Goal: Task Accomplishment & Management: Complete application form

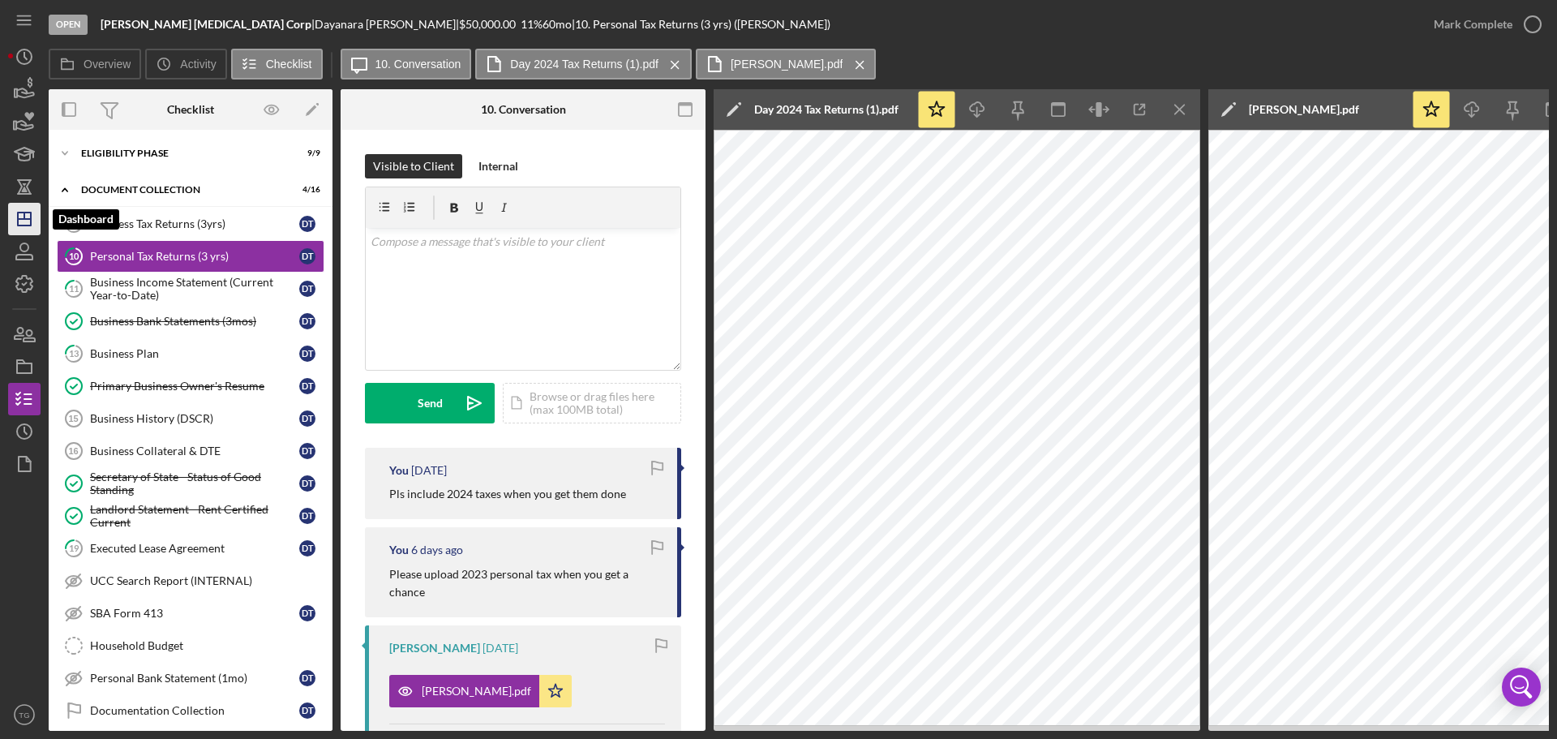
click at [21, 222] on icon "Icon/Dashboard" at bounding box center [24, 219] width 41 height 41
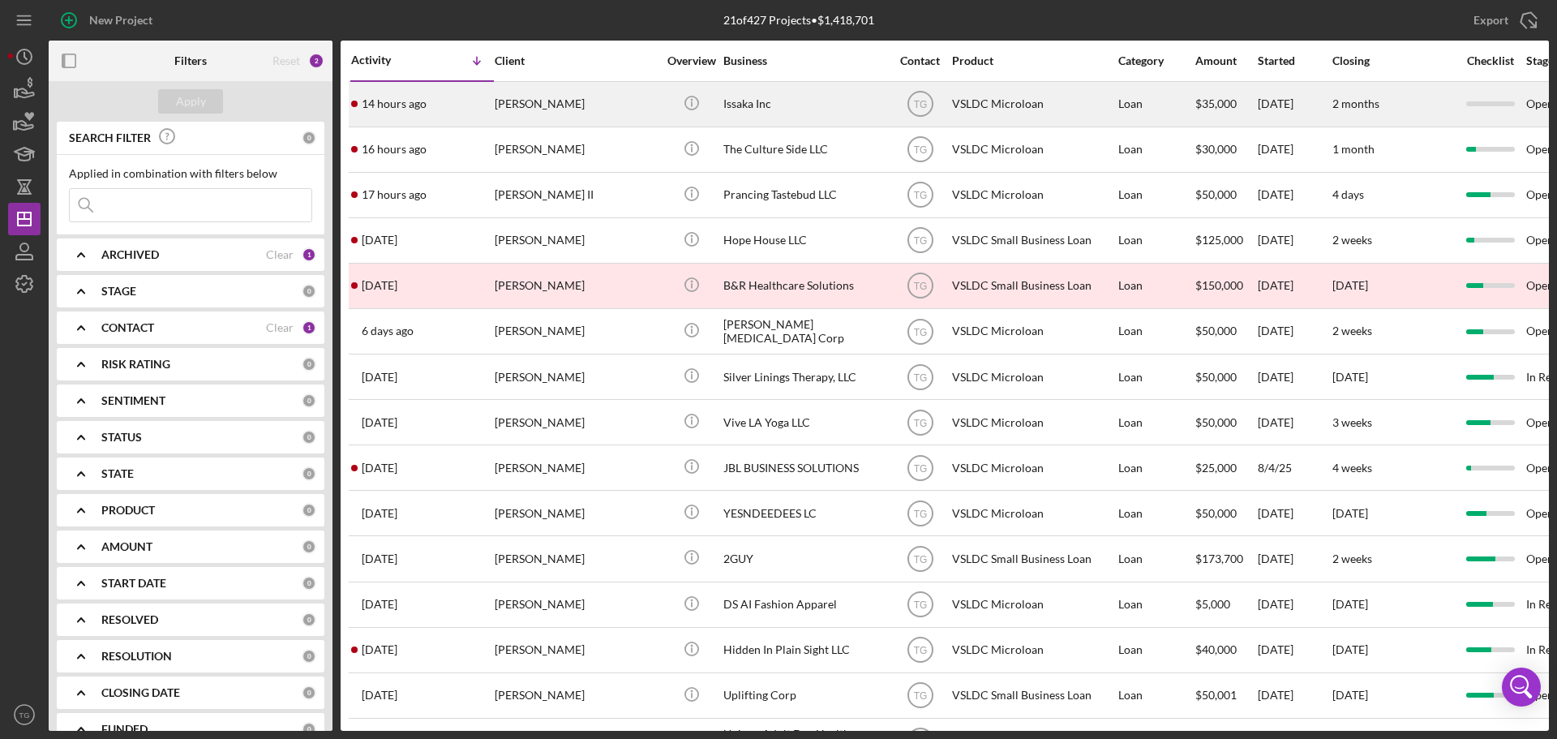
click at [531, 106] on div "[PERSON_NAME]" at bounding box center [576, 104] width 162 height 43
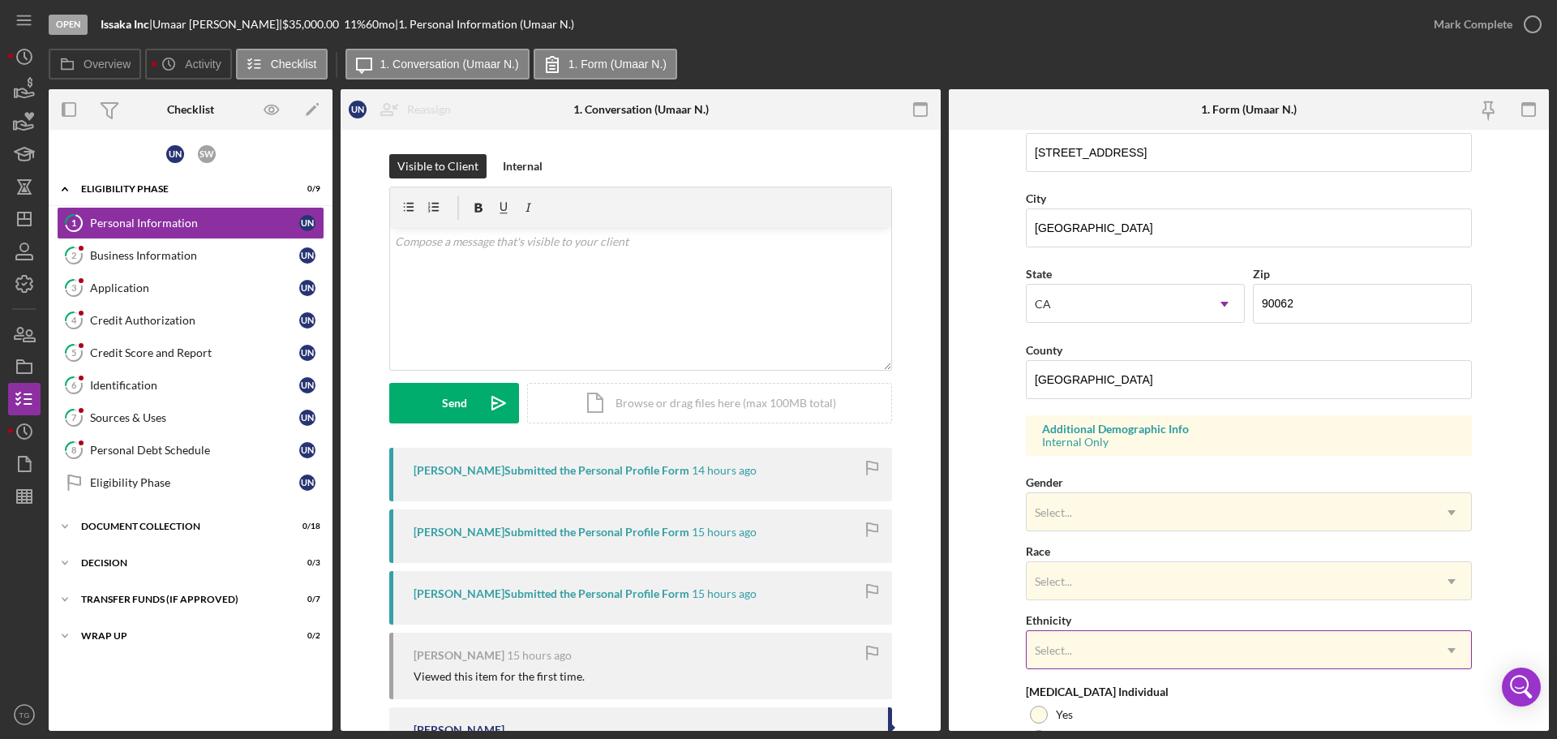
scroll to position [406, 0]
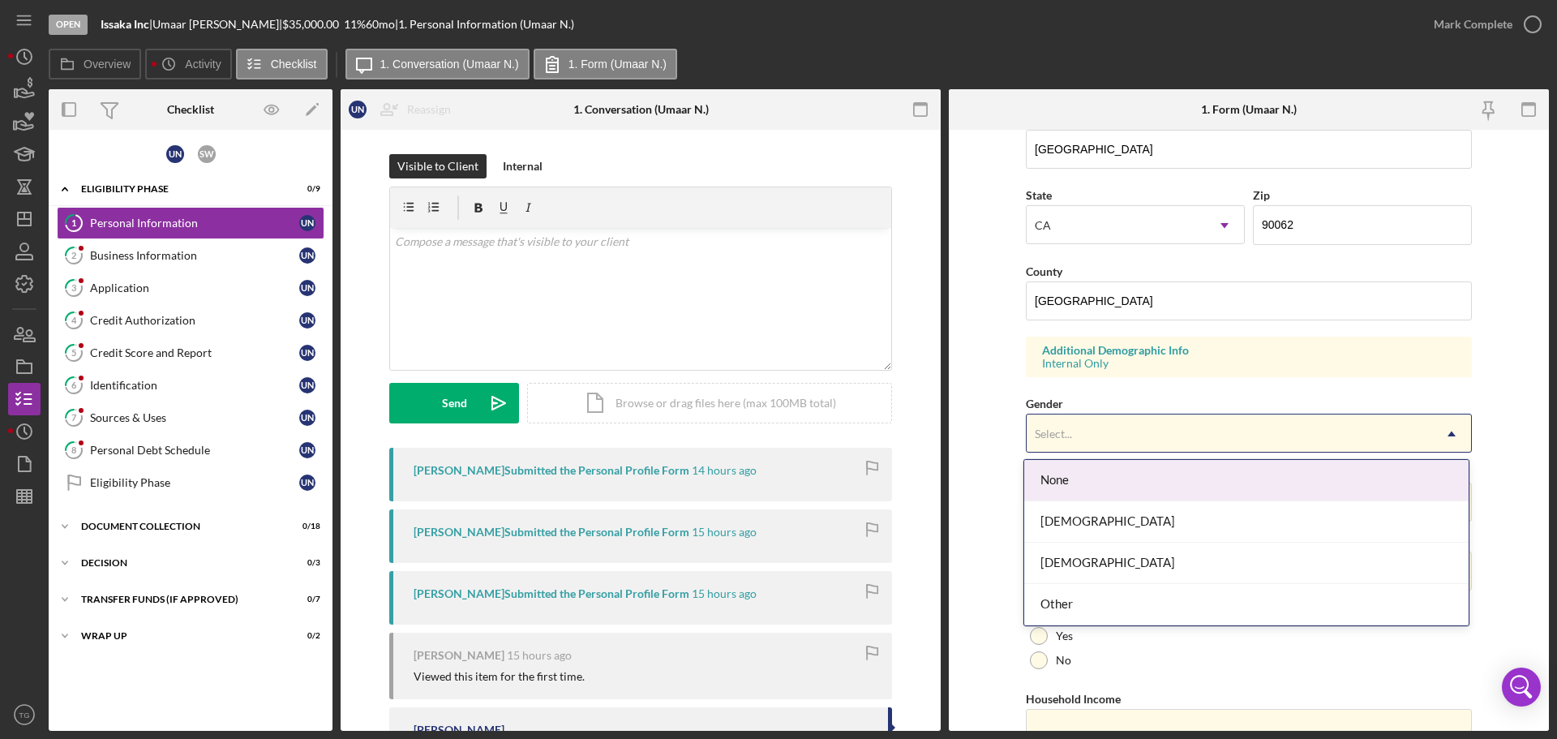
click at [1153, 440] on div "Select..." at bounding box center [1230, 433] width 406 height 37
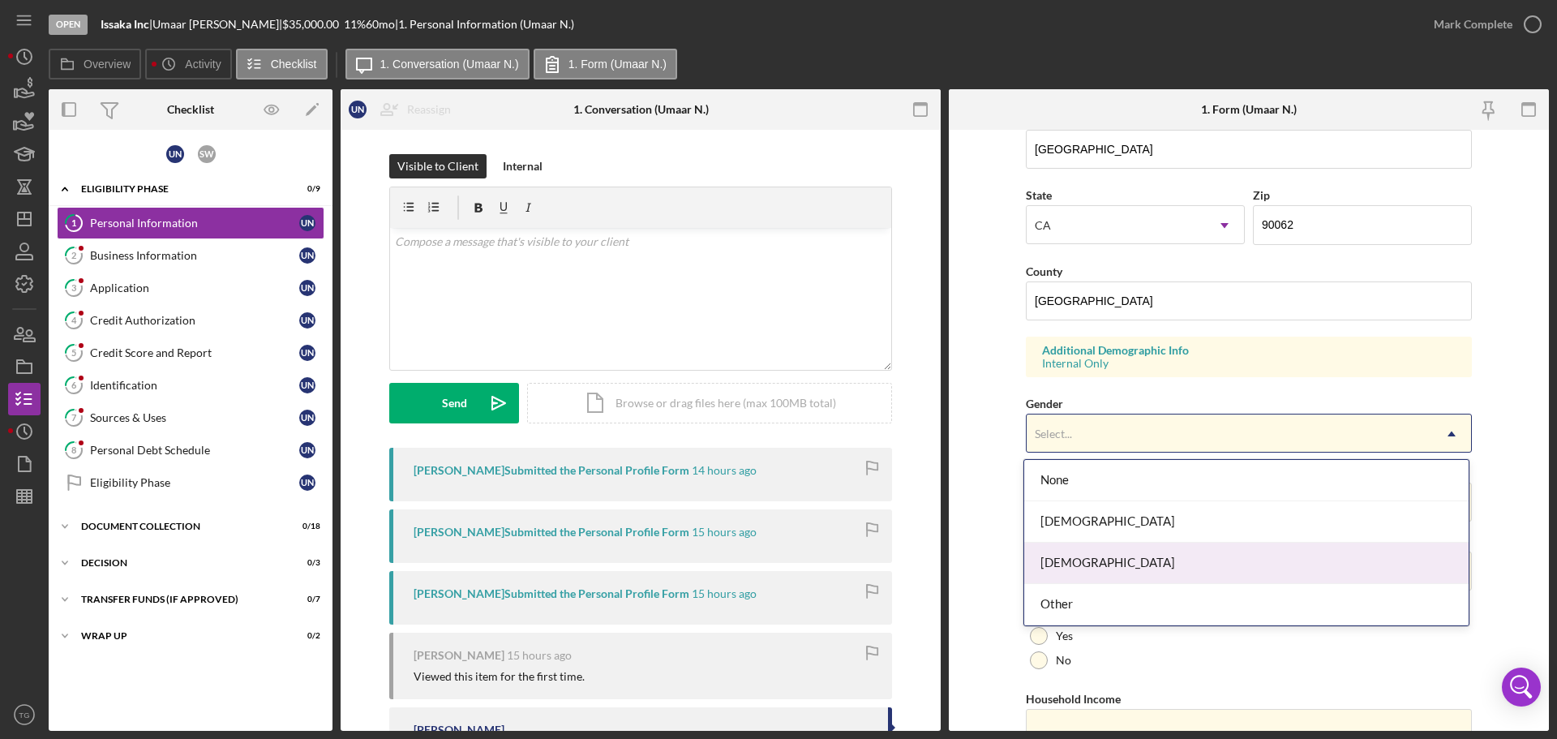
click at [1060, 564] on div "[DEMOGRAPHIC_DATA]" at bounding box center [1246, 563] width 444 height 41
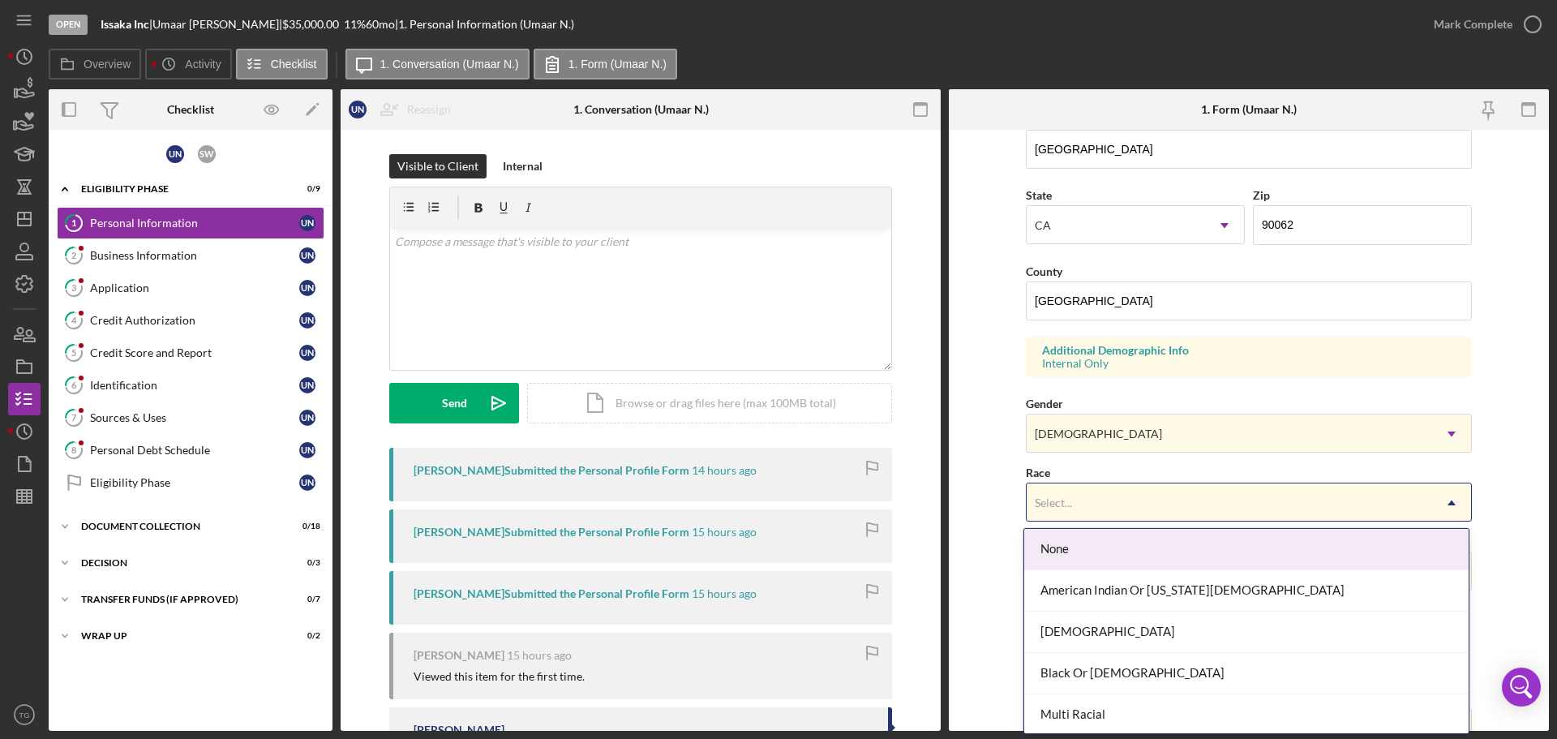
click at [1069, 506] on div "Select..." at bounding box center [1053, 502] width 37 height 13
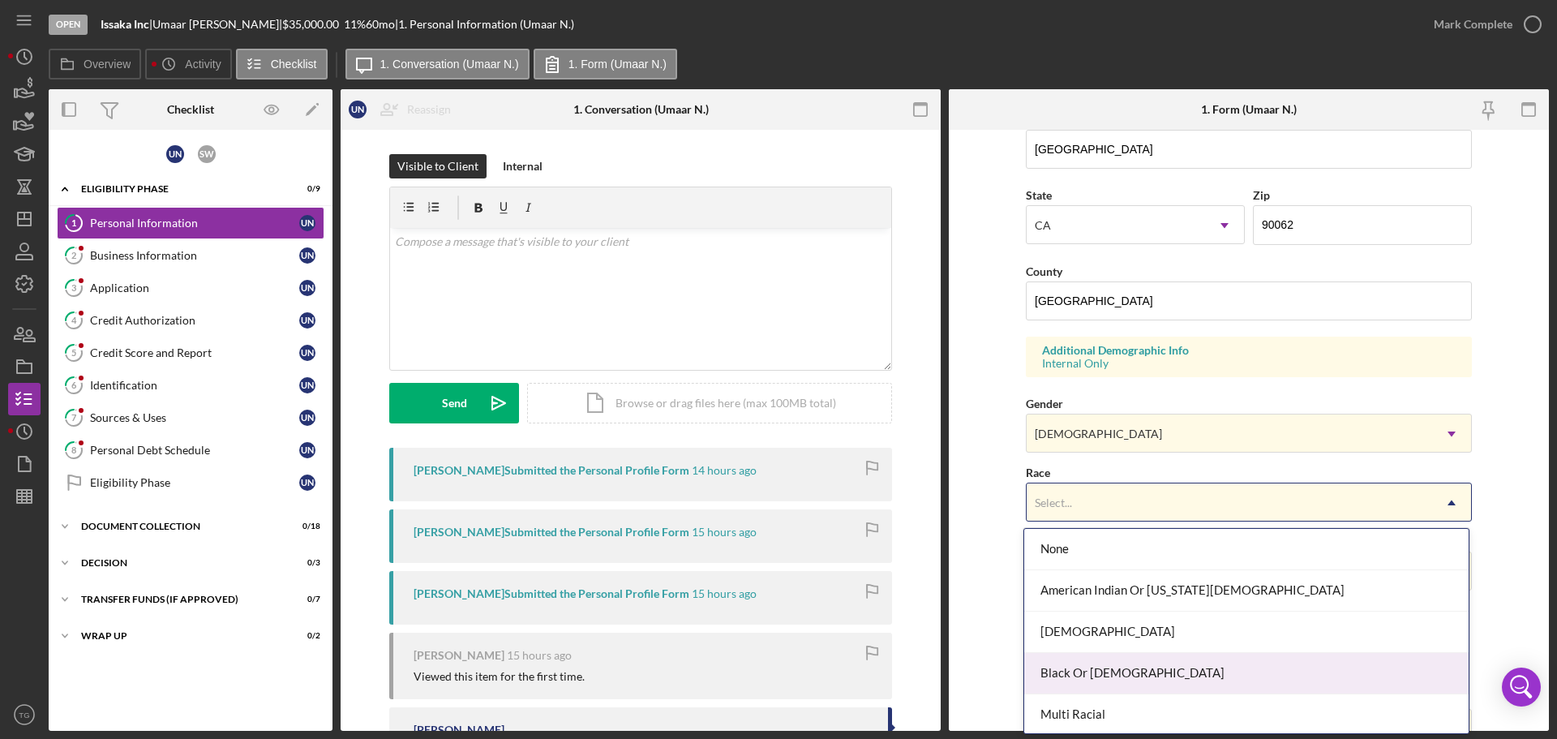
click at [1088, 672] on div "Black Or [DEMOGRAPHIC_DATA]" at bounding box center [1246, 673] width 444 height 41
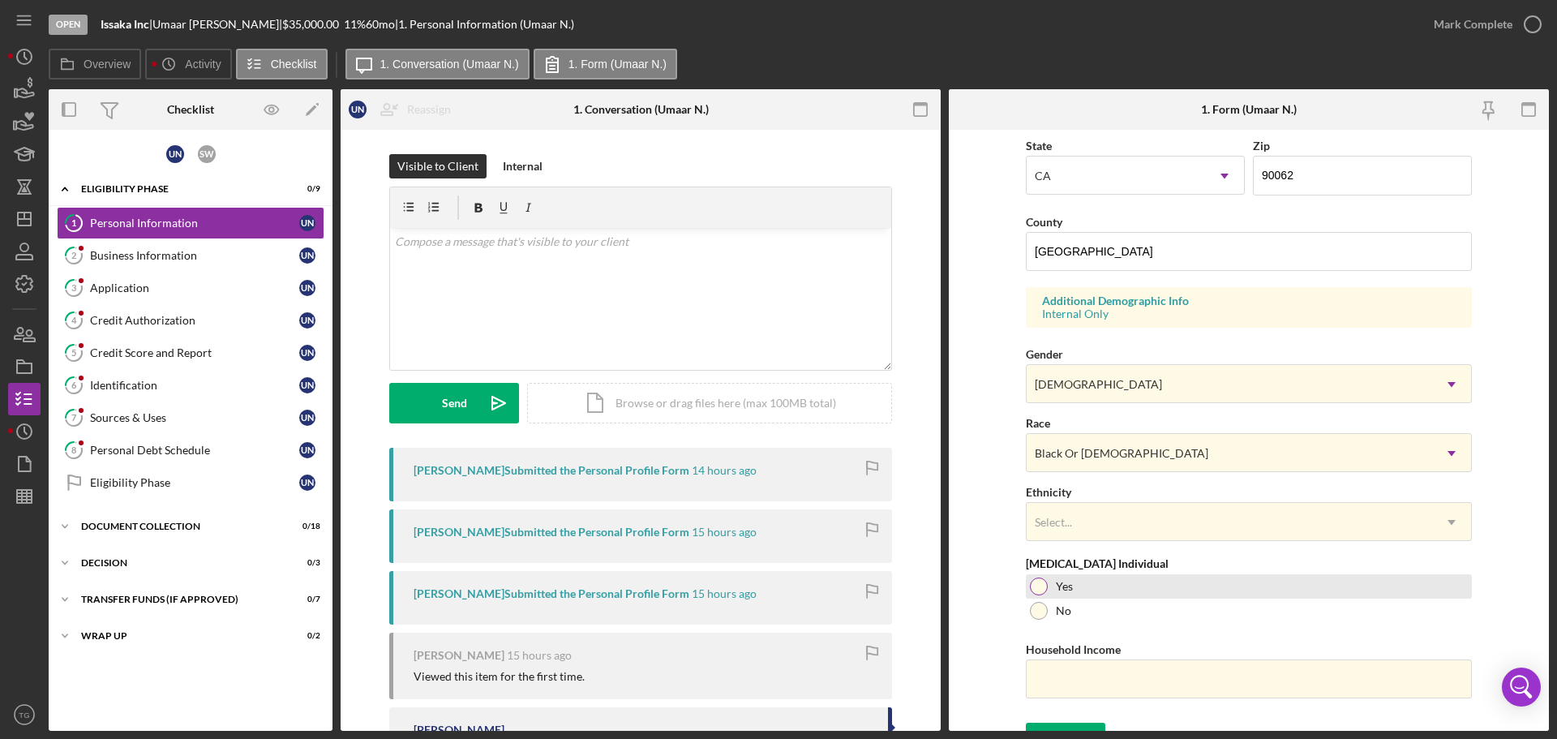
scroll to position [482, 0]
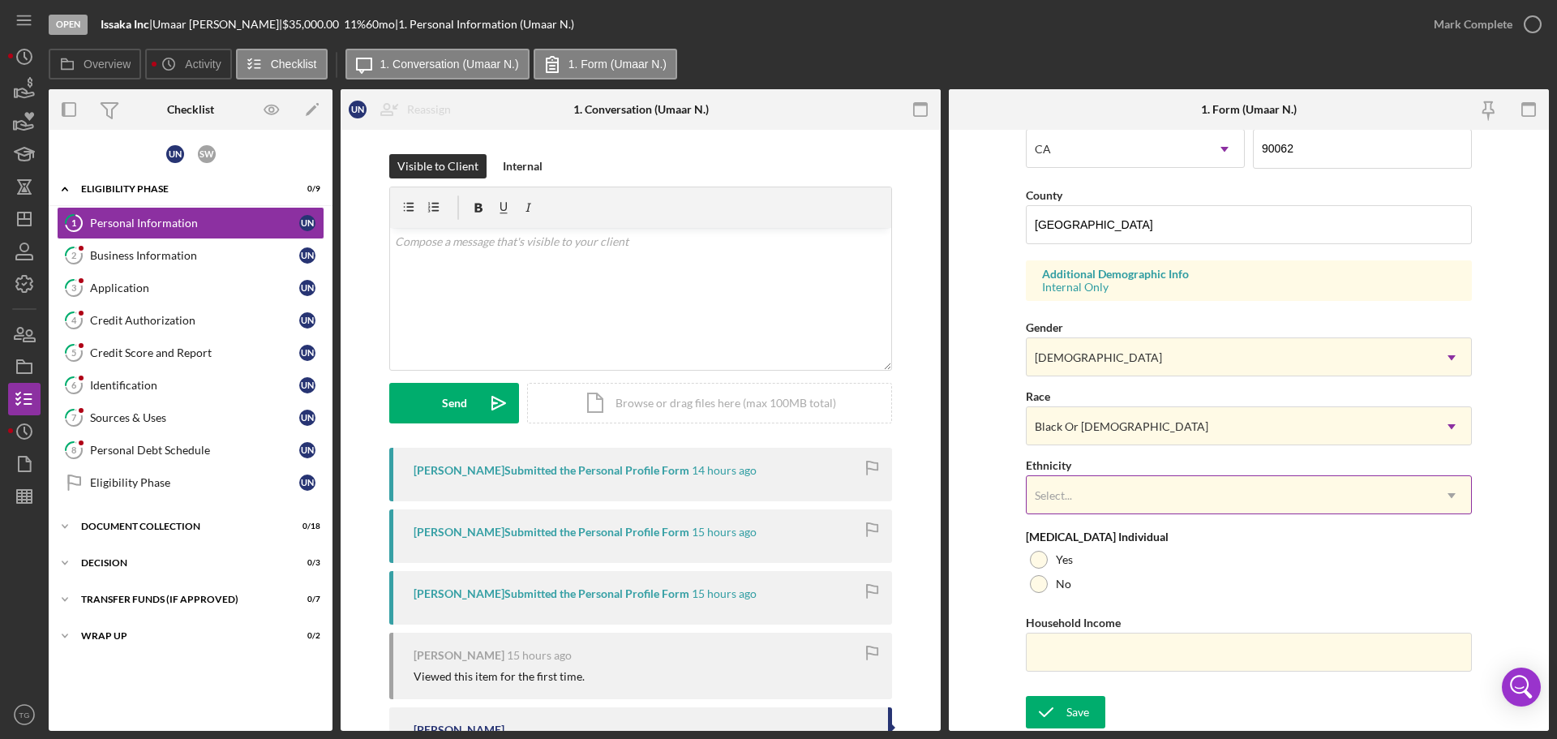
click at [1084, 505] on div "Select..." at bounding box center [1230, 495] width 406 height 37
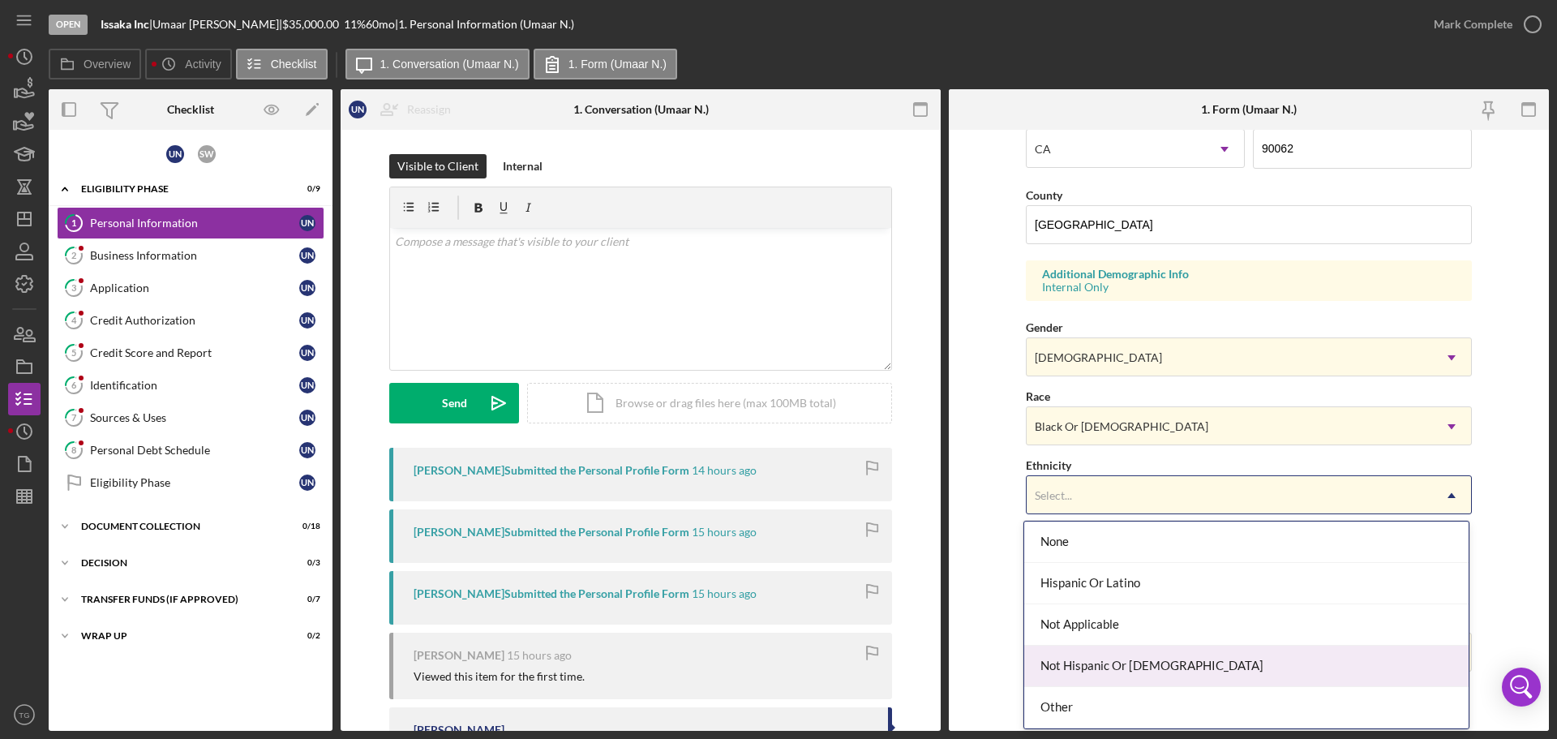
click at [1055, 666] on div "Not Hispanic Or [DEMOGRAPHIC_DATA]" at bounding box center [1246, 666] width 444 height 41
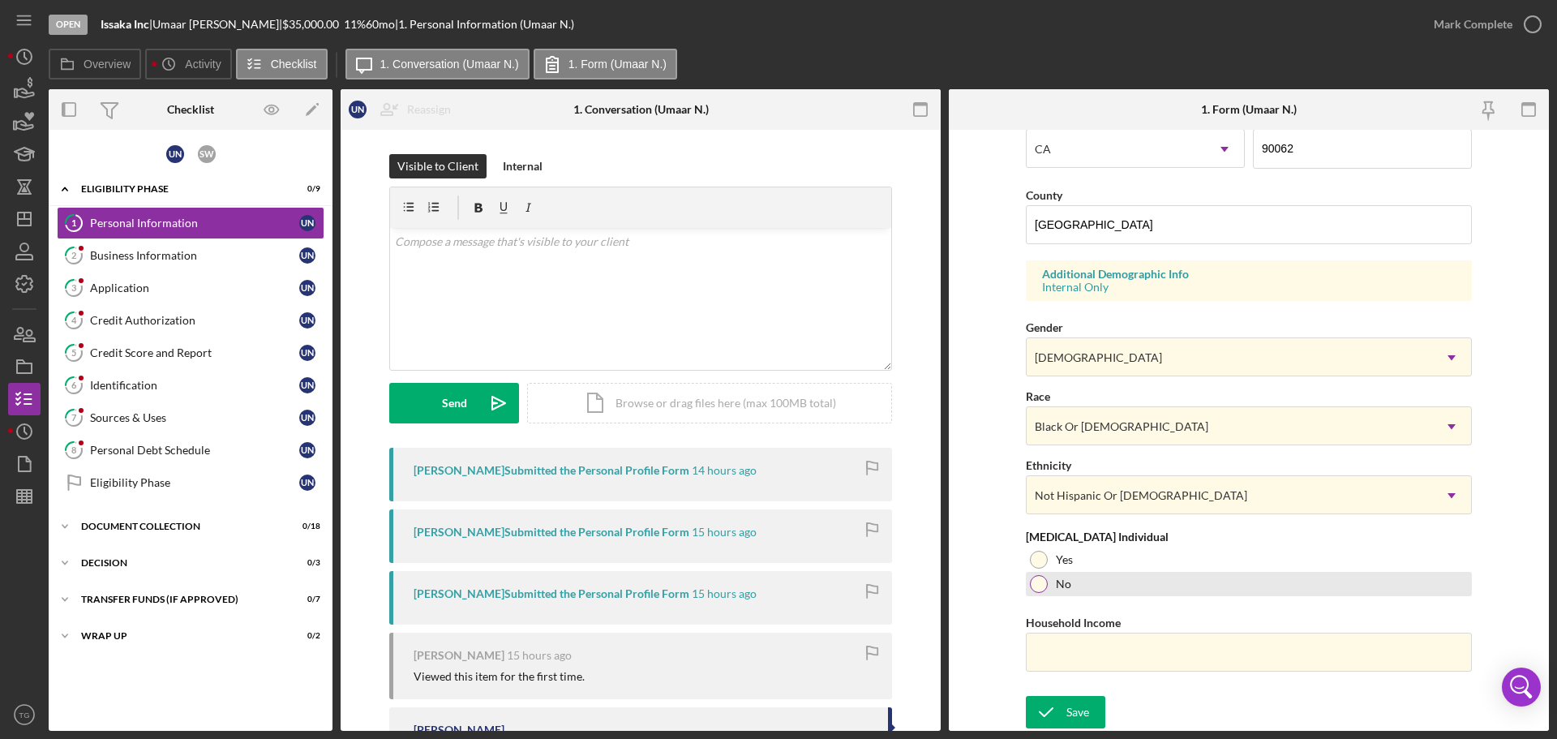
click at [1030, 586] on div at bounding box center [1039, 584] width 18 height 18
click at [100, 252] on div "Business Information" at bounding box center [194, 255] width 209 height 13
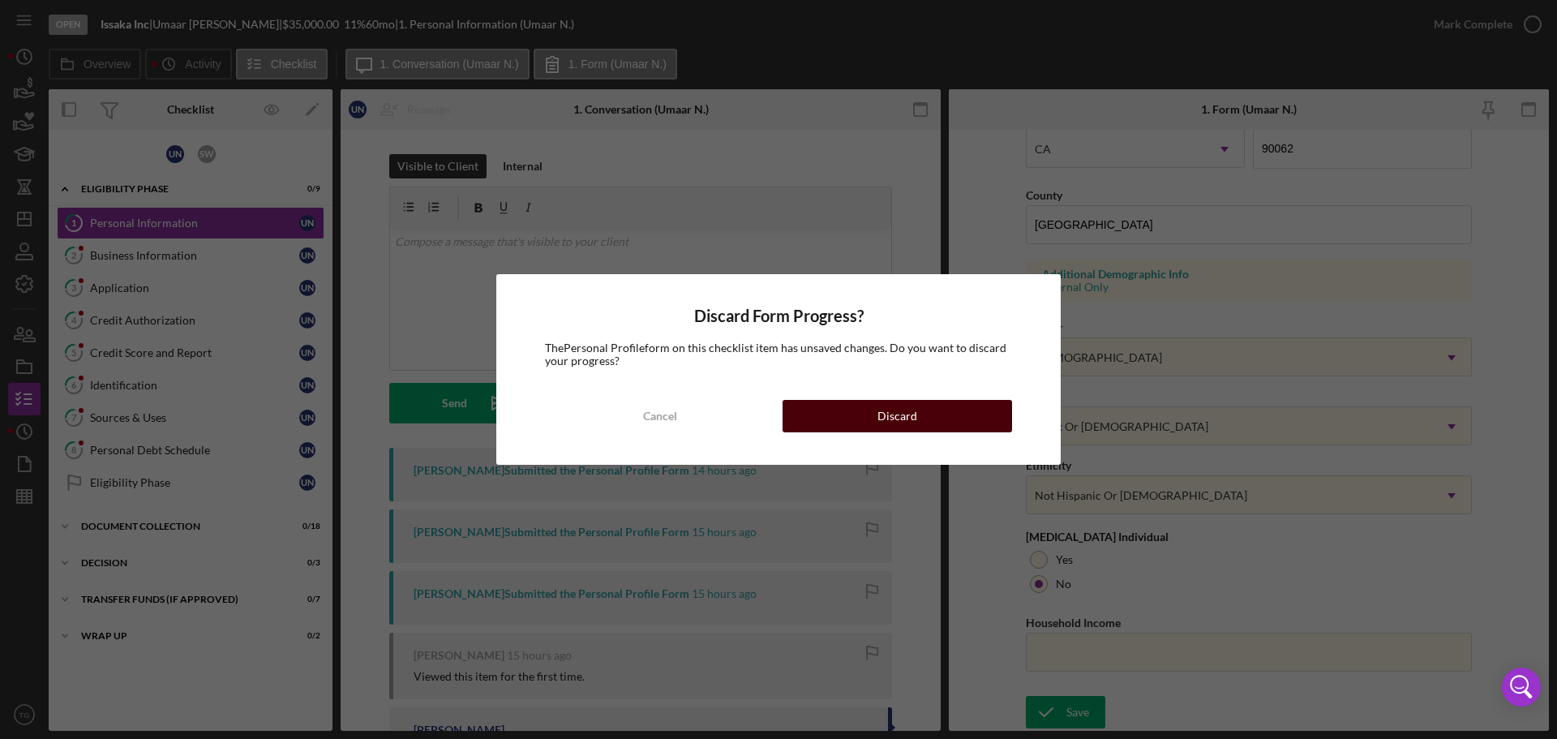
click at [832, 414] on button "Discard" at bounding box center [898, 416] width 230 height 32
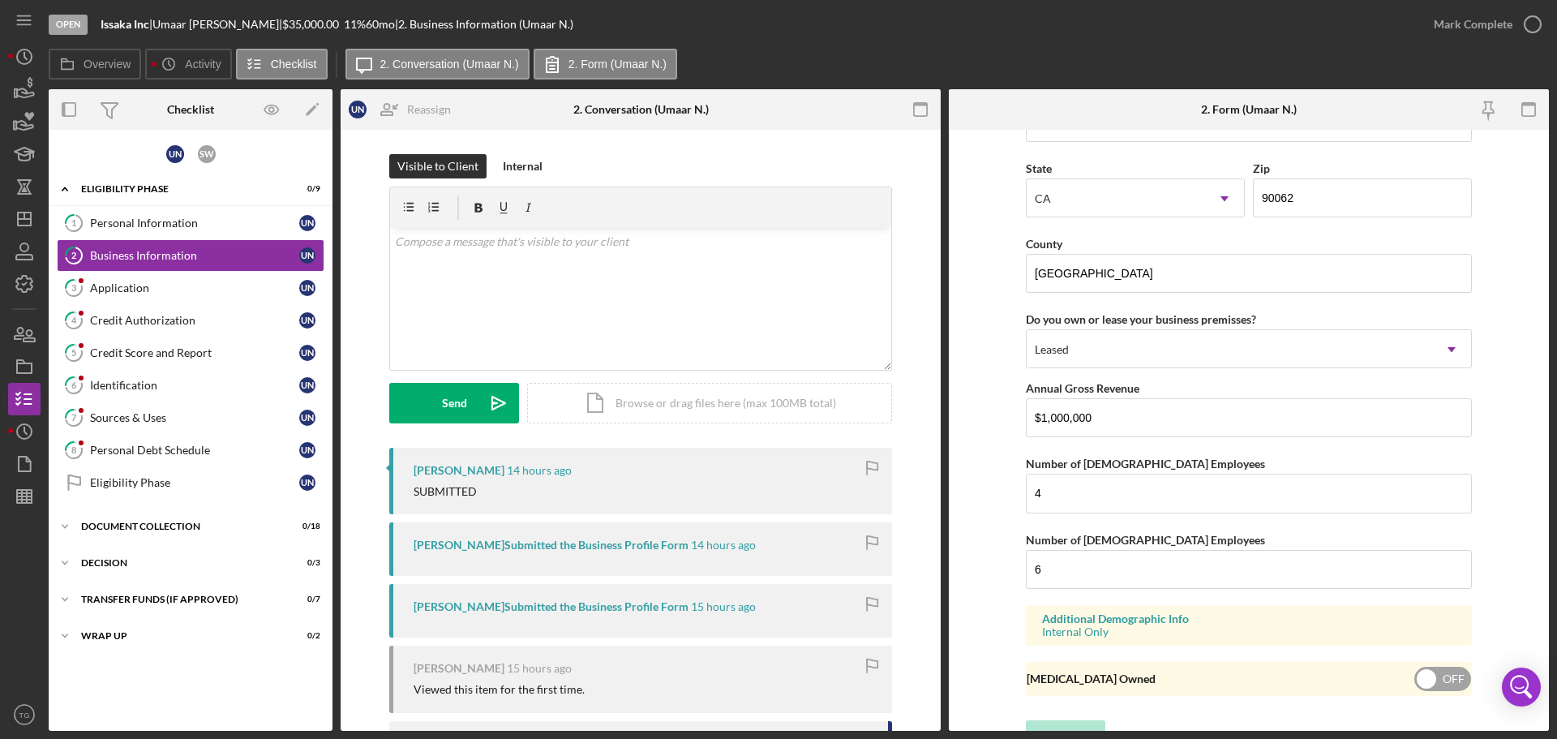
scroll to position [1715, 0]
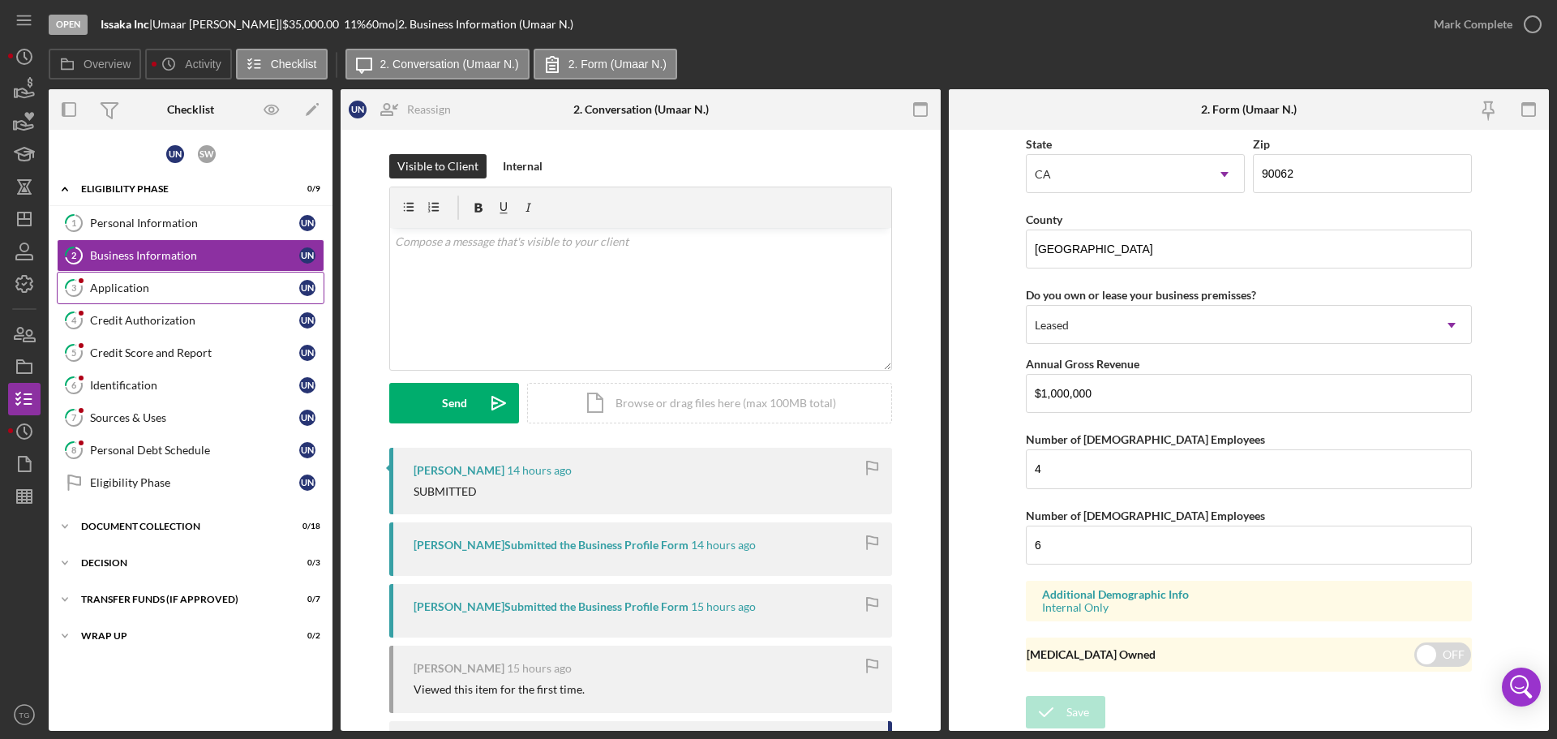
click at [129, 294] on div "Application" at bounding box center [194, 287] width 209 height 13
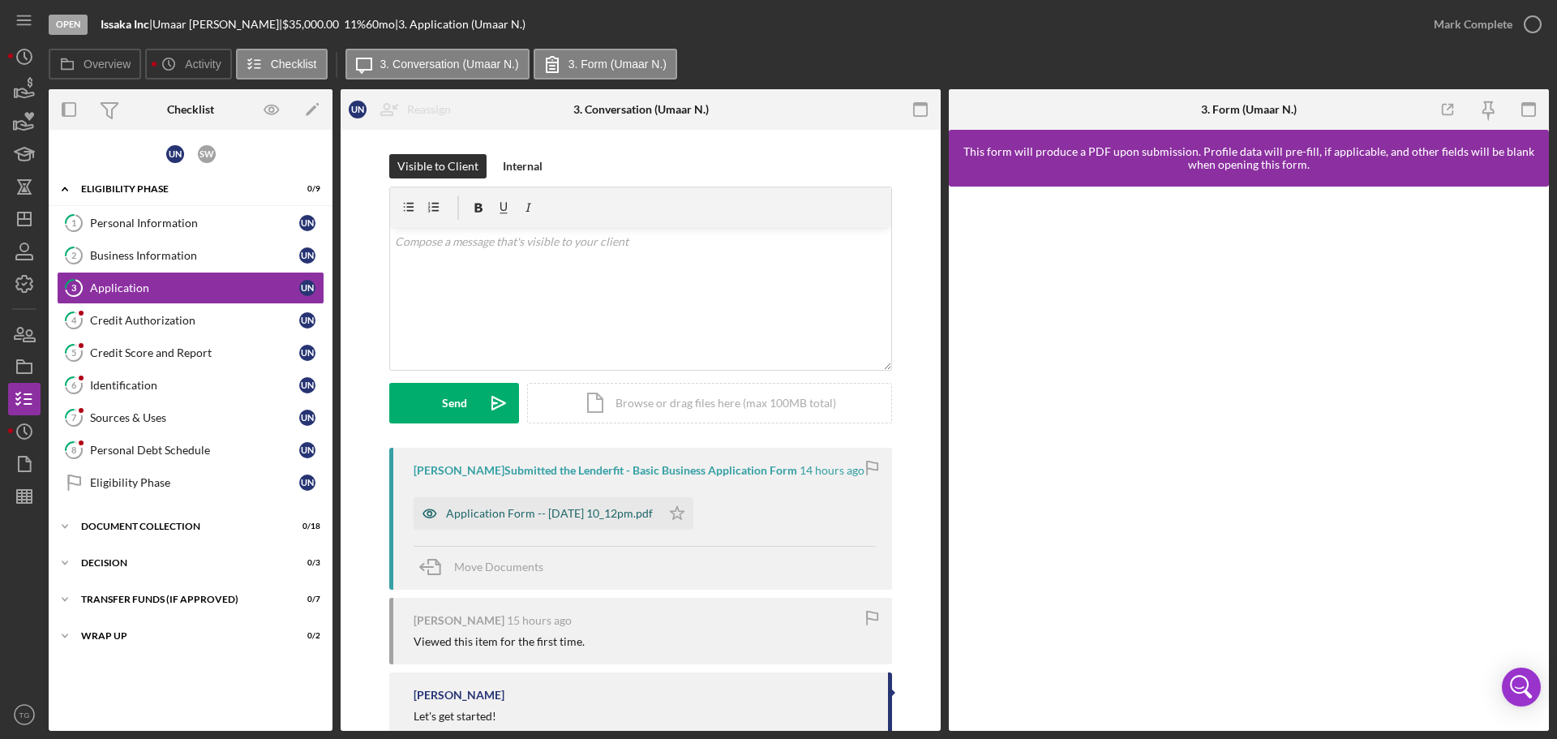
click at [526, 519] on div "Application Form -- [DATE] 10_12pm.pdf" at bounding box center [549, 513] width 207 height 13
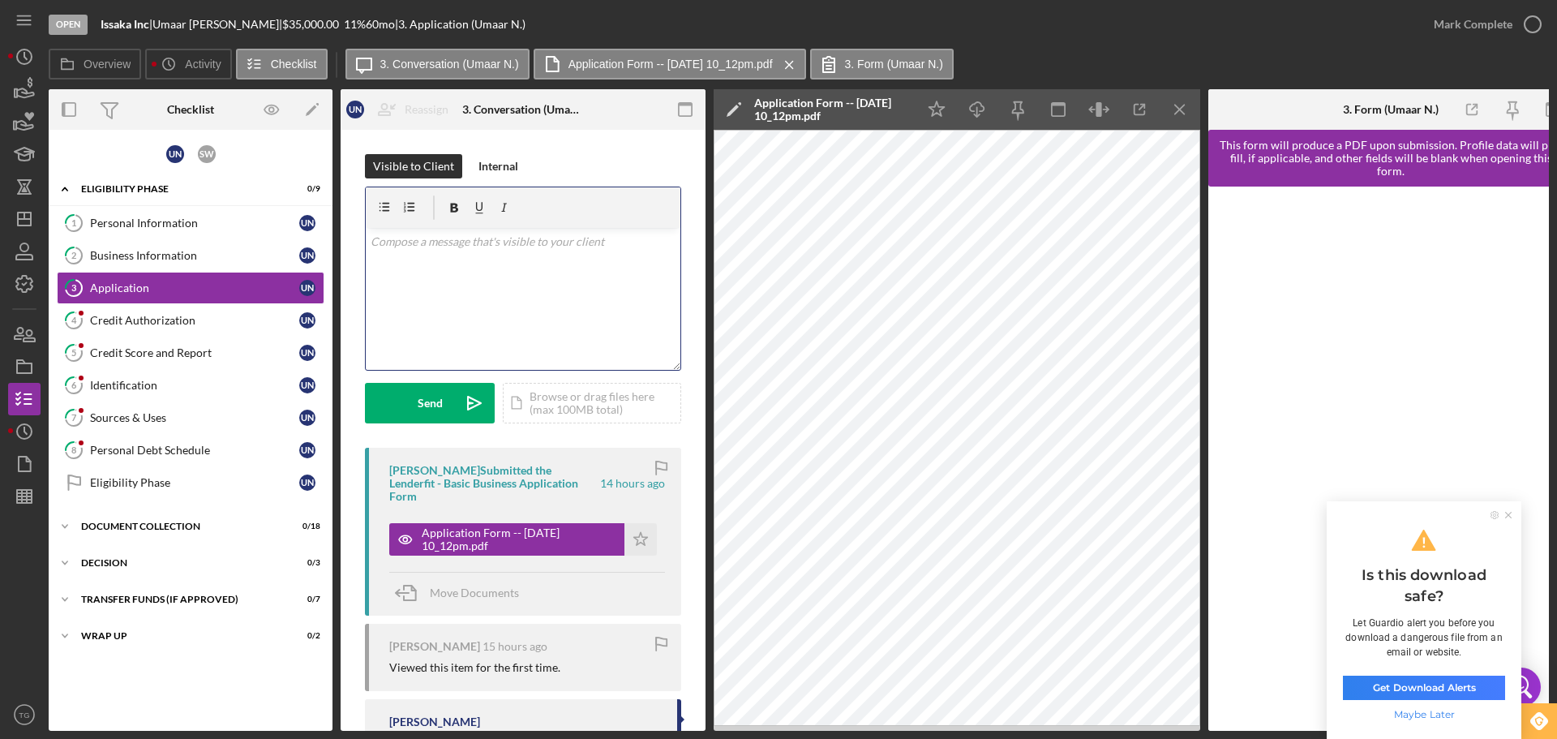
click at [409, 241] on p at bounding box center [524, 242] width 306 height 18
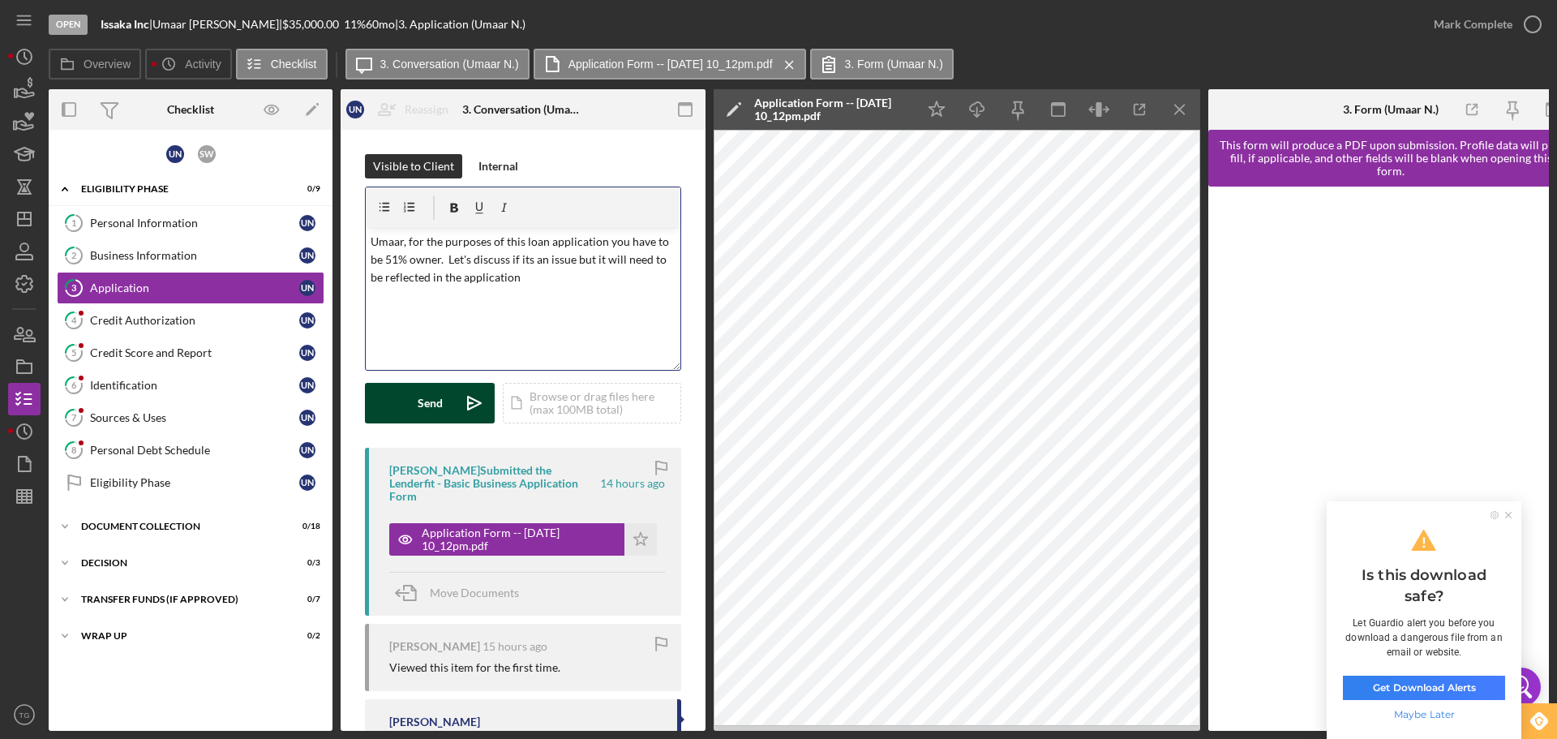
click at [418, 397] on div "Send" at bounding box center [430, 403] width 25 height 41
click at [143, 324] on div "Credit Authorization" at bounding box center [194, 320] width 209 height 13
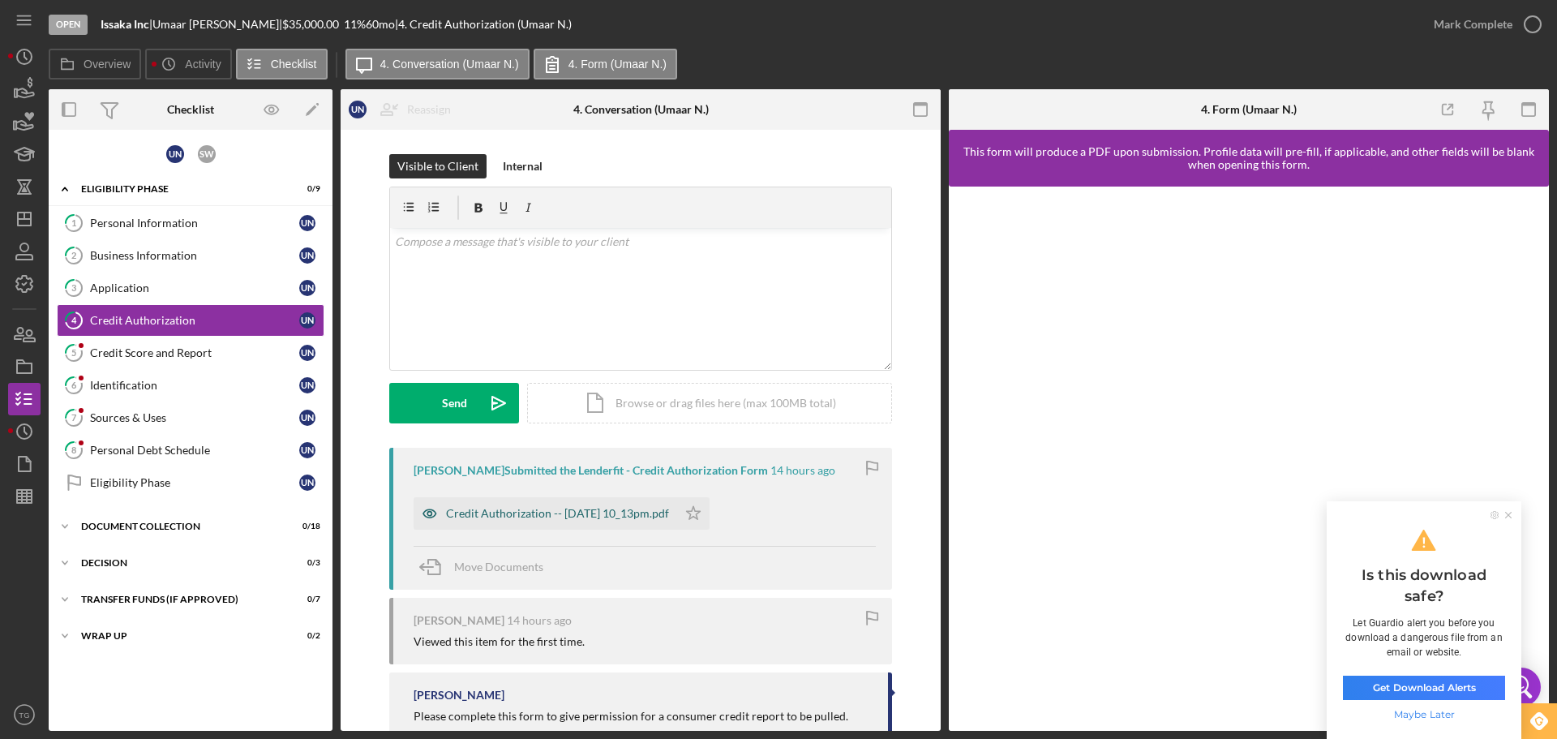
click at [579, 504] on div "Credit Authorization -- [DATE] 10_13pm.pdf" at bounding box center [546, 513] width 264 height 32
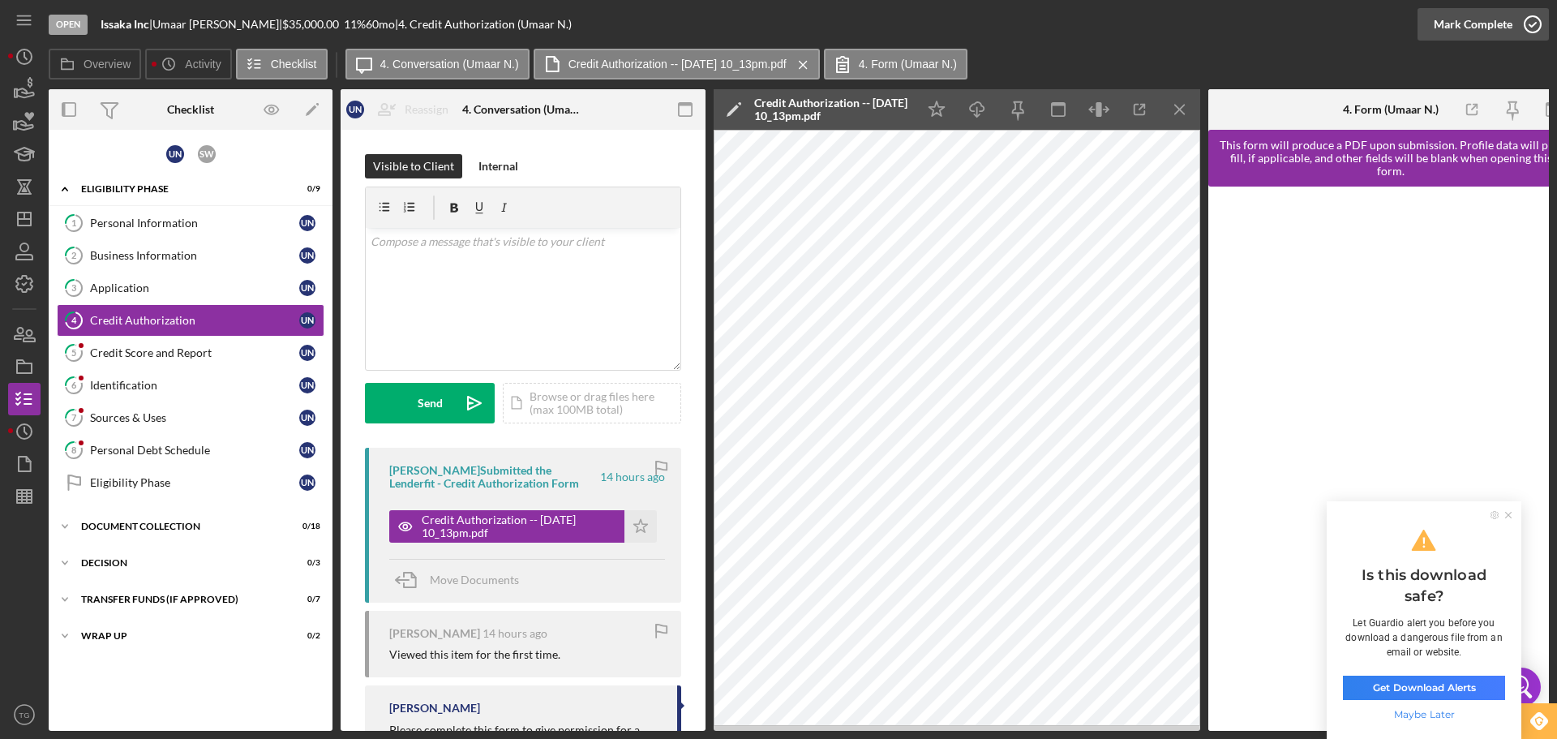
click at [1538, 17] on icon "button" at bounding box center [1533, 24] width 41 height 41
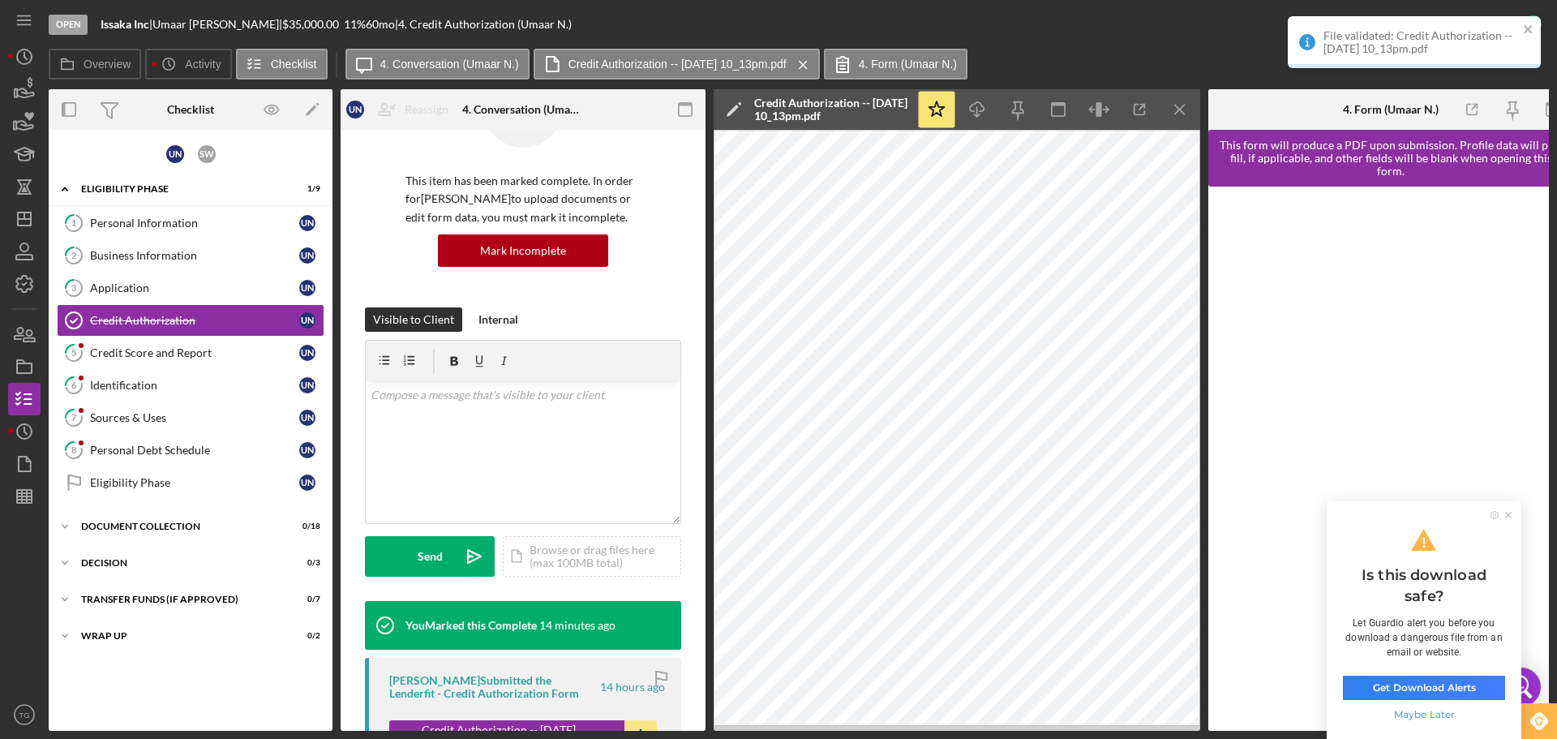
scroll to position [243, 0]
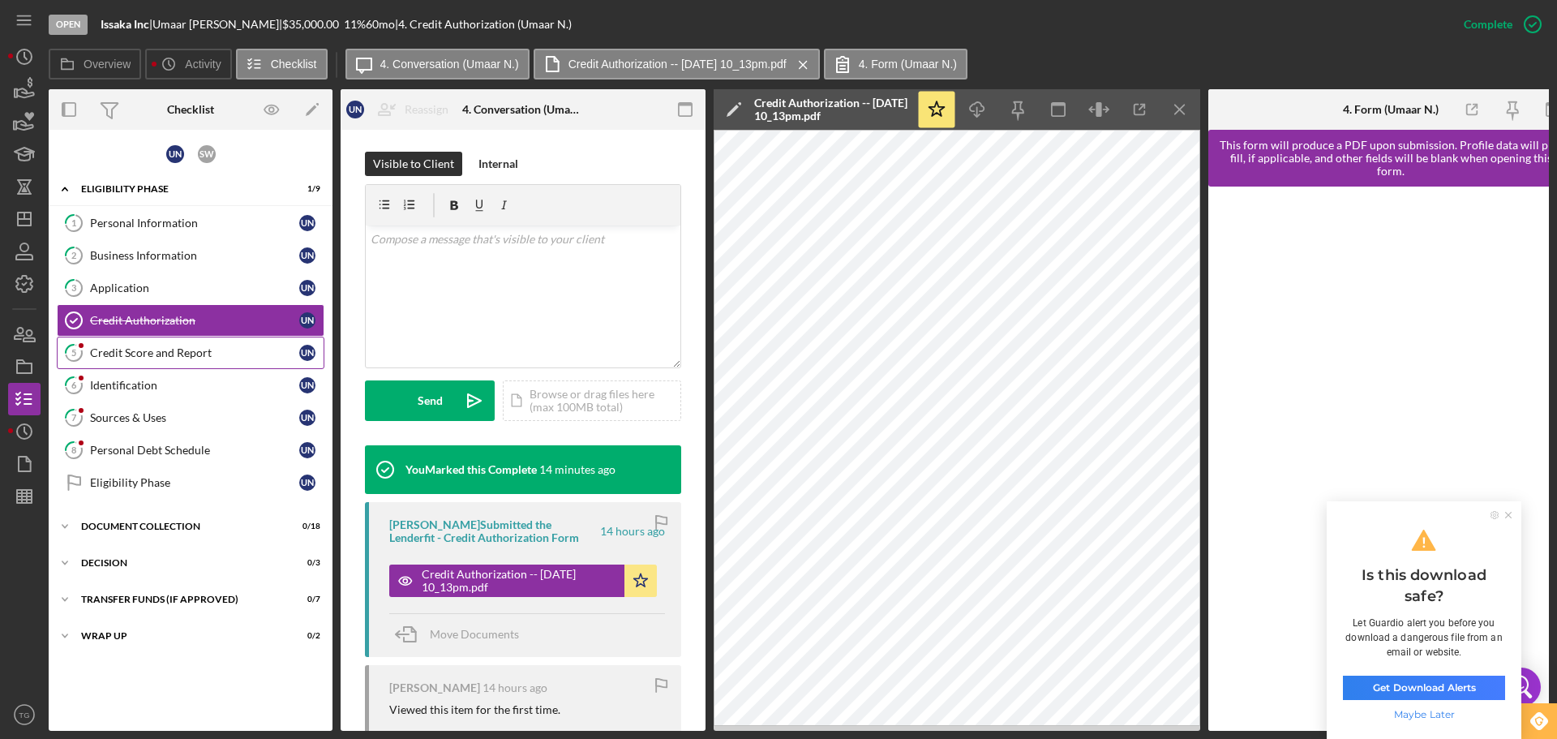
click at [204, 346] on div "Credit Score and Report" at bounding box center [194, 352] width 209 height 13
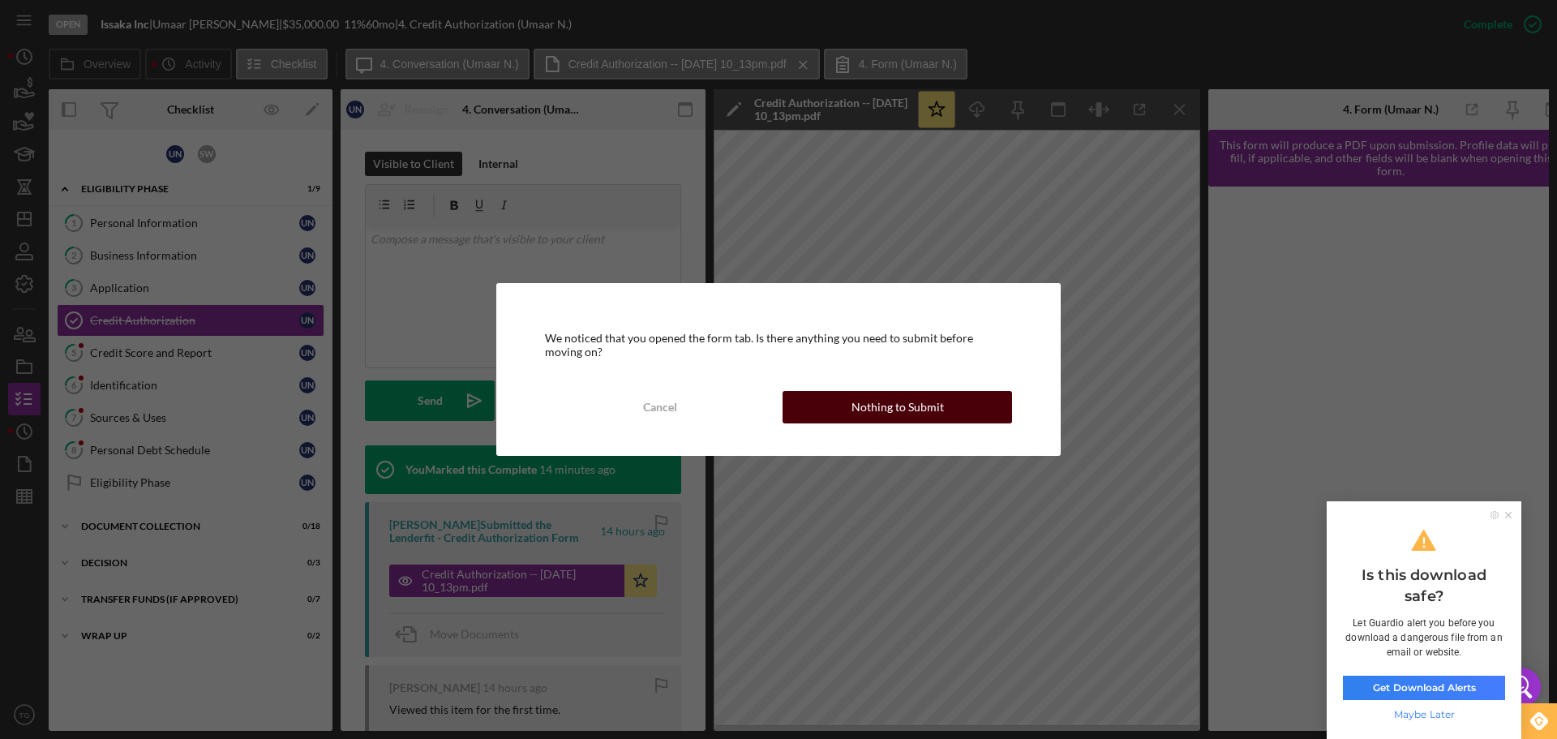
click at [844, 413] on button "Nothing to Submit" at bounding box center [898, 407] width 230 height 32
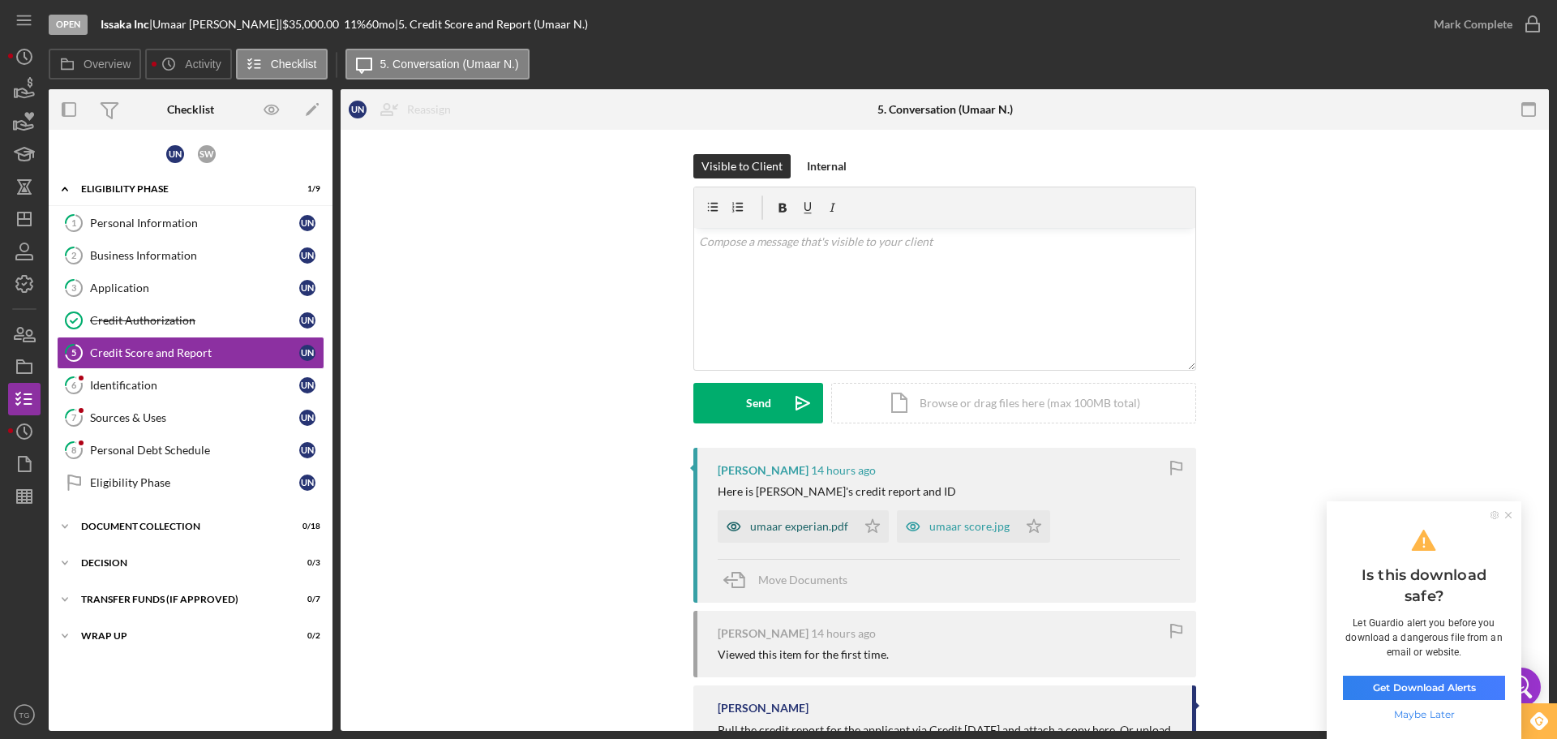
click at [808, 528] on div "umaar experian.pdf" at bounding box center [799, 526] width 98 height 13
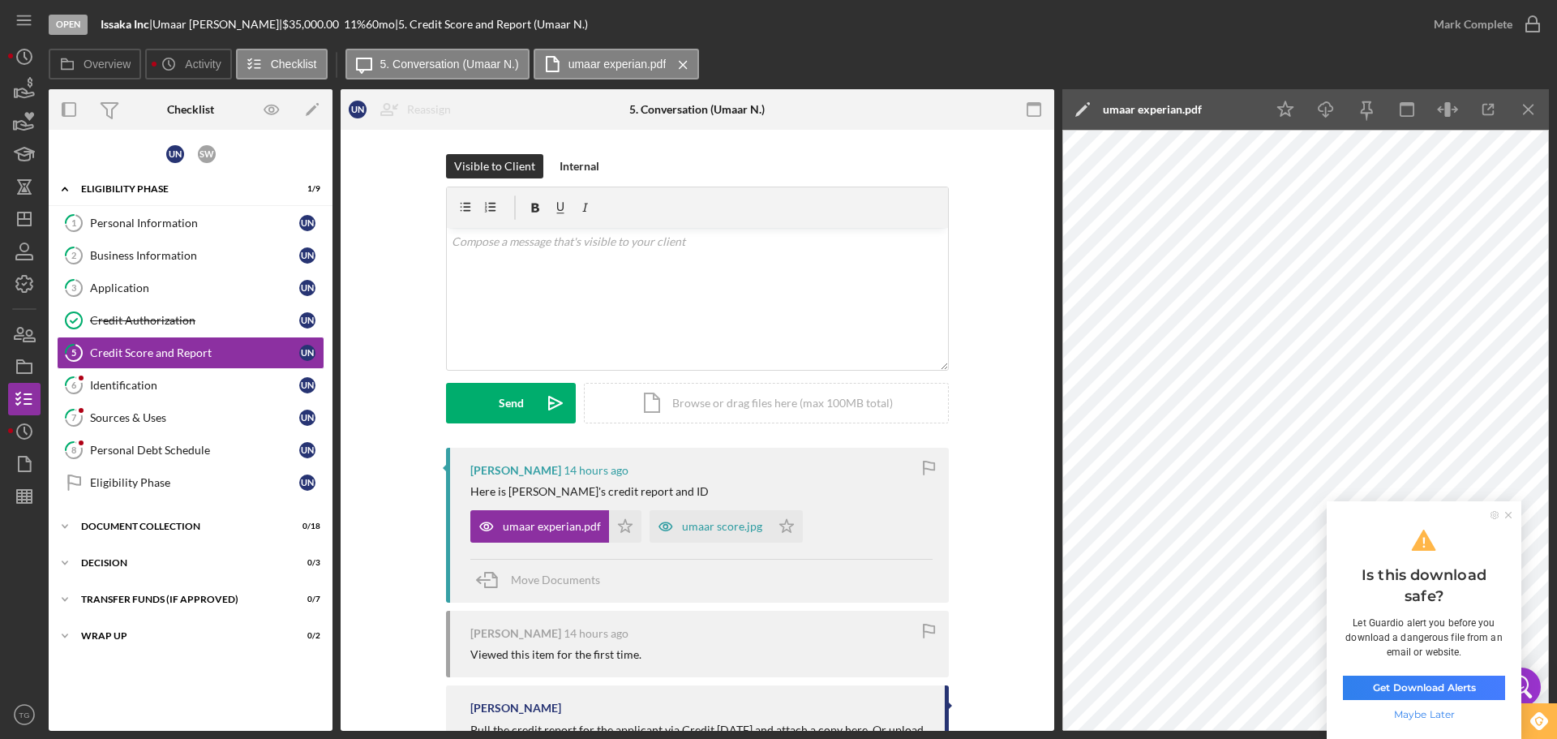
click at [1513, 514] on ul at bounding box center [1502, 515] width 37 height 8
click at [1427, 715] on span "Maybe Later" at bounding box center [1424, 714] width 162 height 16
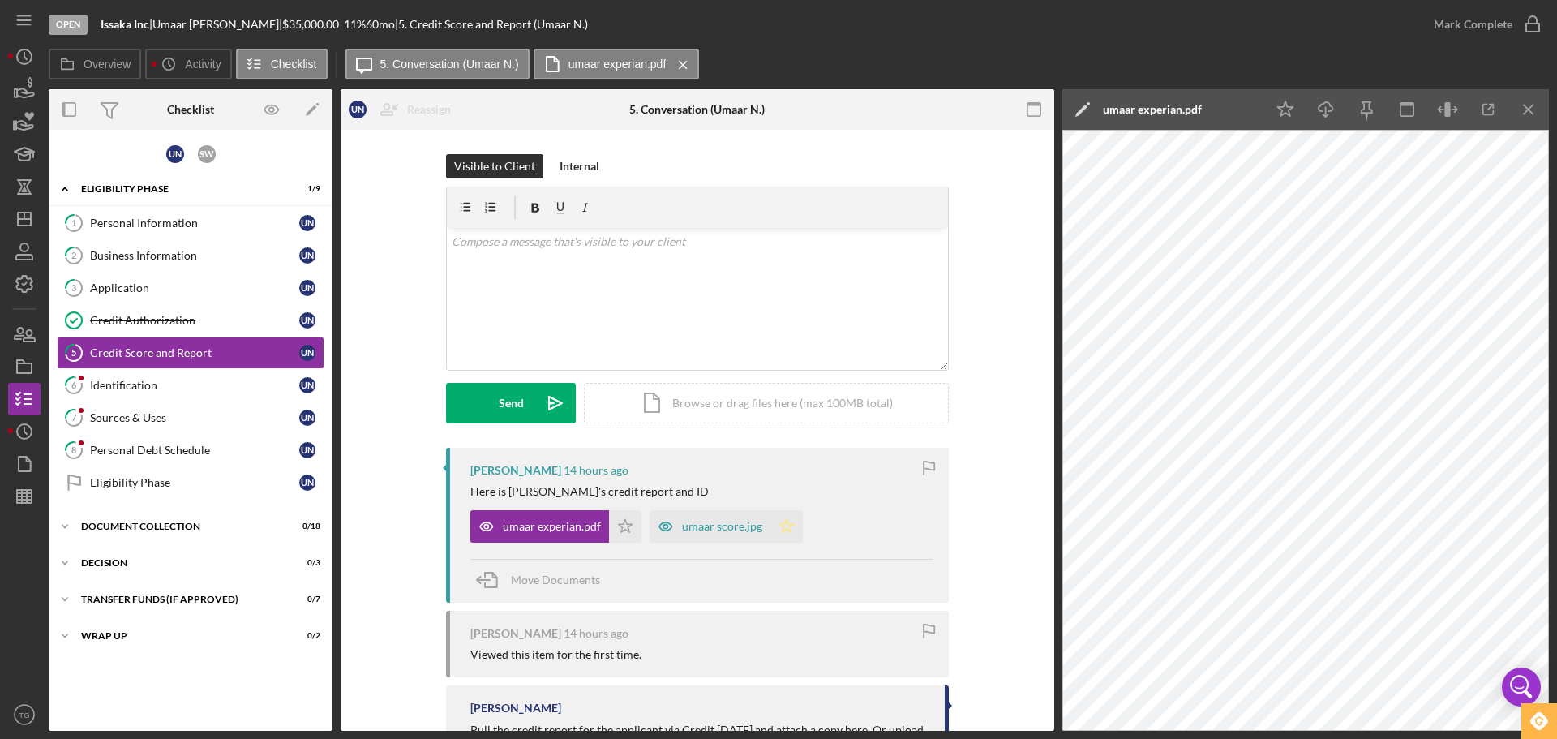
click at [633, 529] on polygon "button" at bounding box center [626, 525] width 14 height 13
click at [620, 530] on polygon "button" at bounding box center [626, 525] width 14 height 13
click at [1526, 18] on icon "button" at bounding box center [1533, 24] width 41 height 41
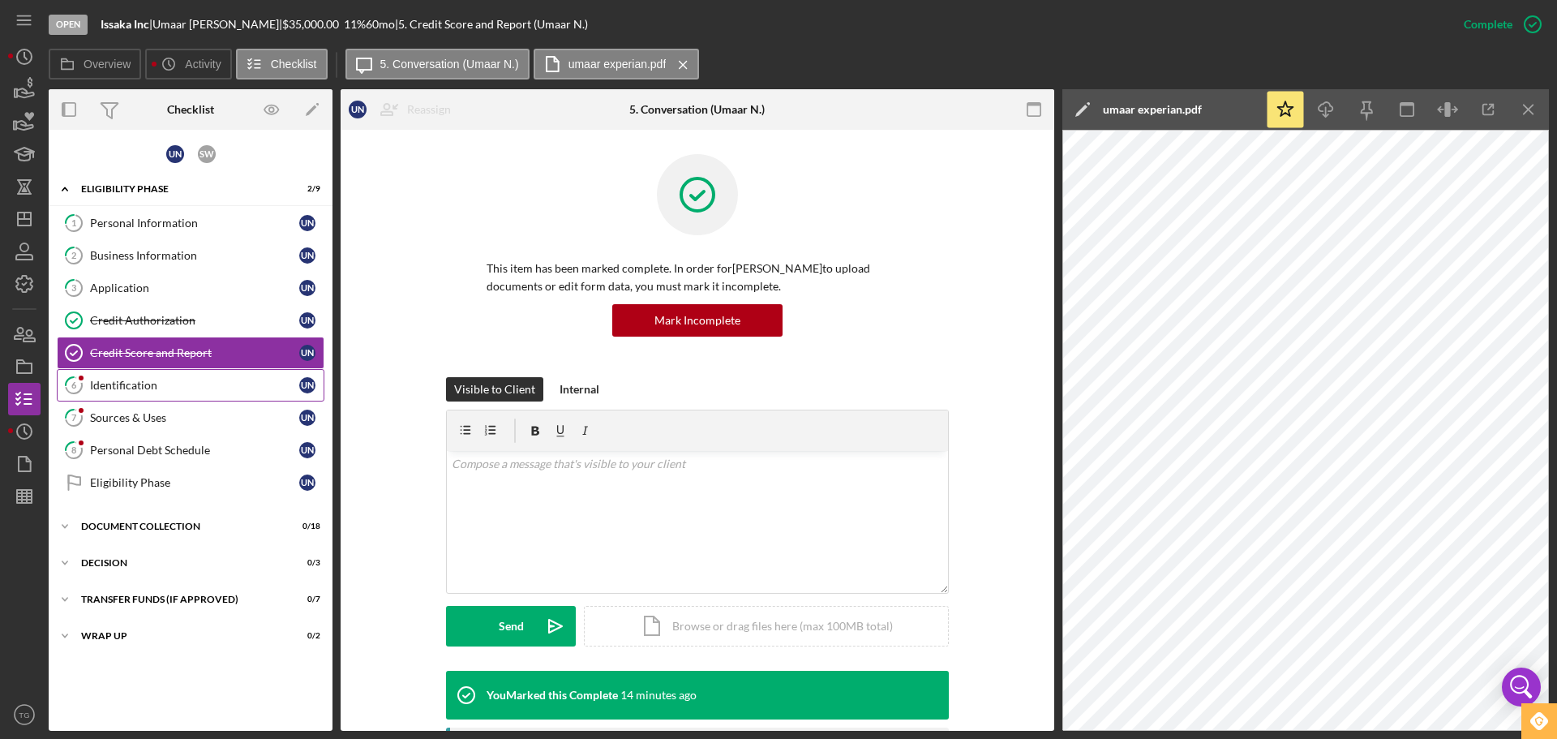
click at [157, 382] on div "Identification" at bounding box center [194, 385] width 209 height 13
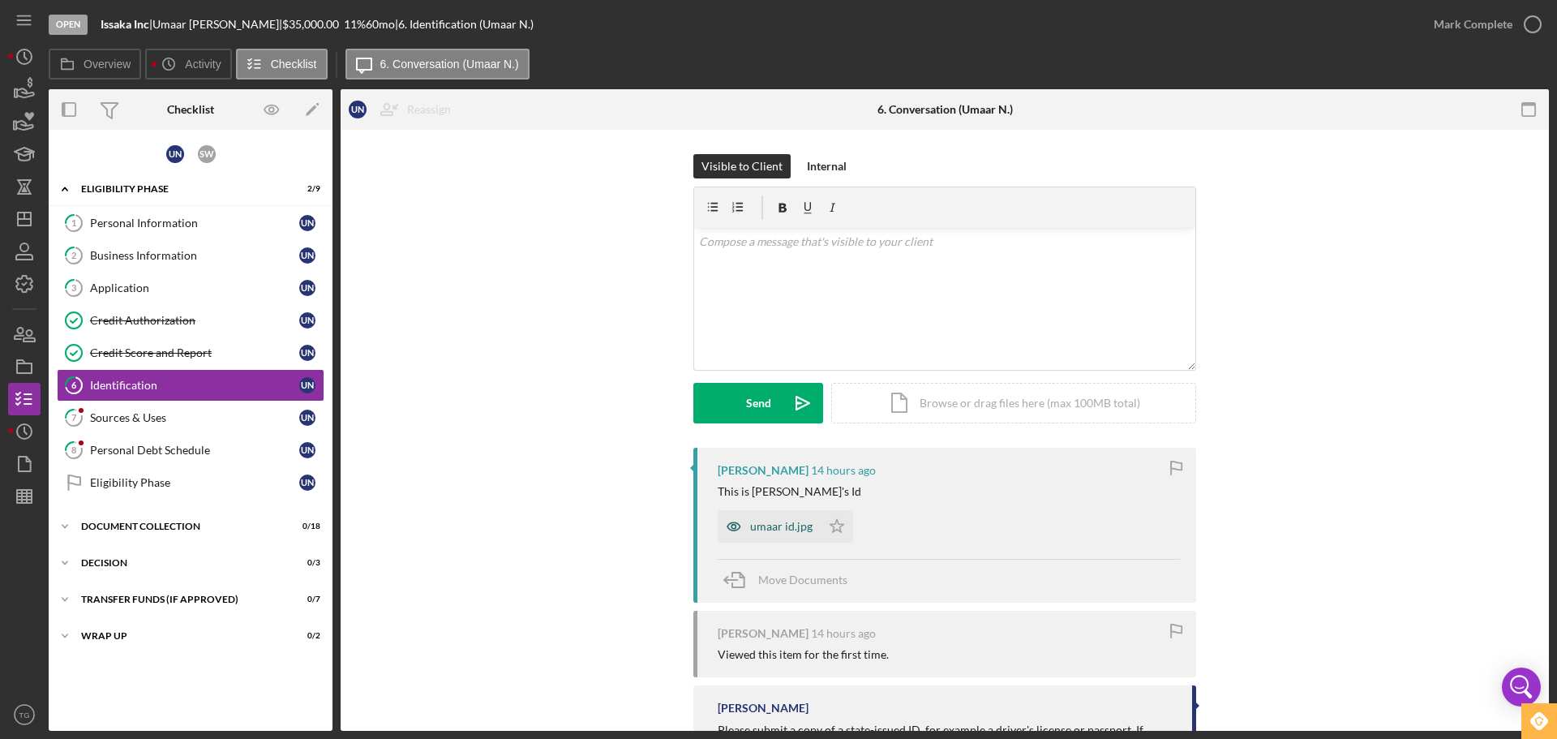
click at [779, 530] on div "umaar id.jpg" at bounding box center [781, 526] width 62 height 13
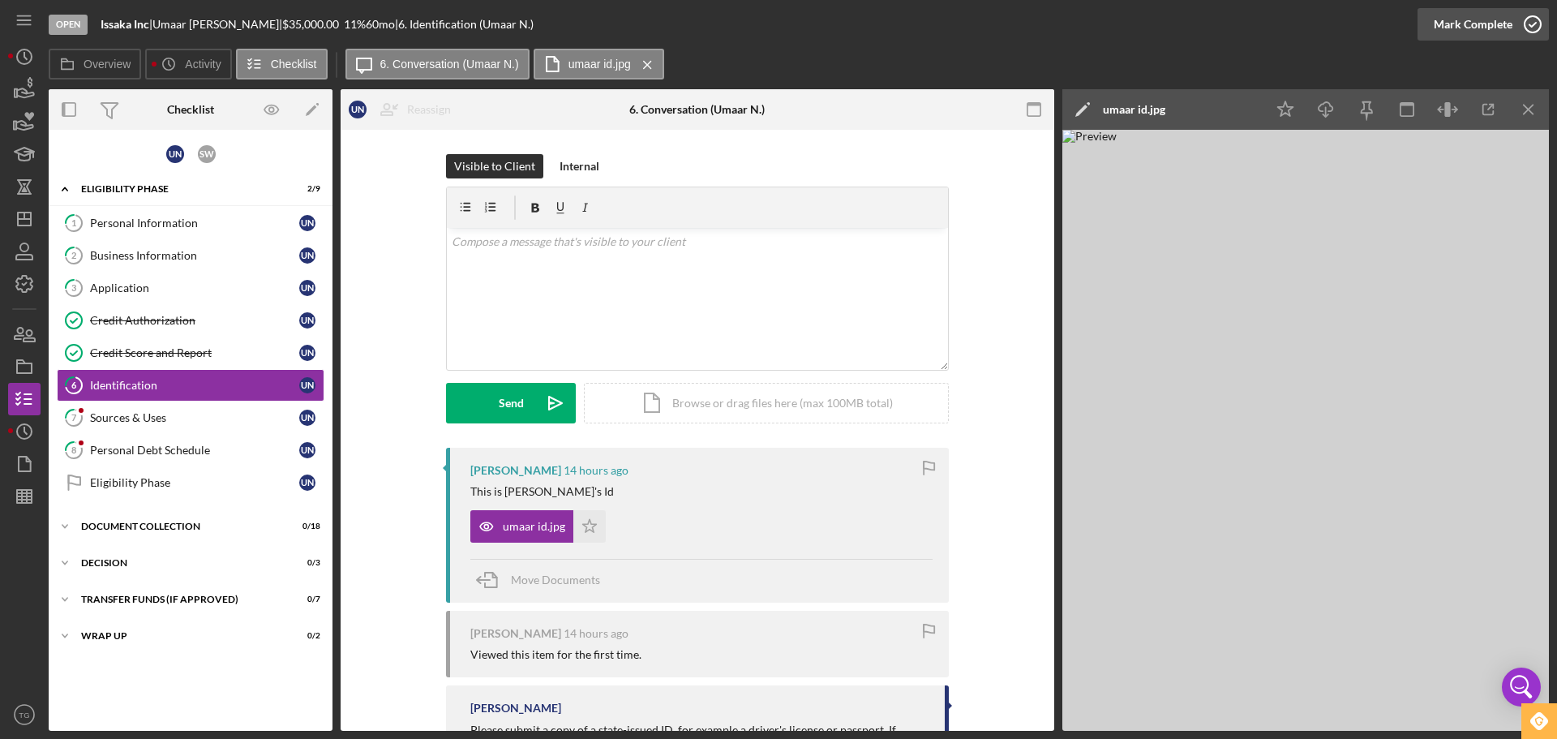
click at [1533, 23] on icon "button" at bounding box center [1533, 24] width 41 height 41
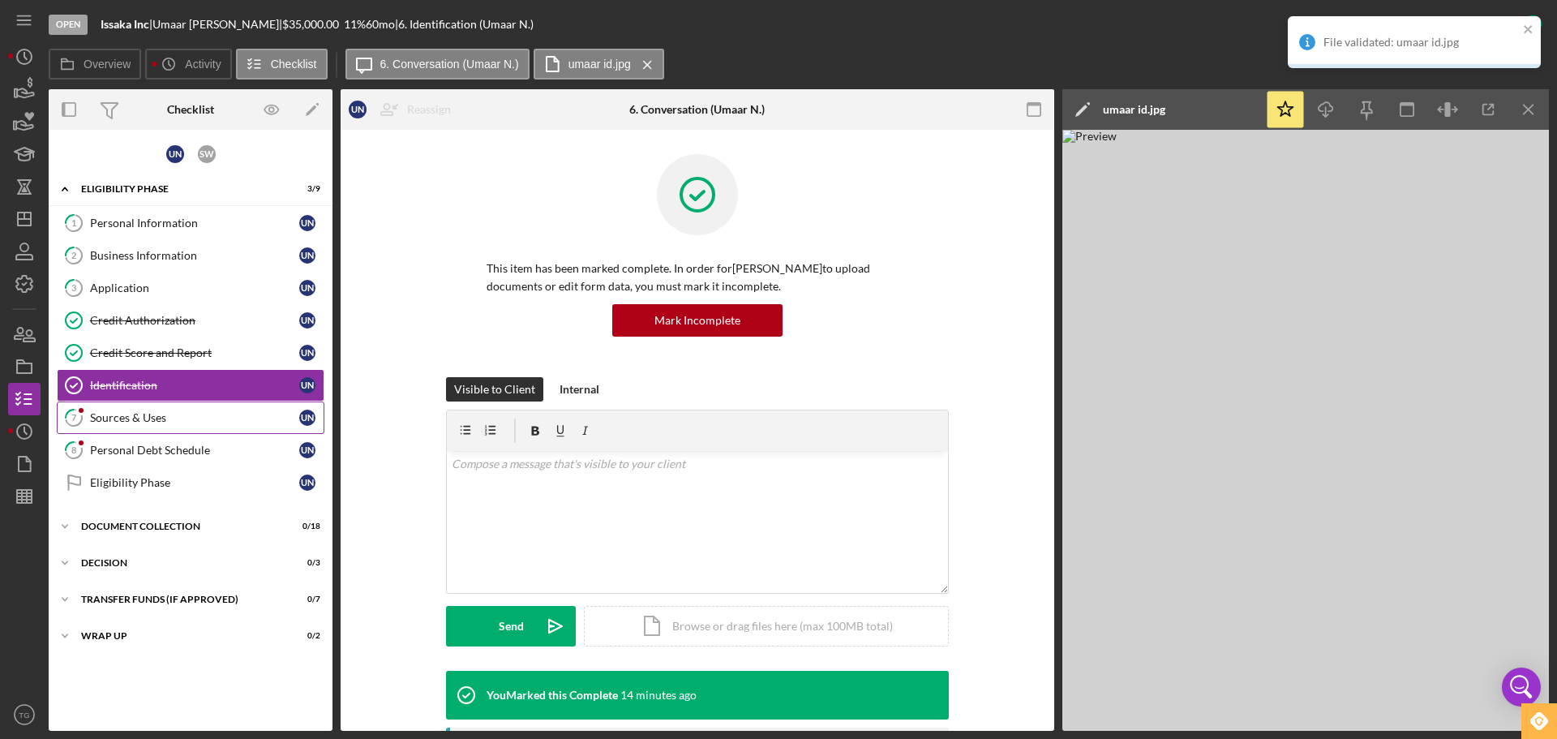
click at [169, 432] on link "7 Sources & Uses U N" at bounding box center [191, 417] width 268 height 32
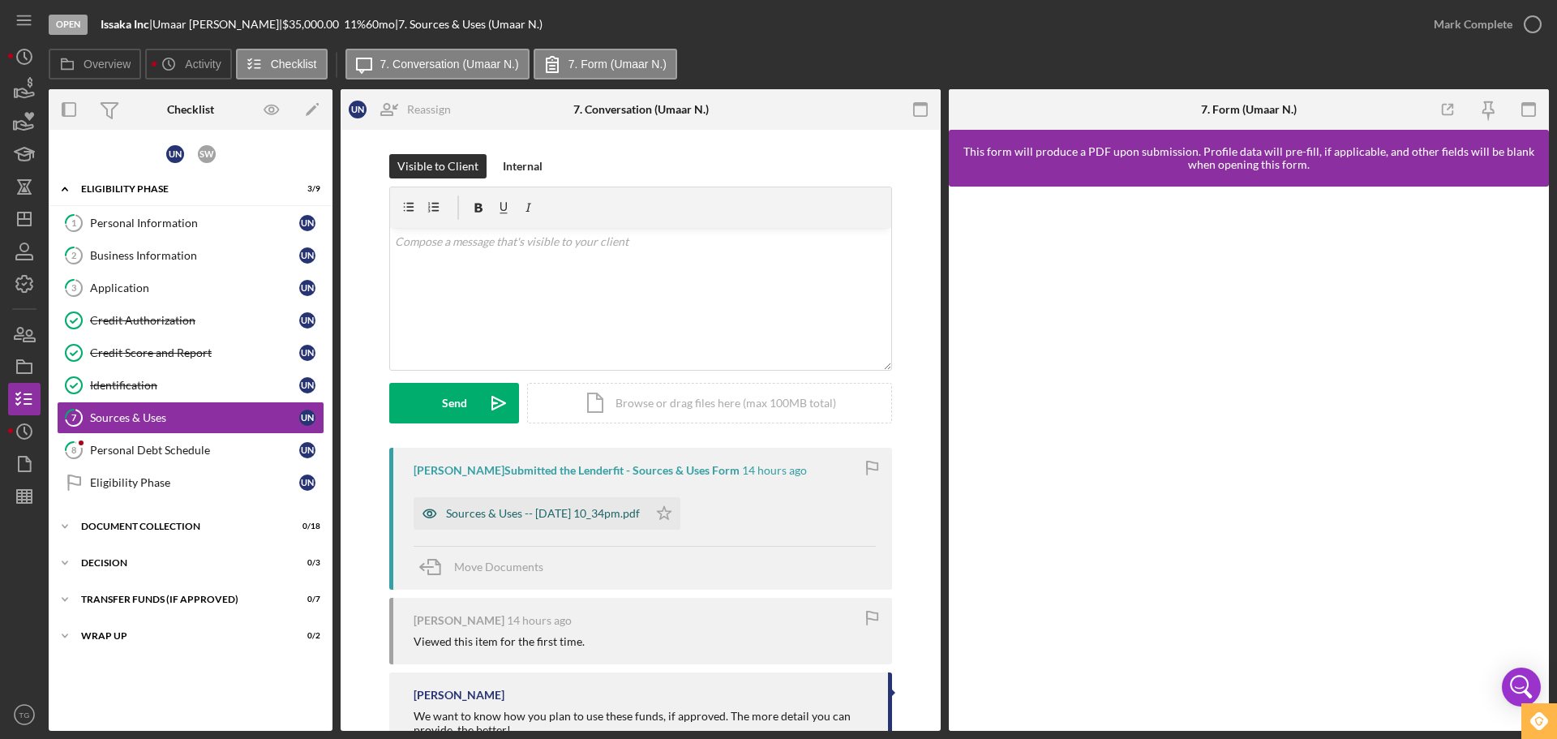
click at [548, 521] on div "Sources & Uses -- [DATE] 10_34pm.pdf" at bounding box center [531, 513] width 234 height 32
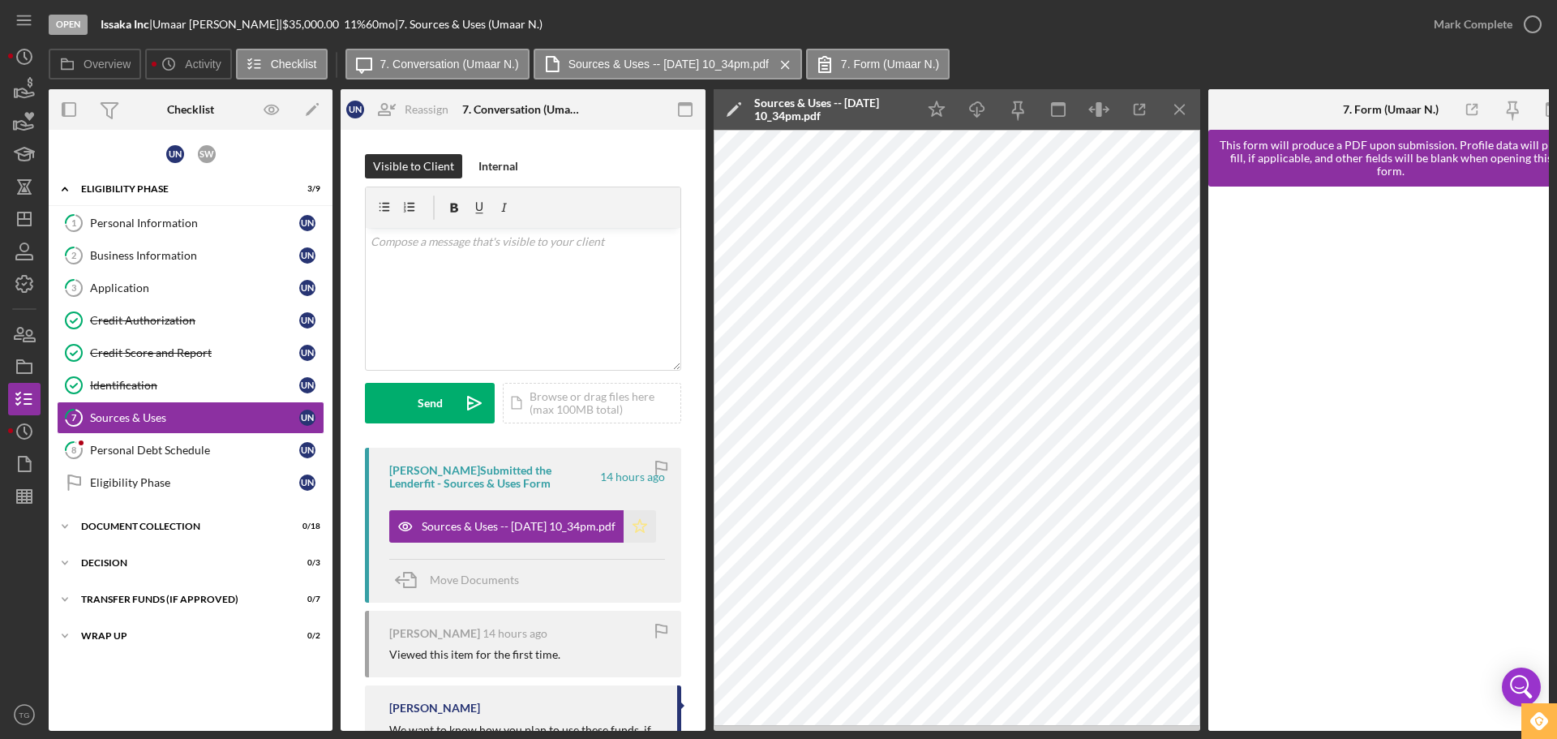
drag, startPoint x: 641, startPoint y: 533, endPoint x: 702, endPoint y: 507, distance: 66.9
click at [641, 532] on icon "Icon/Star" at bounding box center [640, 526] width 32 height 32
click at [1531, 25] on icon "button" at bounding box center [1533, 24] width 41 height 41
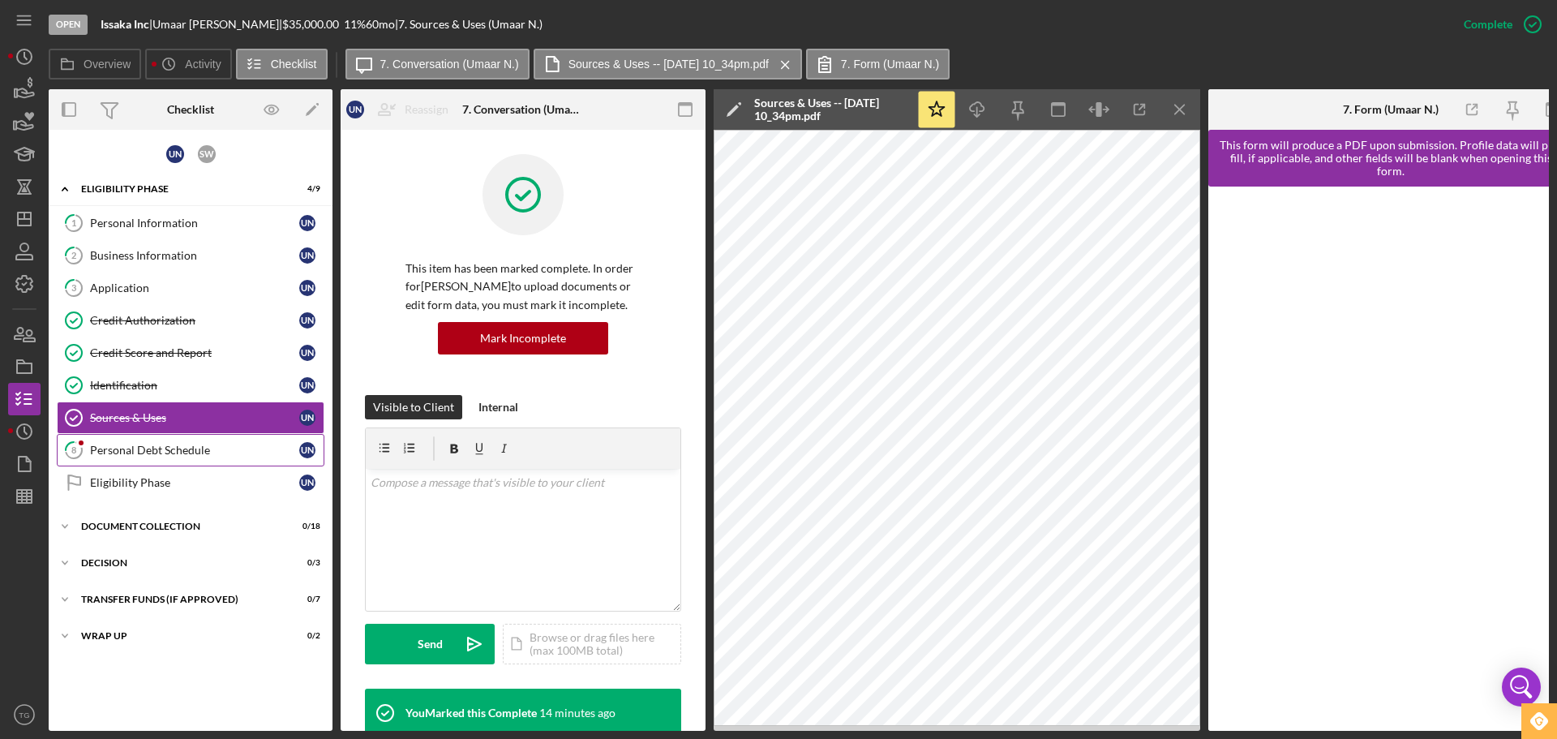
click at [165, 450] on div "Personal Debt Schedule" at bounding box center [194, 450] width 209 height 13
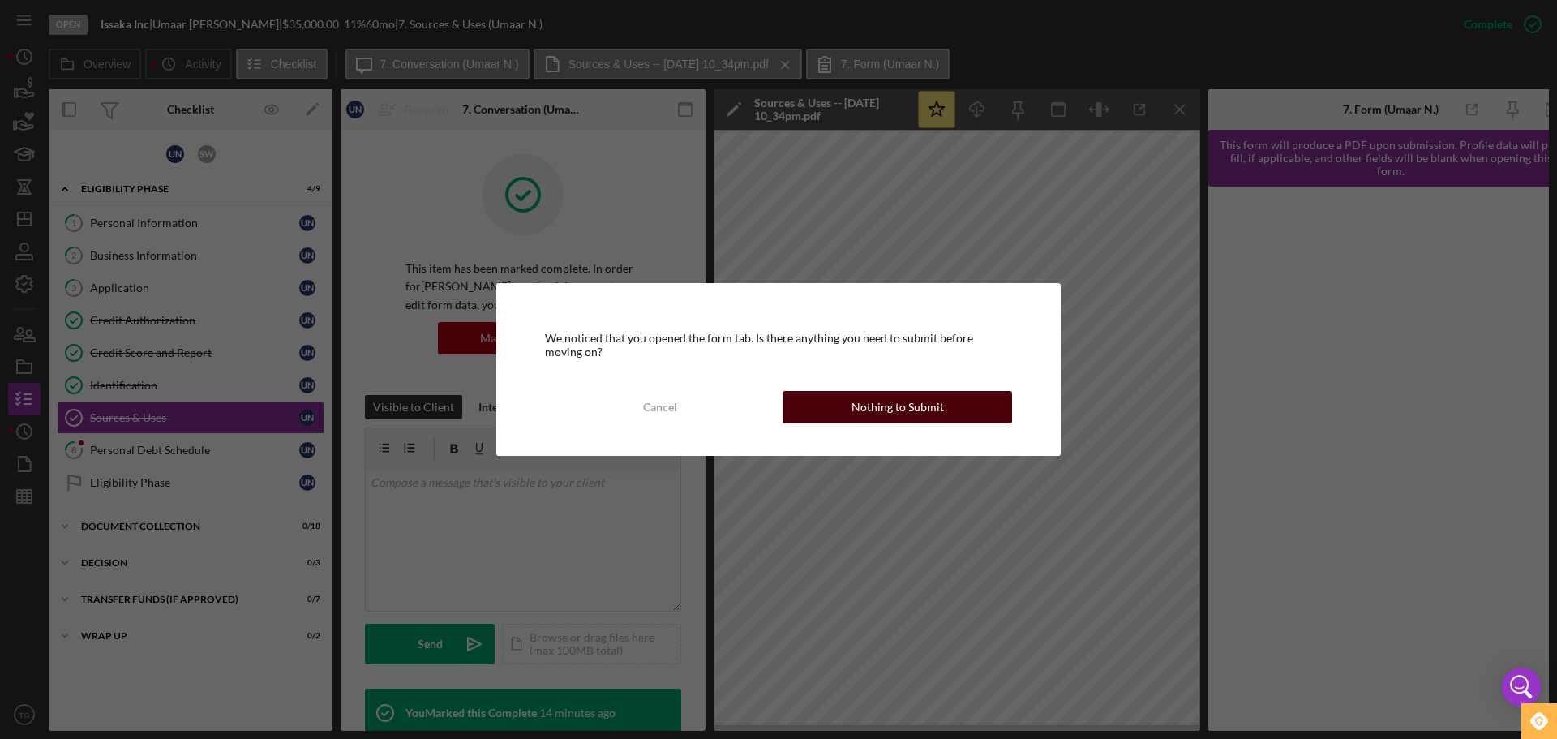
click at [916, 416] on div "Nothing to Submit" at bounding box center [898, 407] width 92 height 32
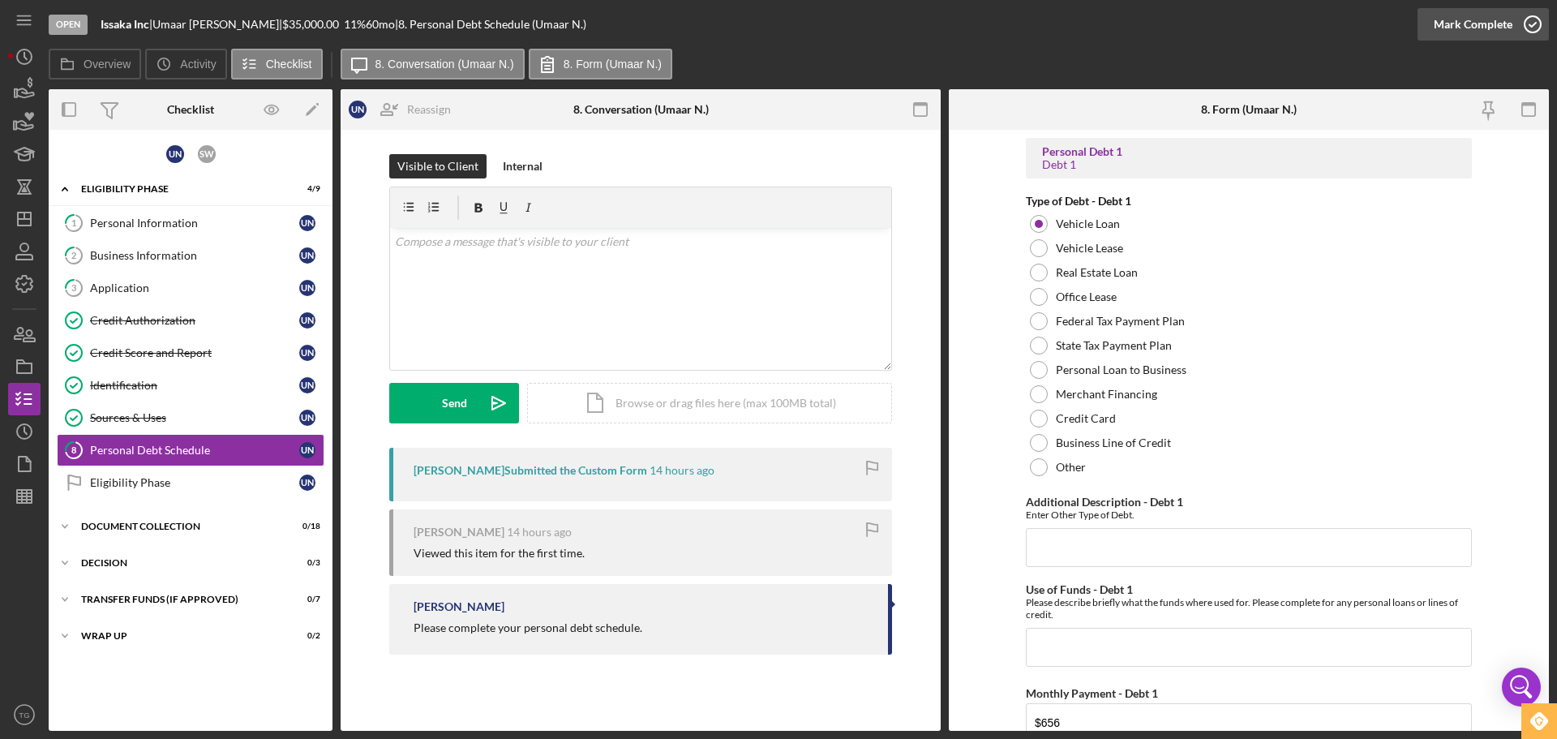
click at [1530, 19] on icon "button" at bounding box center [1533, 24] width 41 height 41
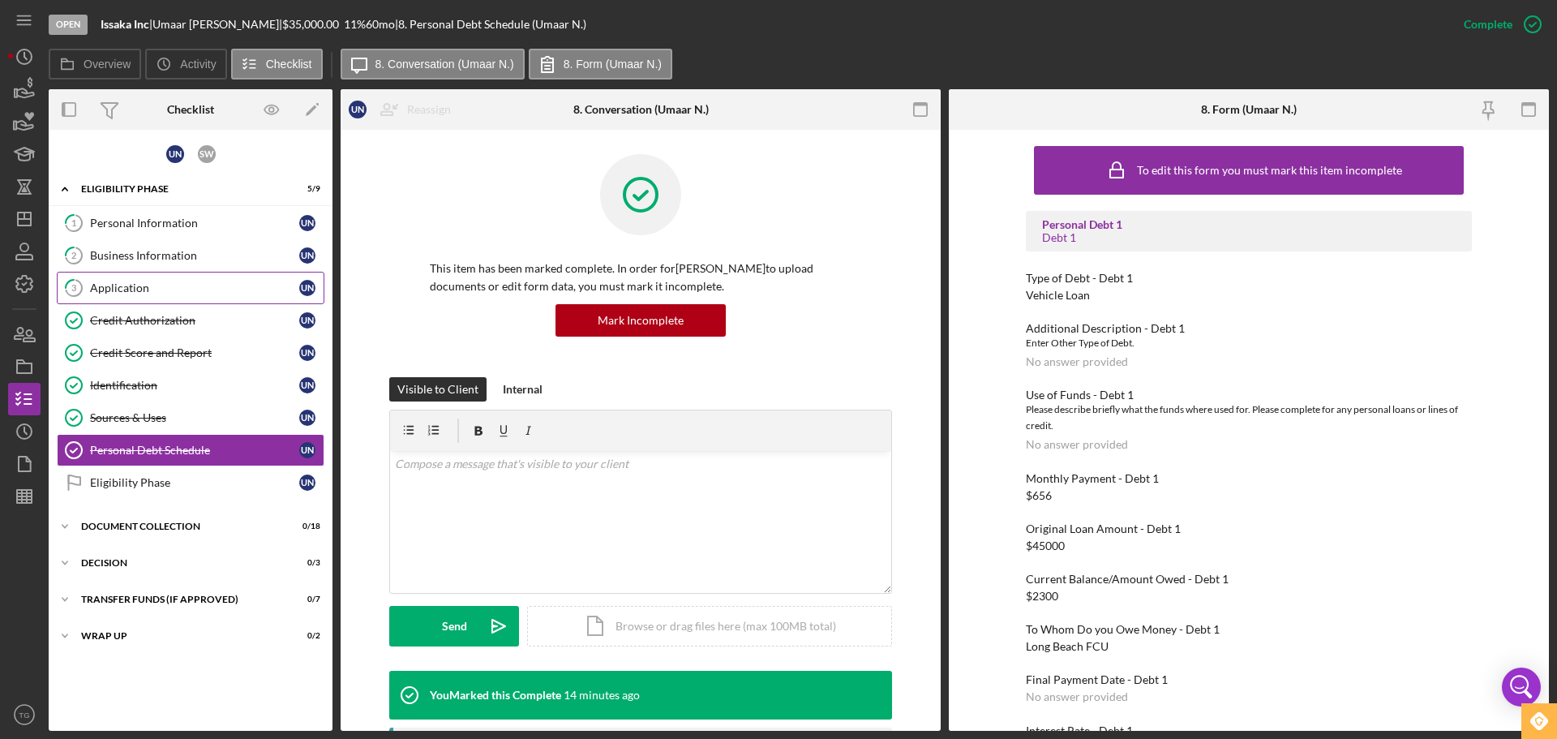
click at [125, 286] on div "Application" at bounding box center [194, 287] width 209 height 13
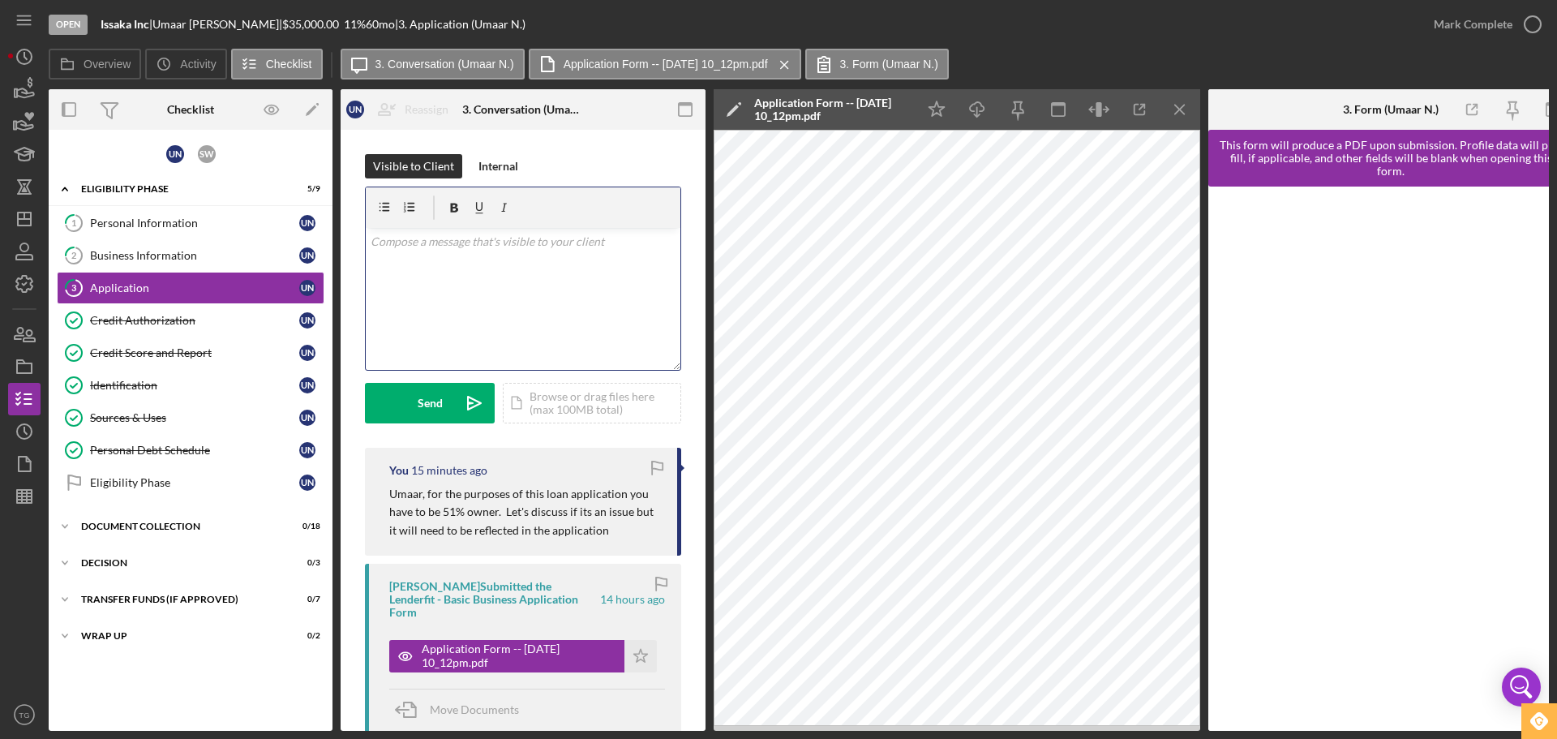
click at [438, 250] on p at bounding box center [524, 242] width 306 height 18
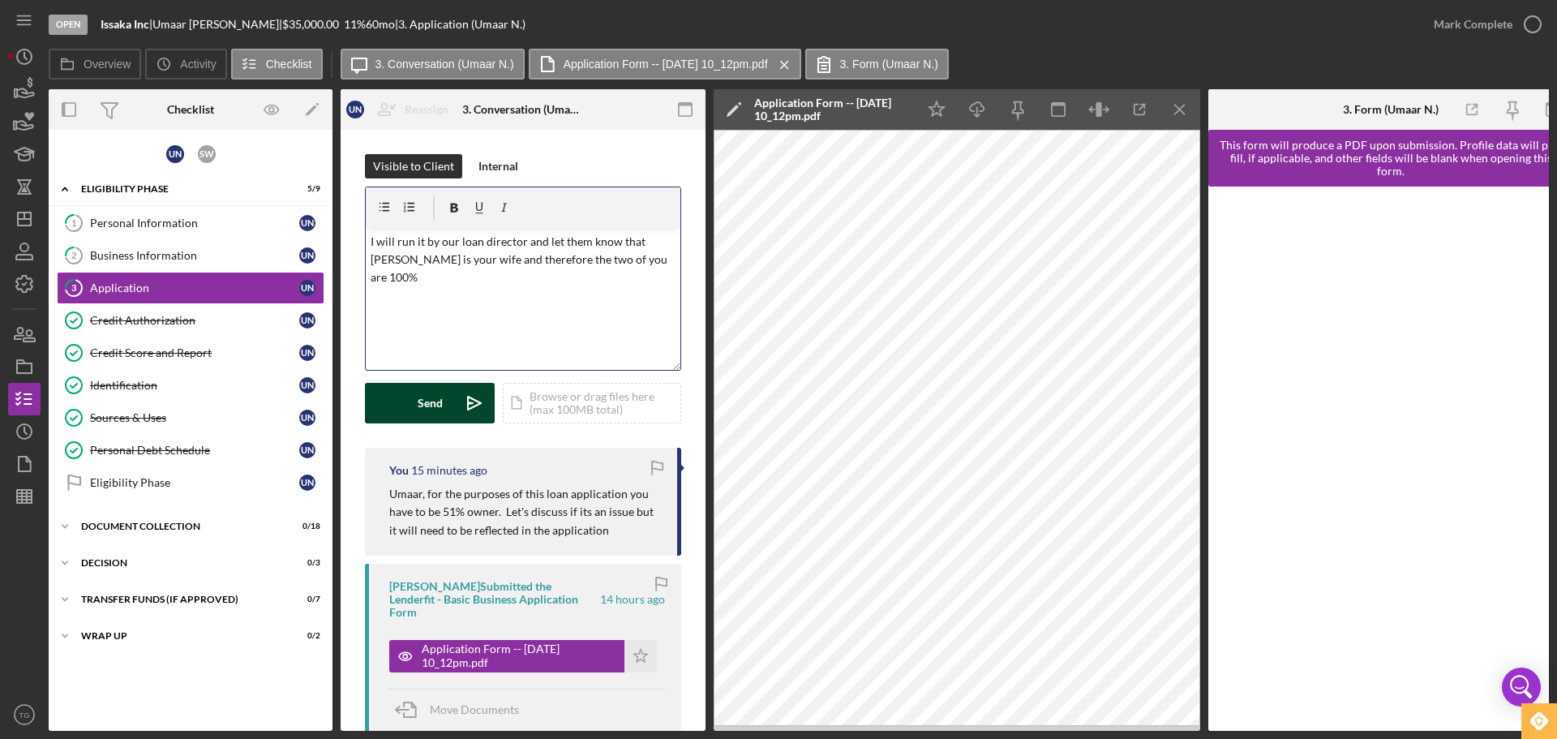
click at [405, 410] on button "Send Icon/icon-invite-send" at bounding box center [430, 403] width 130 height 41
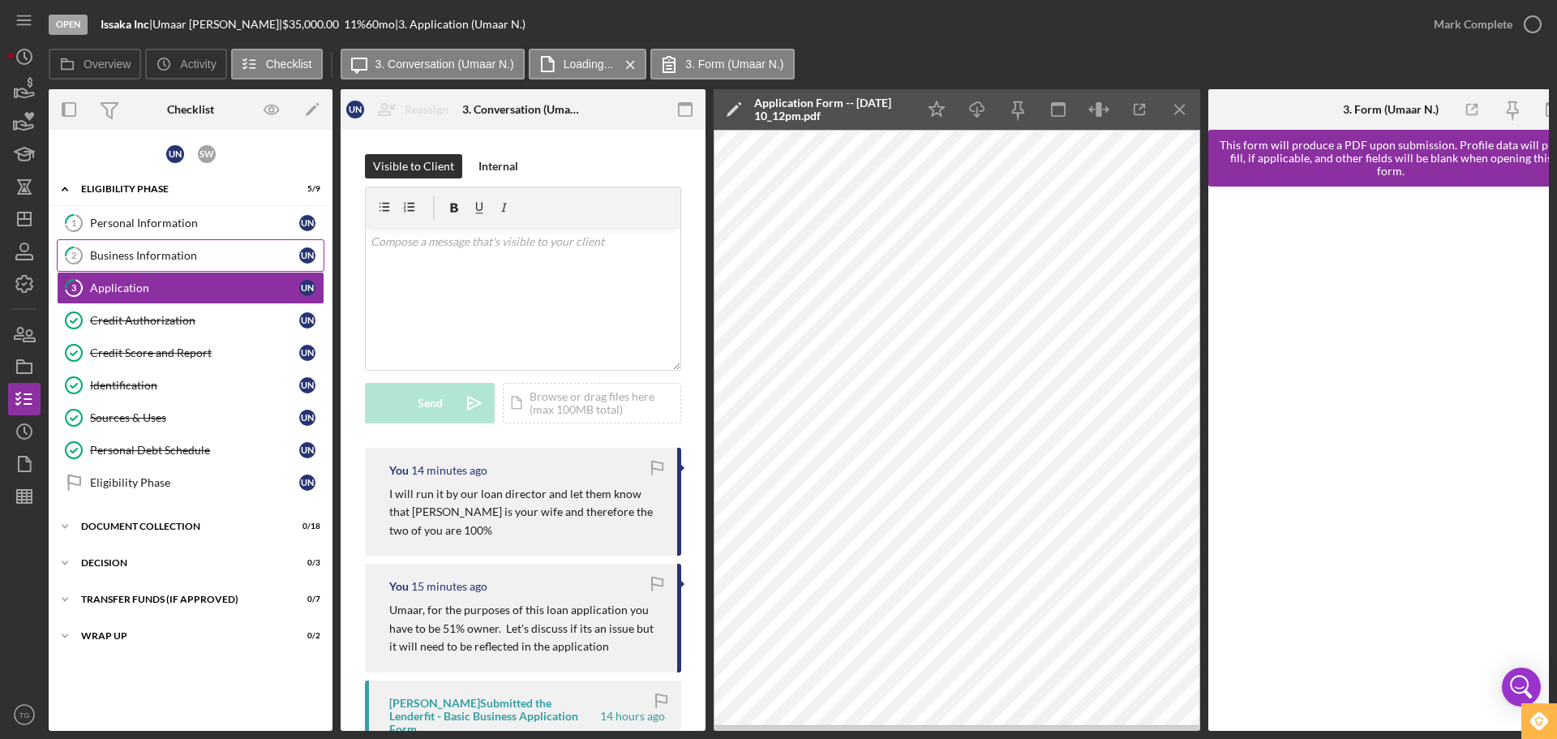
click at [159, 255] on div "Business Information" at bounding box center [194, 255] width 209 height 13
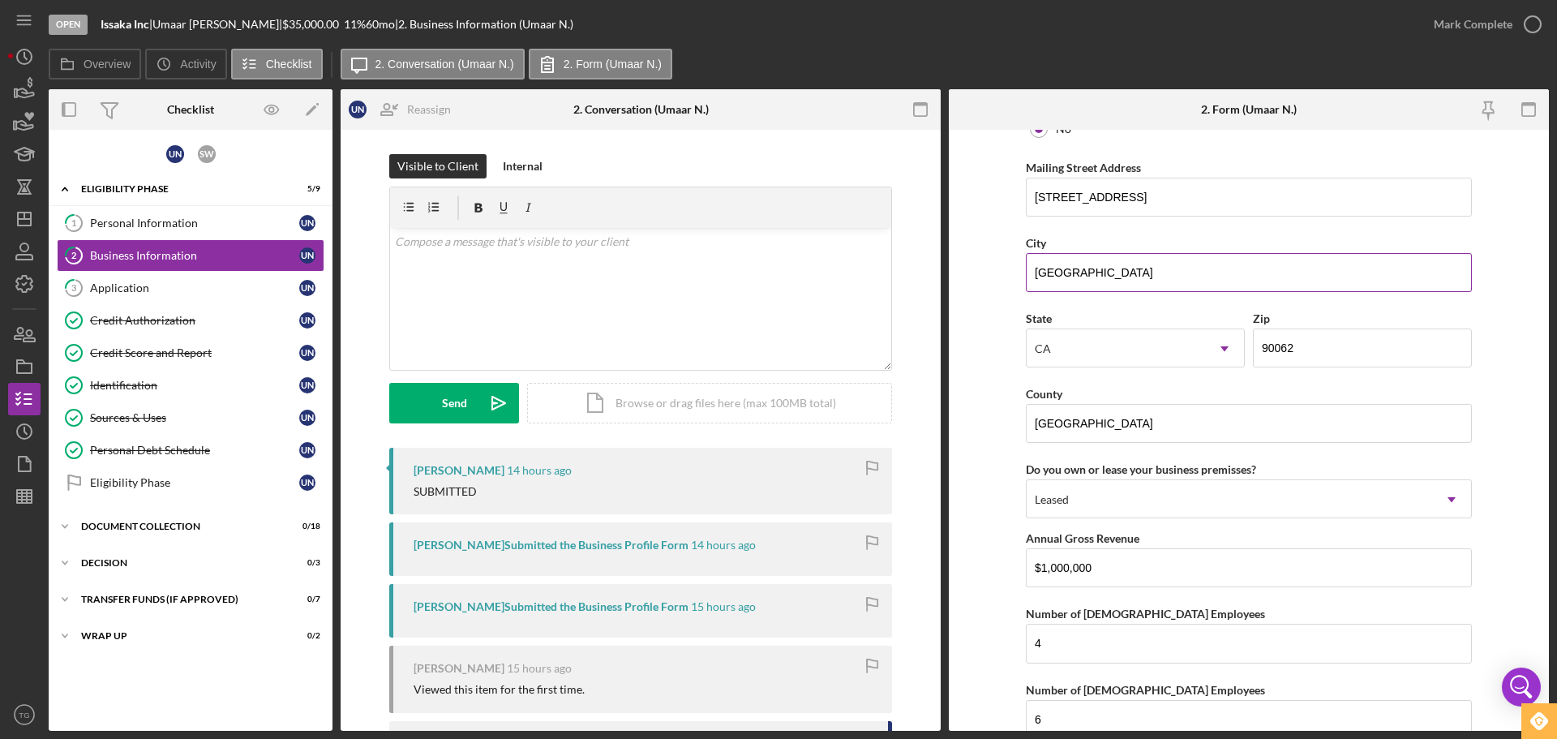
scroll to position [1715, 0]
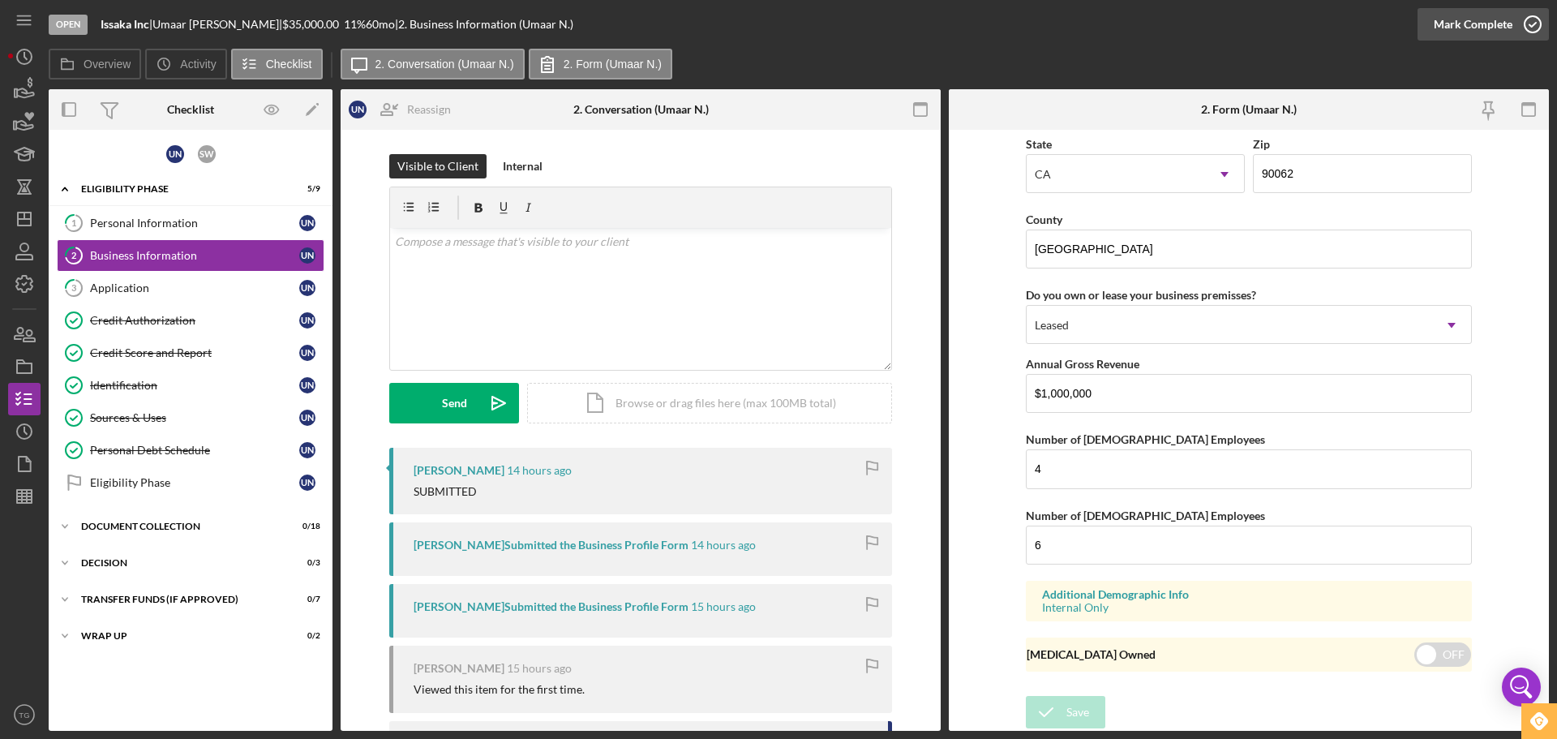
click at [1535, 15] on icon "button" at bounding box center [1533, 24] width 41 height 41
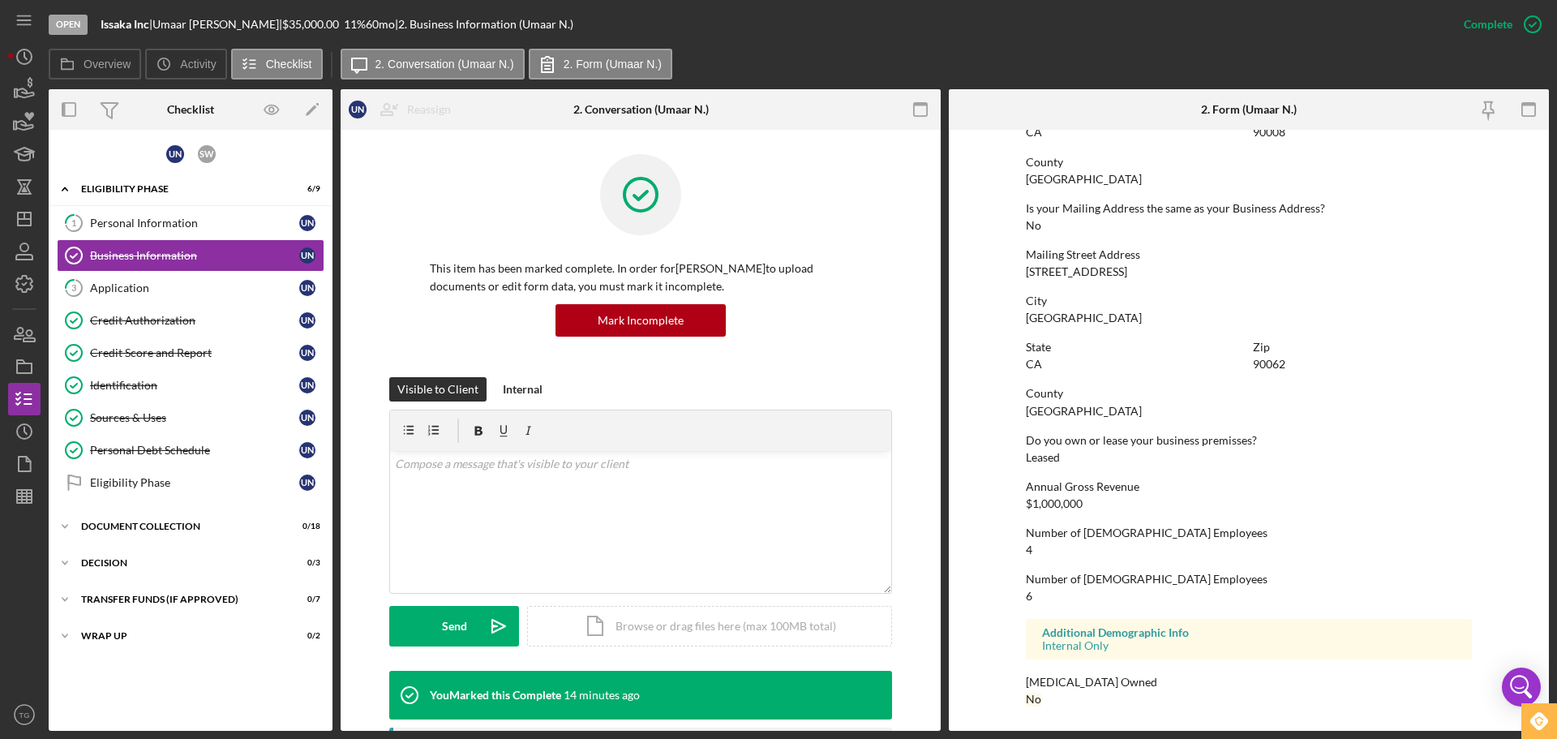
scroll to position [993, 0]
click at [200, 221] on div "Personal Information" at bounding box center [194, 223] width 209 height 13
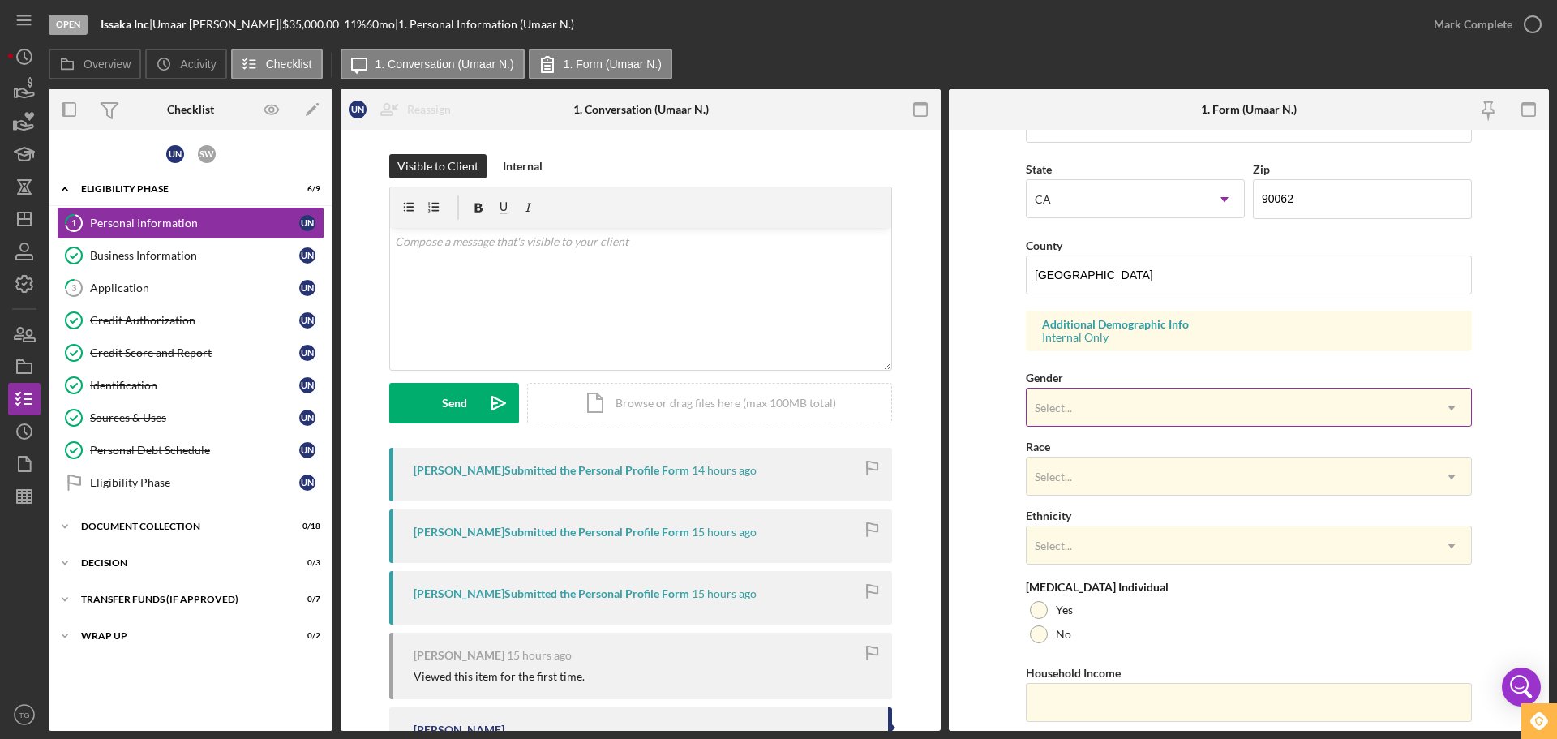
scroll to position [482, 0]
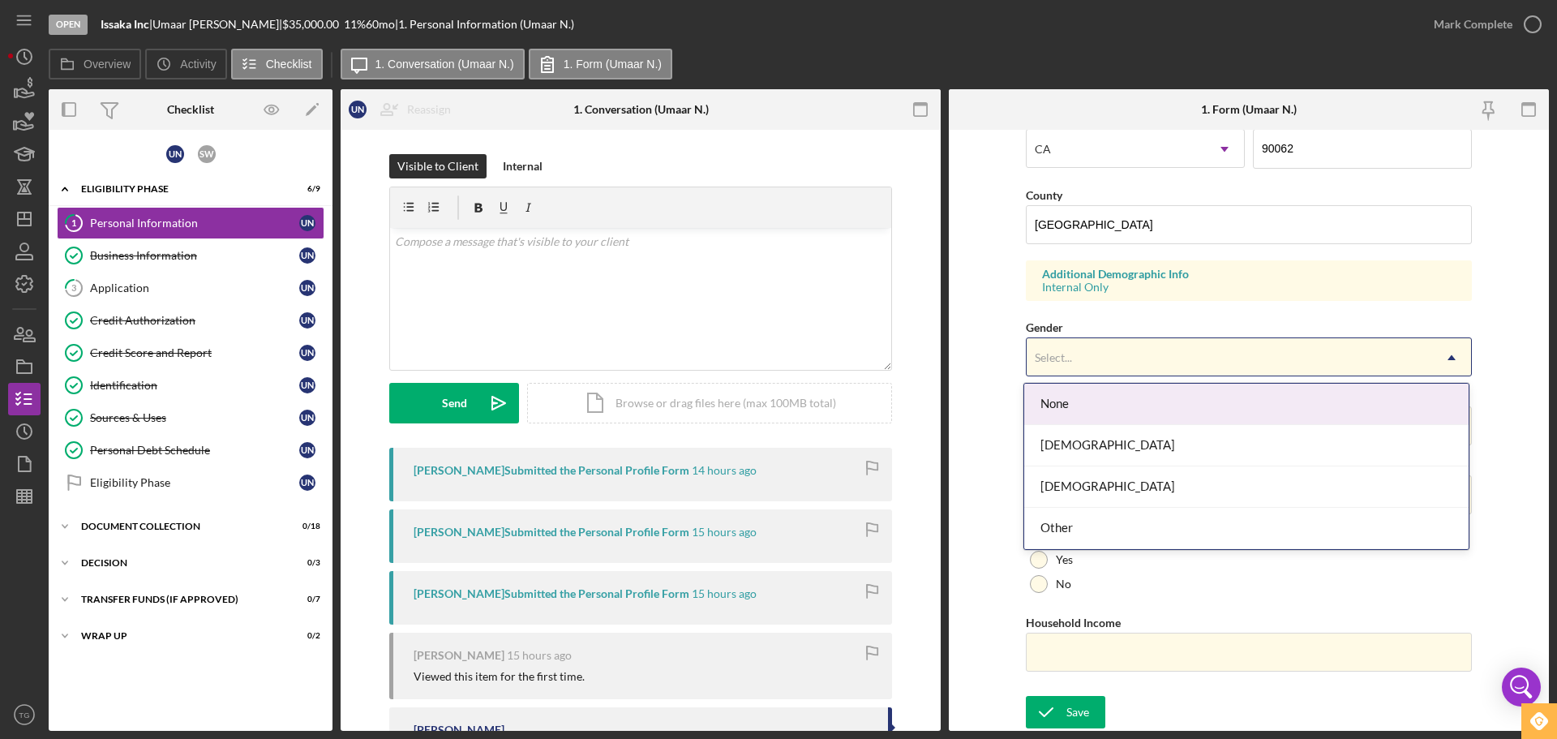
click at [1084, 360] on div "Select..." at bounding box center [1230, 357] width 406 height 37
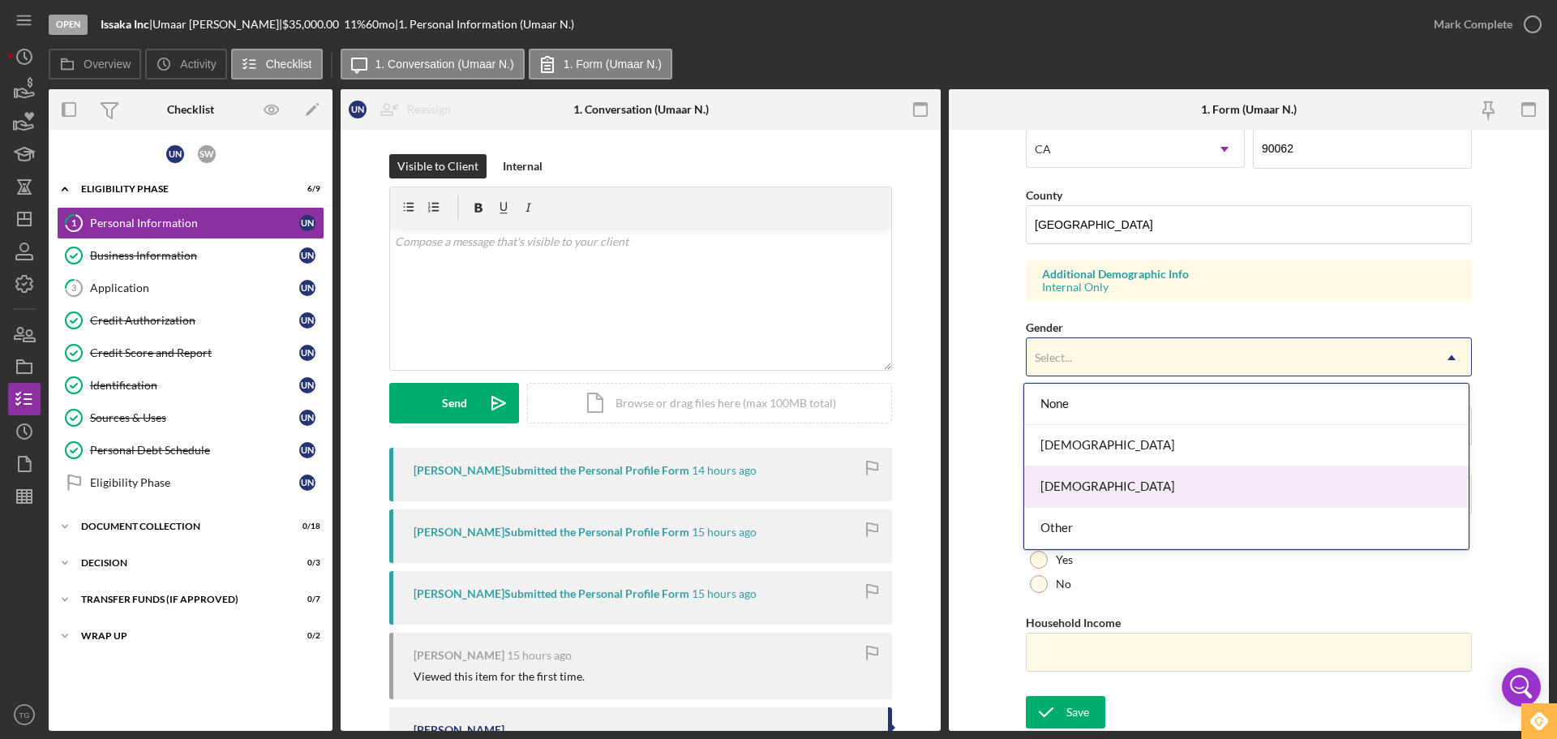
click at [1057, 490] on div "[DEMOGRAPHIC_DATA]" at bounding box center [1246, 486] width 444 height 41
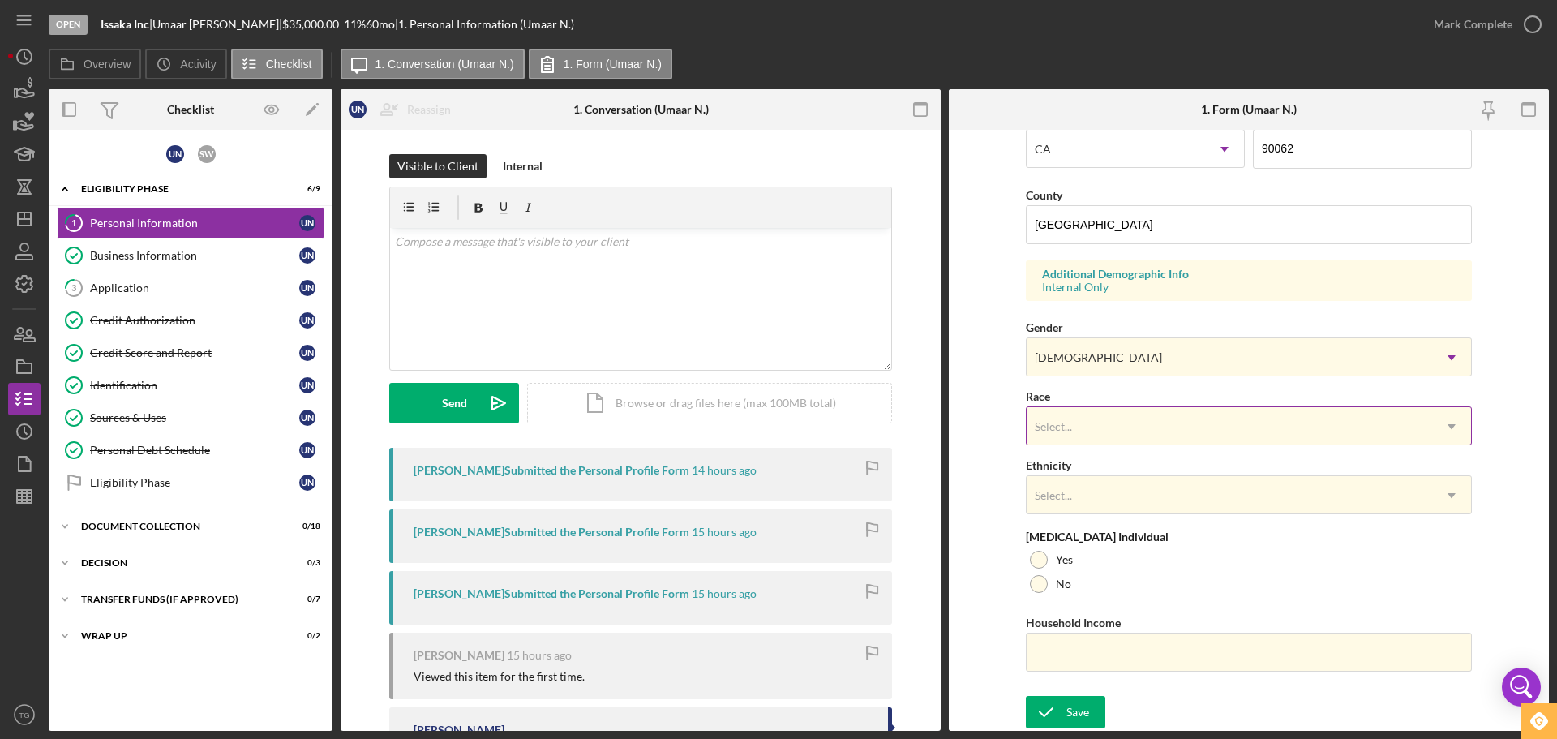
click at [1081, 430] on div "Select..." at bounding box center [1230, 426] width 406 height 37
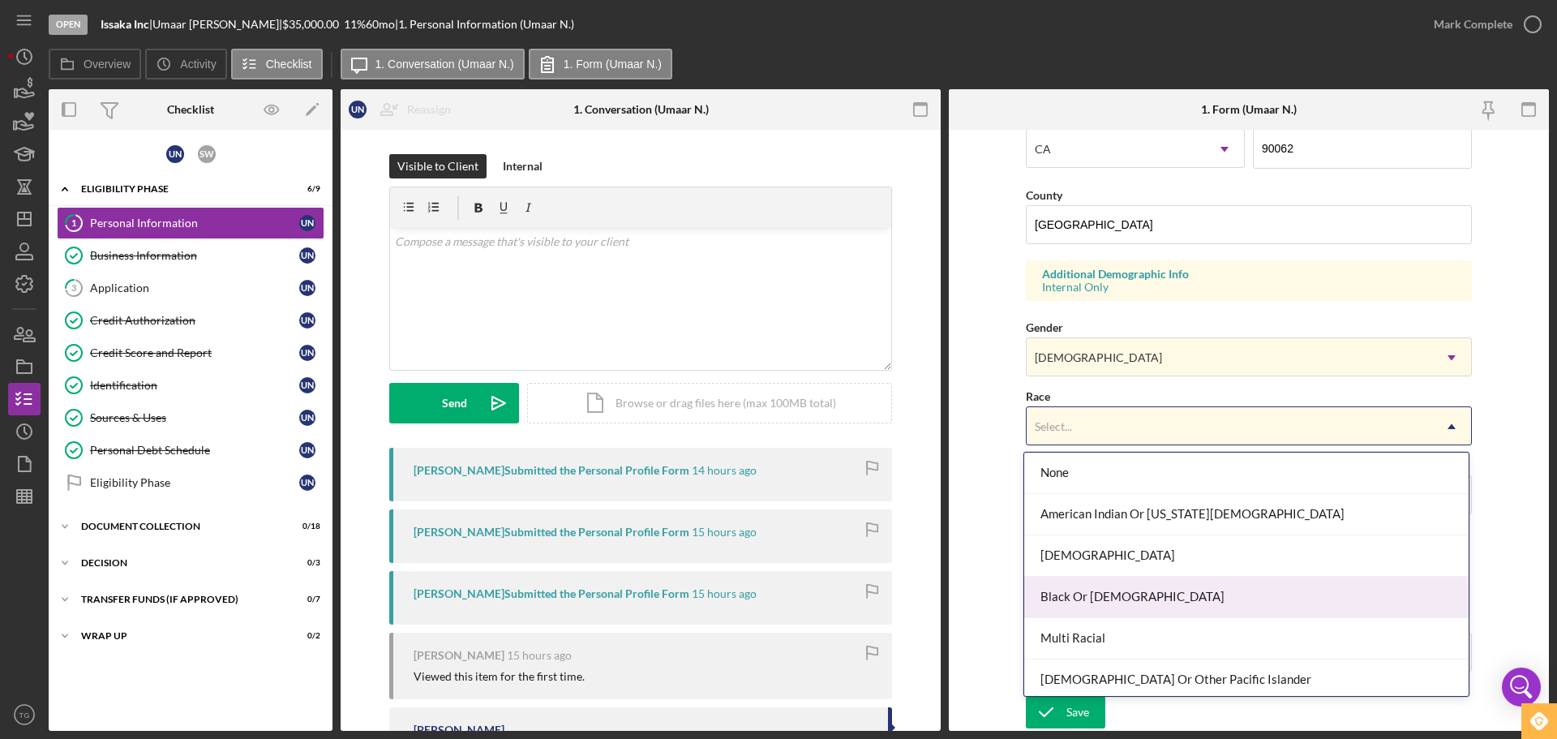
click at [1063, 591] on div "Black Or [DEMOGRAPHIC_DATA]" at bounding box center [1246, 597] width 444 height 41
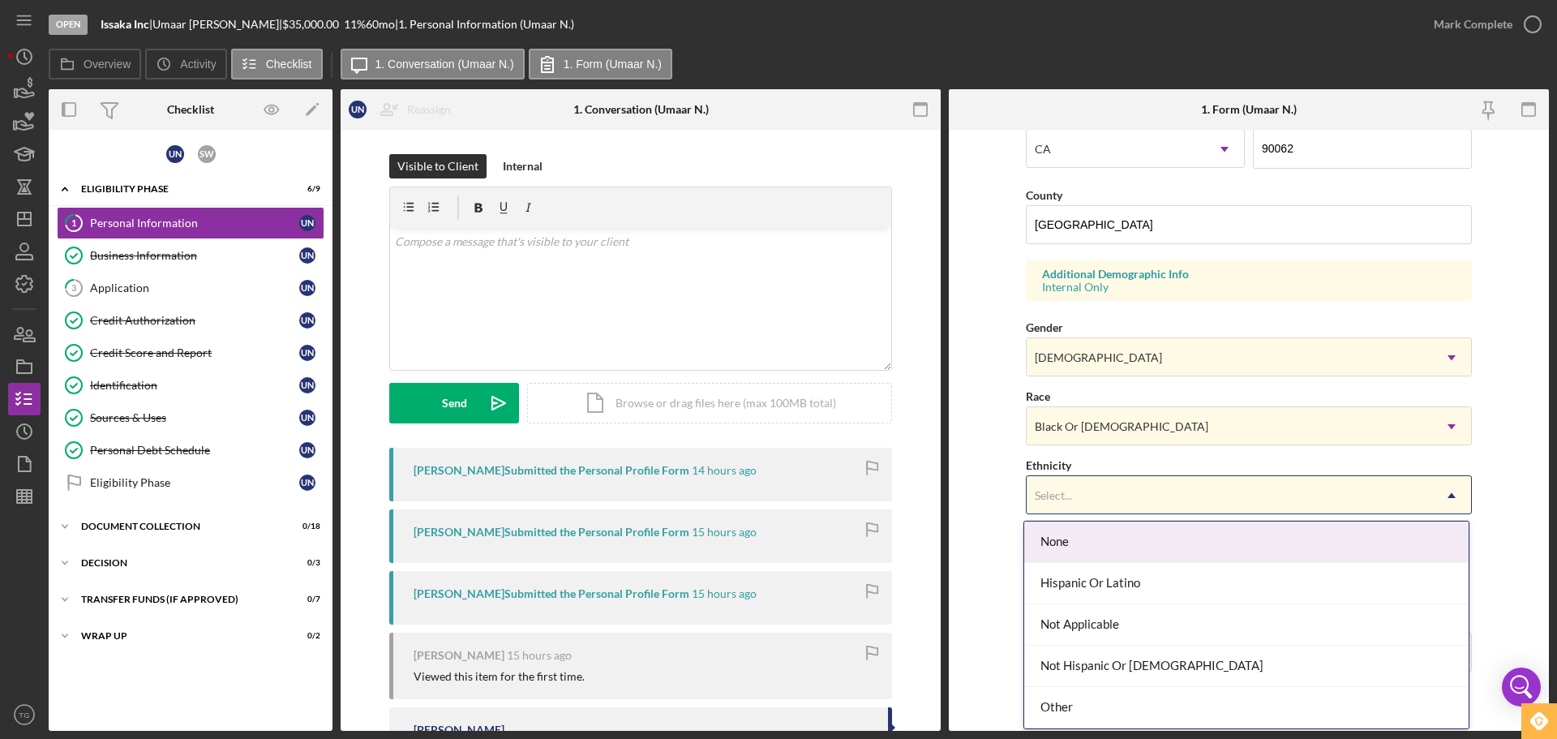
click at [1073, 508] on div "Select..." at bounding box center [1230, 495] width 406 height 37
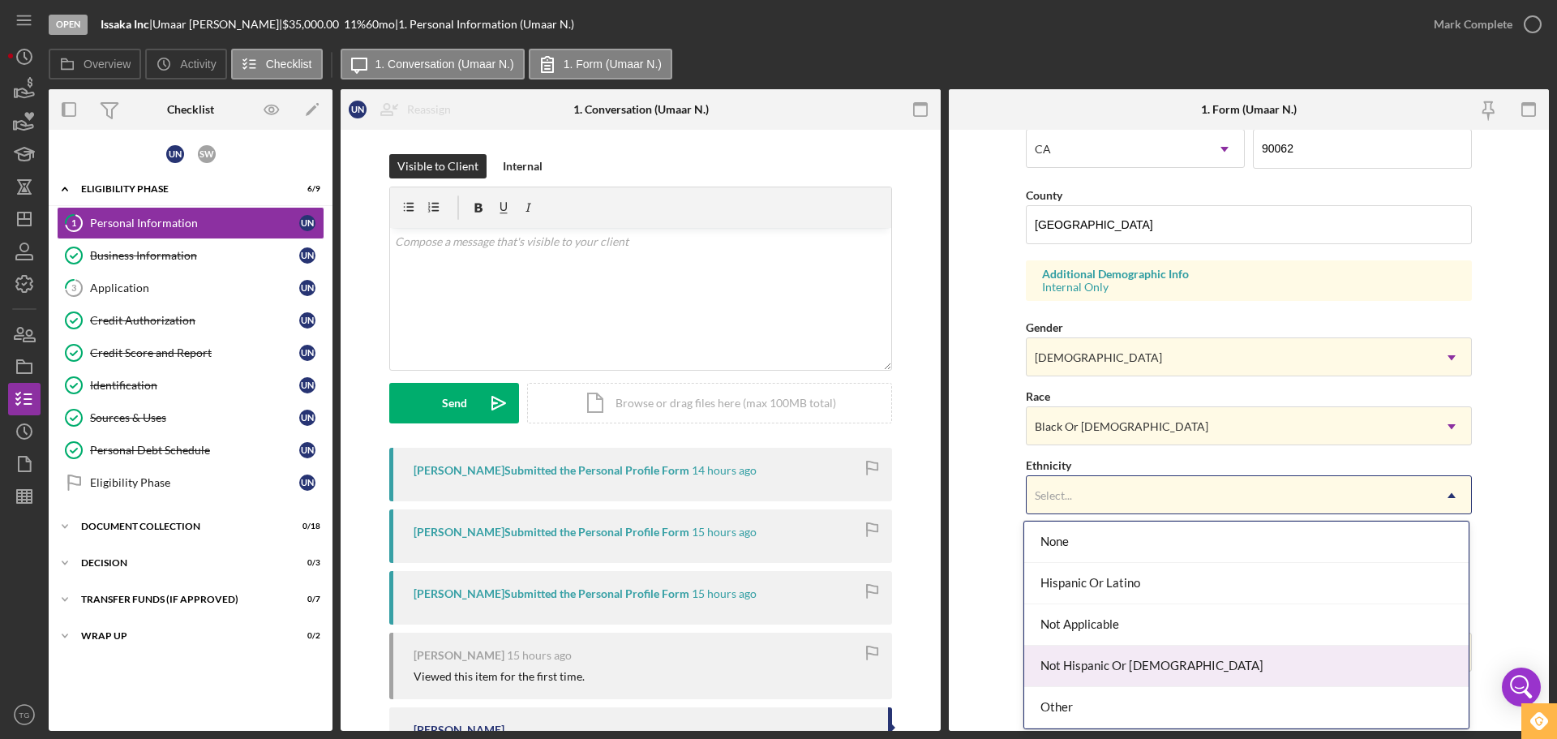
click at [1064, 668] on div "Not Hispanic Or [DEMOGRAPHIC_DATA]" at bounding box center [1246, 666] width 444 height 41
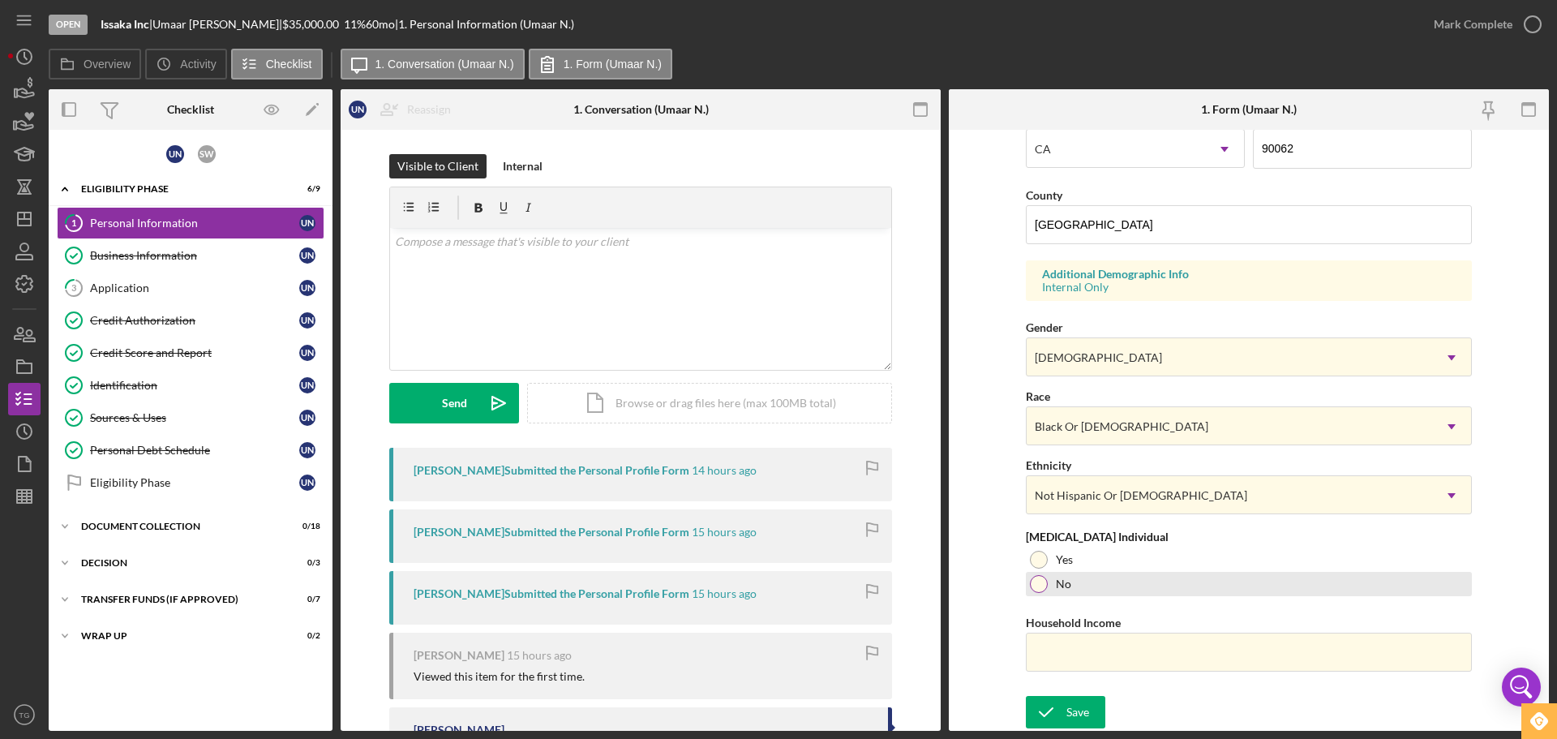
click at [1038, 586] on div at bounding box center [1039, 584] width 18 height 18
click at [1063, 650] on input "Household Income" at bounding box center [1249, 652] width 446 height 39
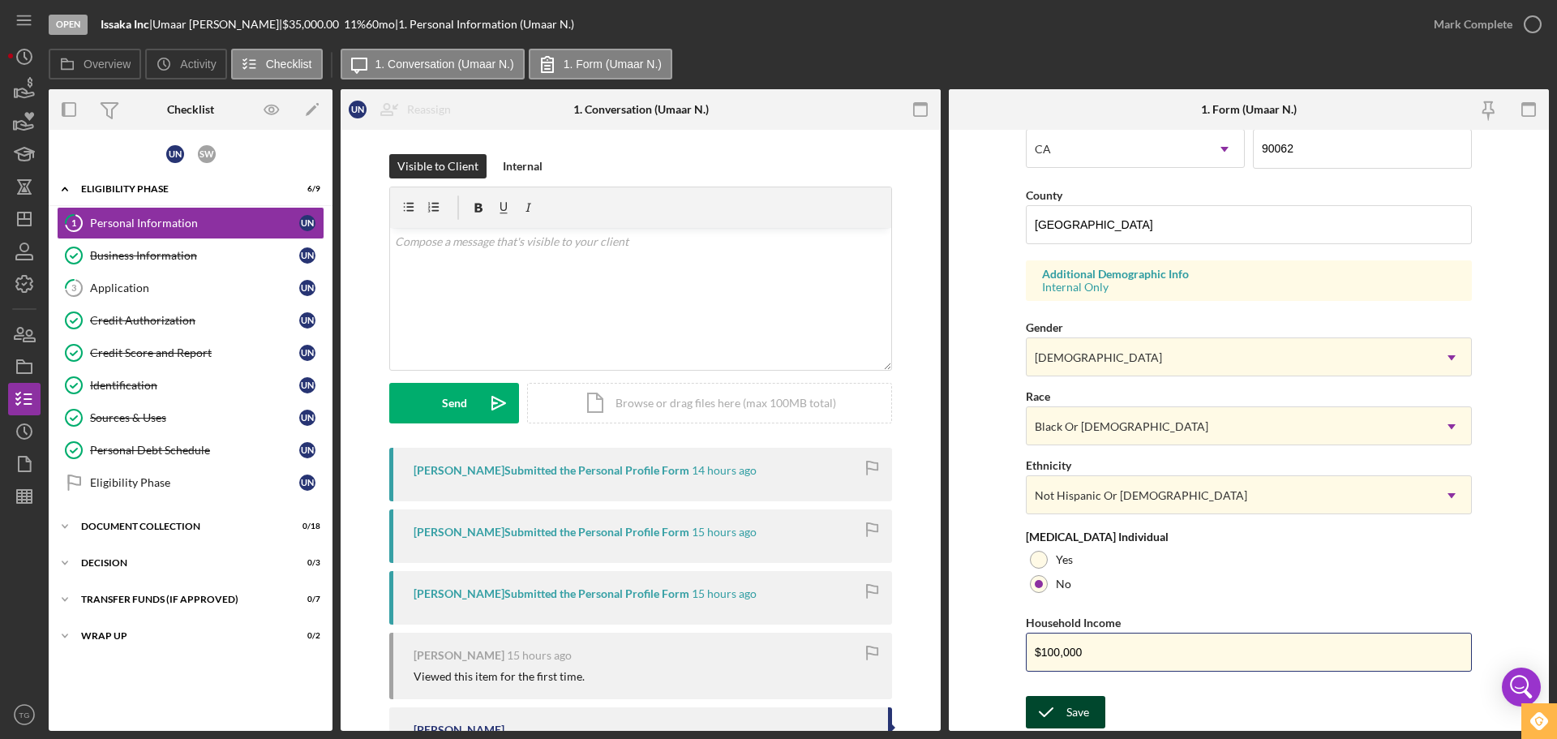
type input "$100,000"
click at [1067, 708] on div "Save" at bounding box center [1078, 712] width 23 height 32
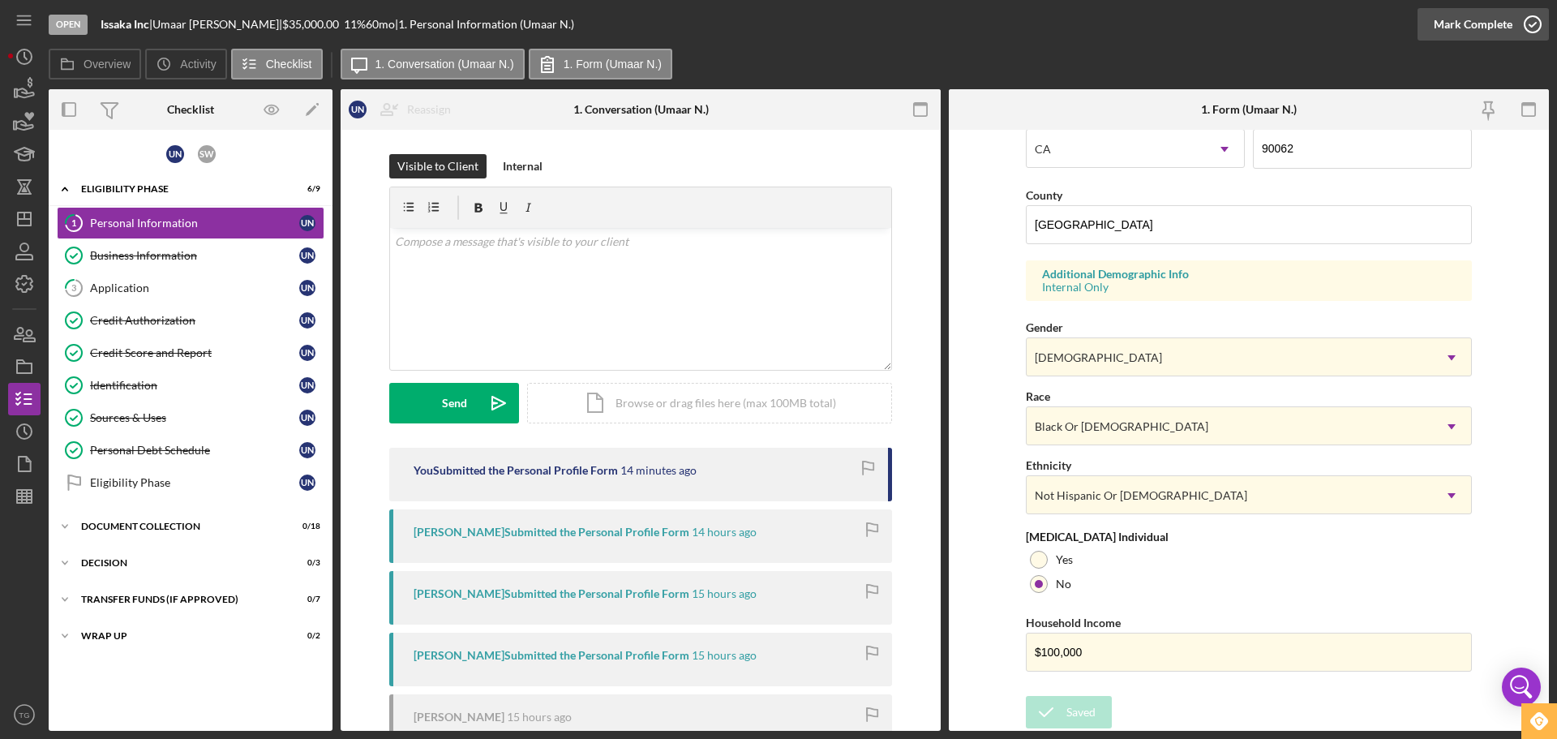
click at [1523, 20] on icon "button" at bounding box center [1533, 24] width 41 height 41
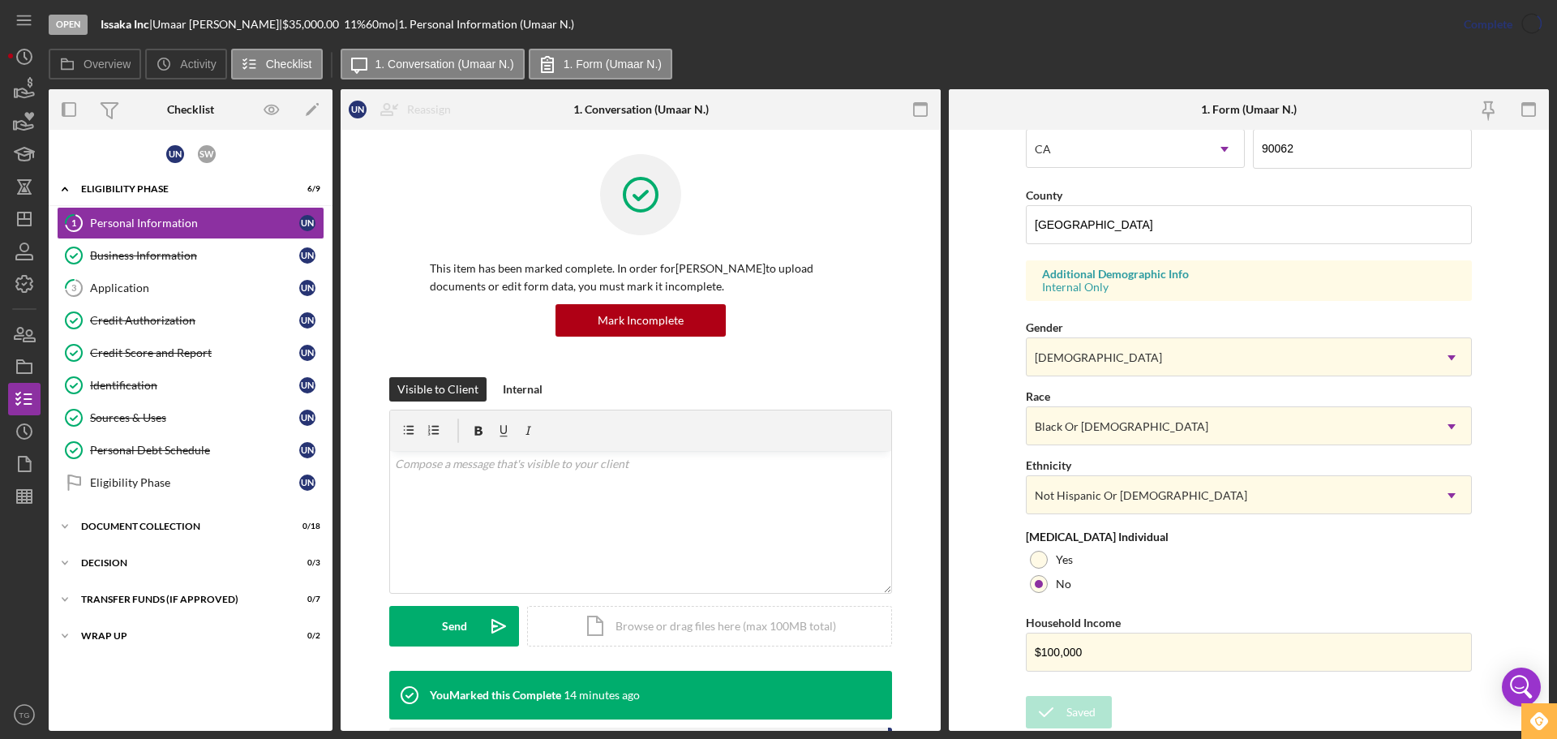
scroll to position [156, 0]
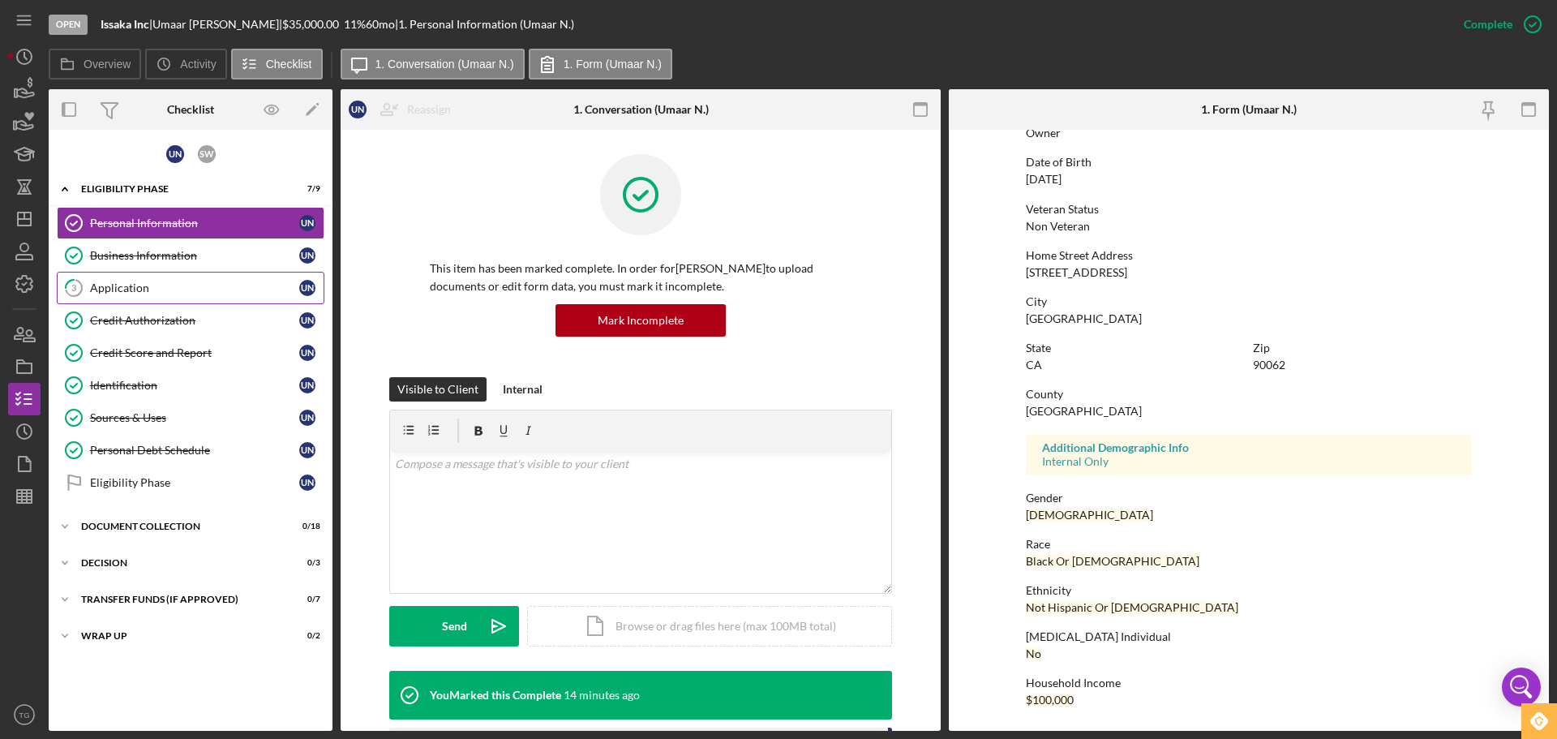
click at [146, 288] on div "Application" at bounding box center [194, 287] width 209 height 13
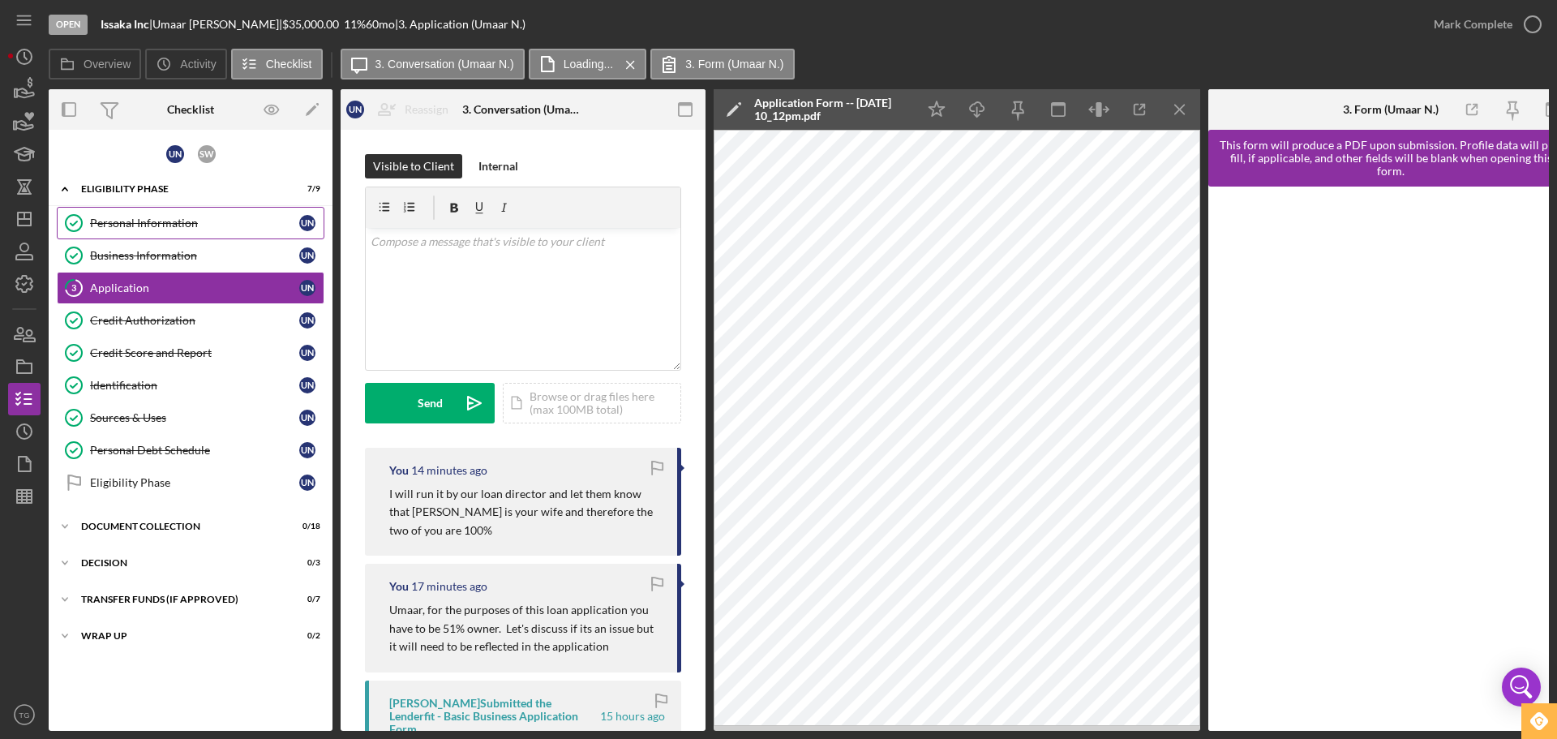
click at [148, 213] on link "Personal Information Personal Information U N" at bounding box center [191, 223] width 268 height 32
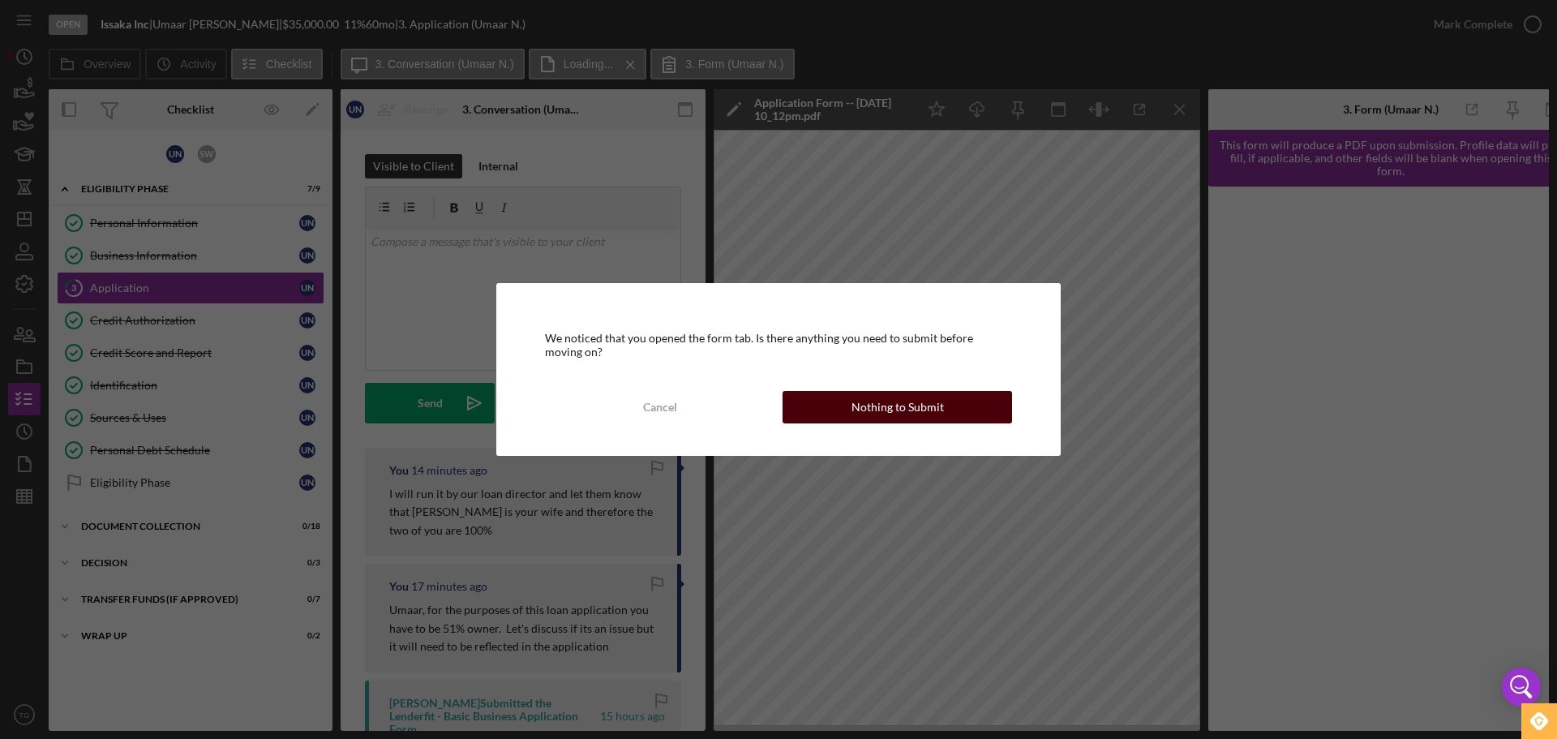
click at [970, 401] on button "Nothing to Submit" at bounding box center [898, 407] width 230 height 32
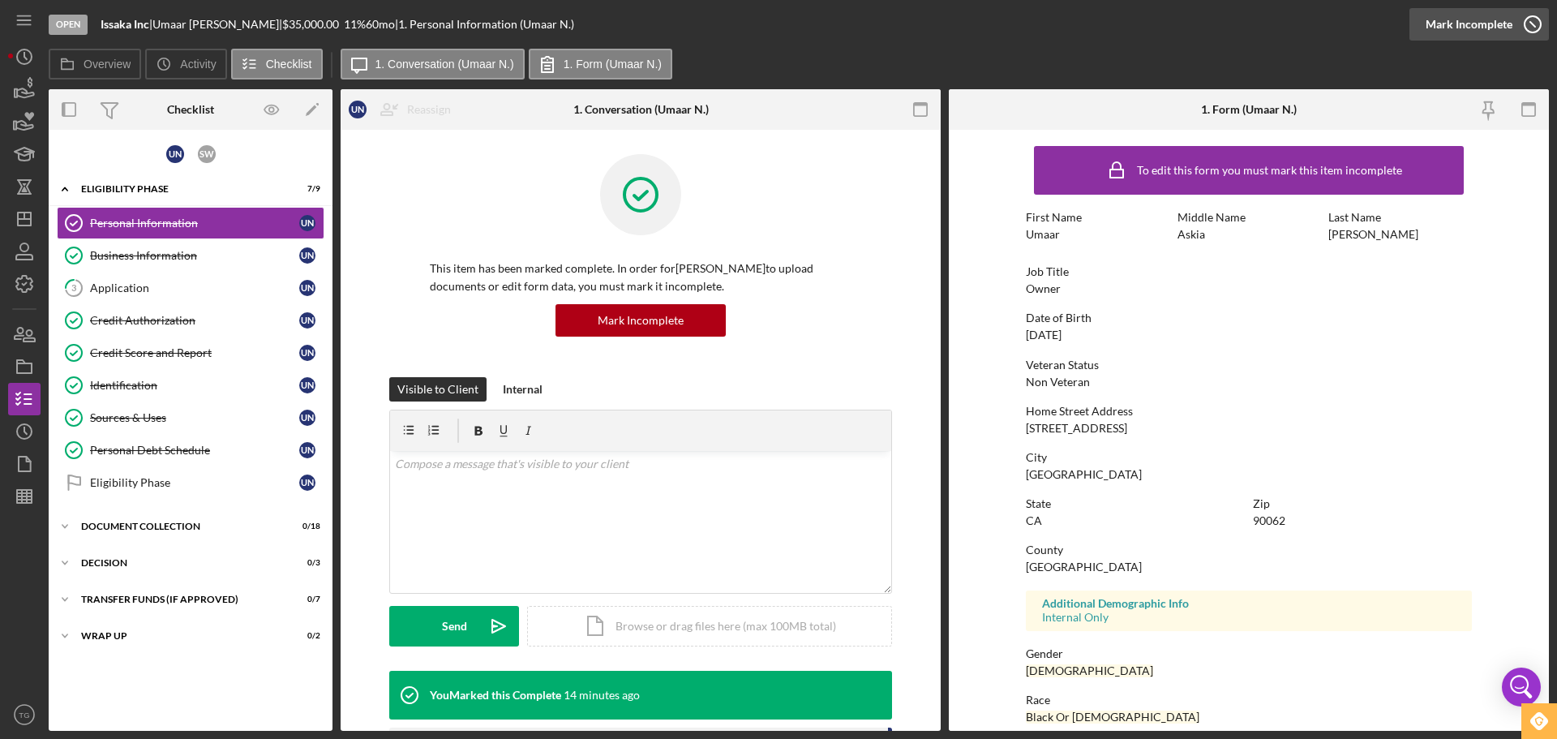
click at [1534, 26] on icon "button" at bounding box center [1533, 24] width 41 height 41
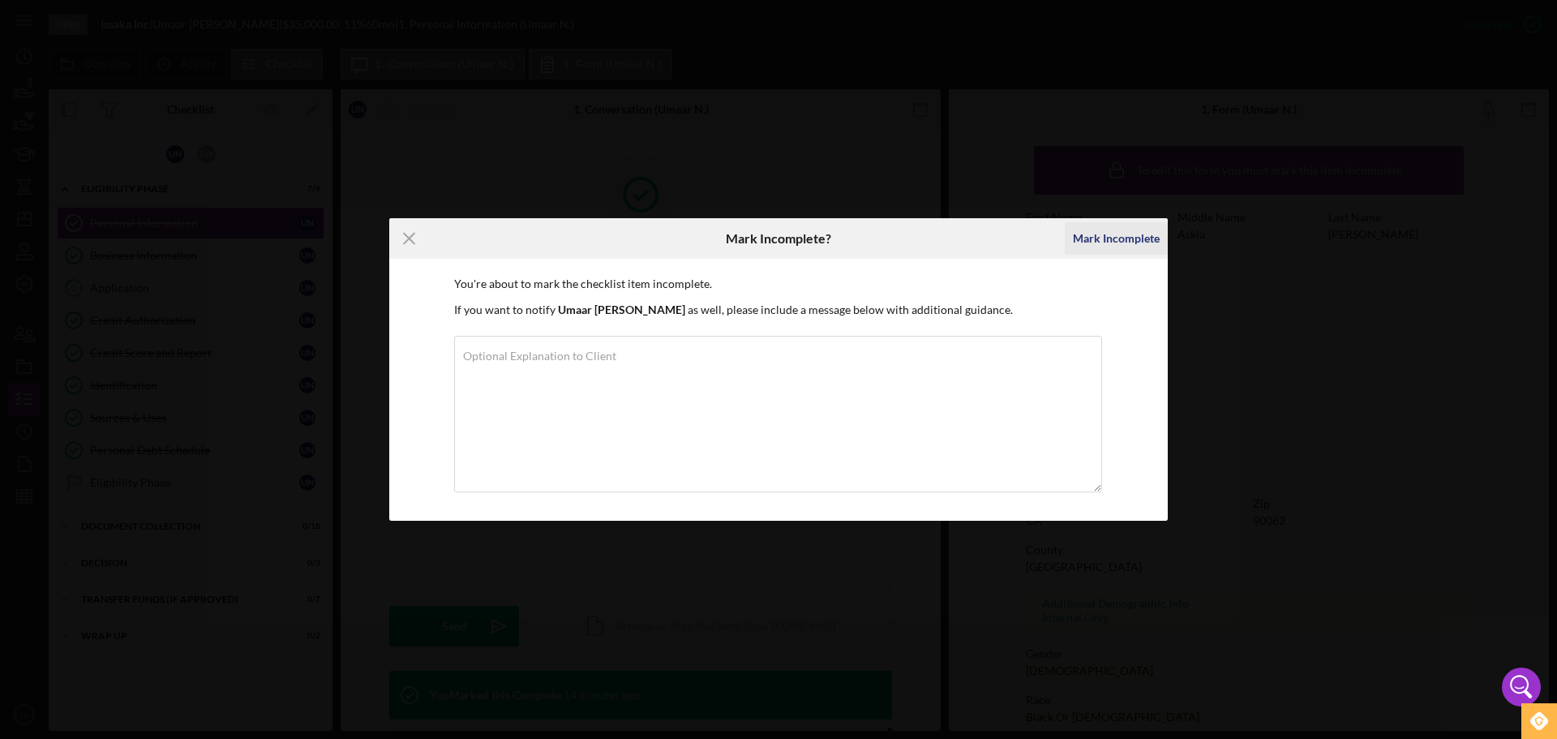
click at [1114, 234] on div "Mark Incomplete" at bounding box center [1116, 238] width 87 height 32
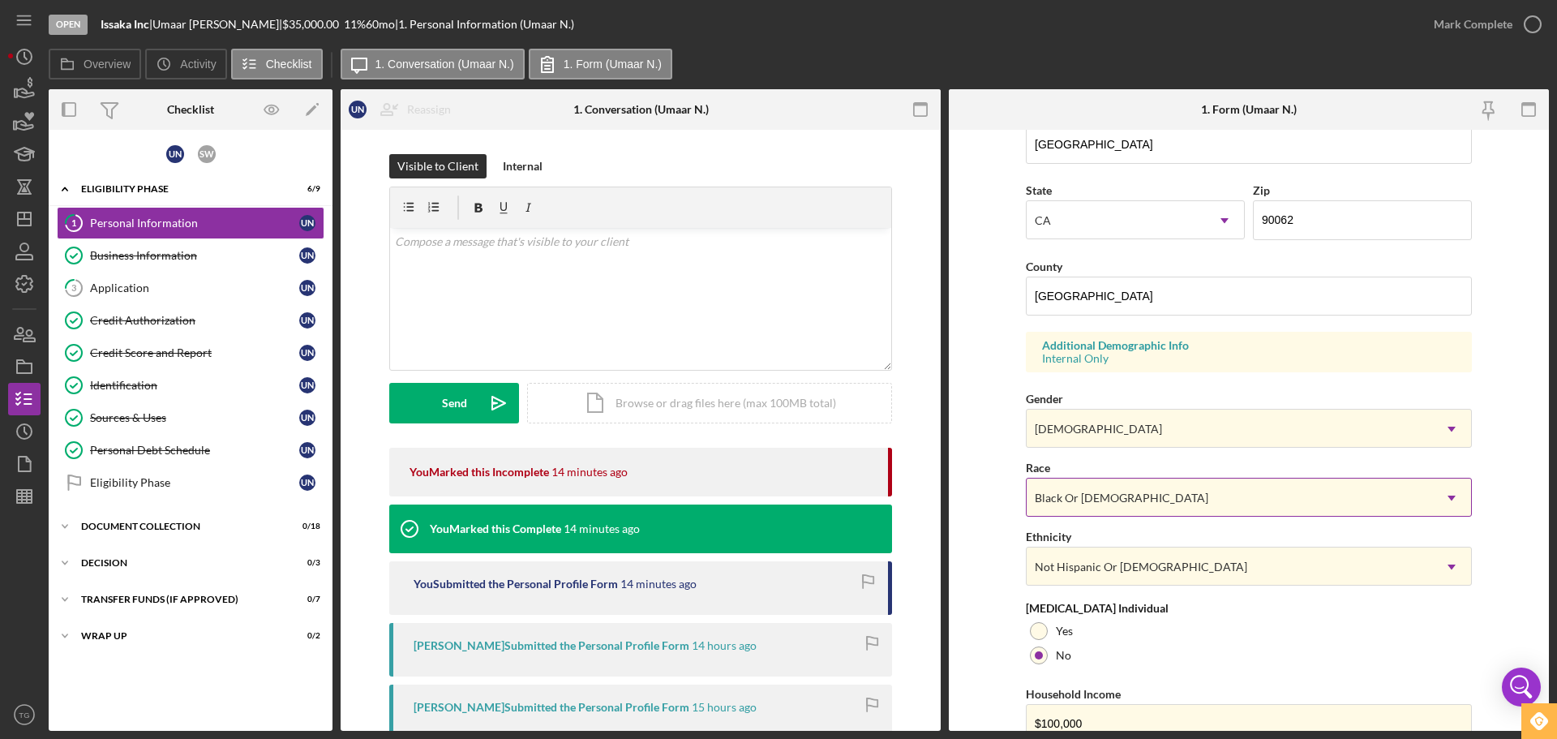
scroll to position [482, 0]
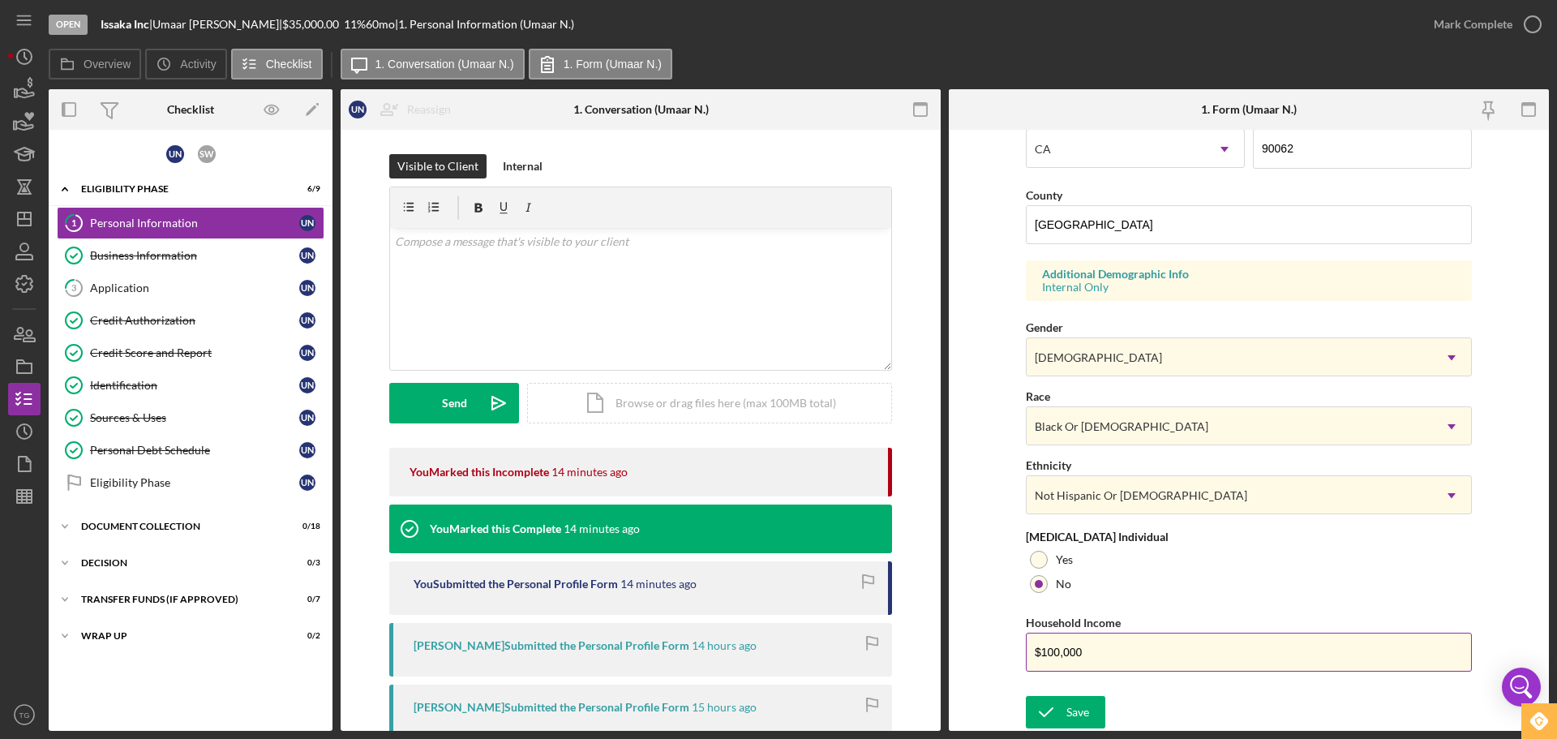
click at [1103, 654] on input "$100,000" at bounding box center [1249, 652] width 446 height 39
type input "$1"
type input "$85,000"
click at [1083, 708] on div "Save" at bounding box center [1078, 712] width 23 height 32
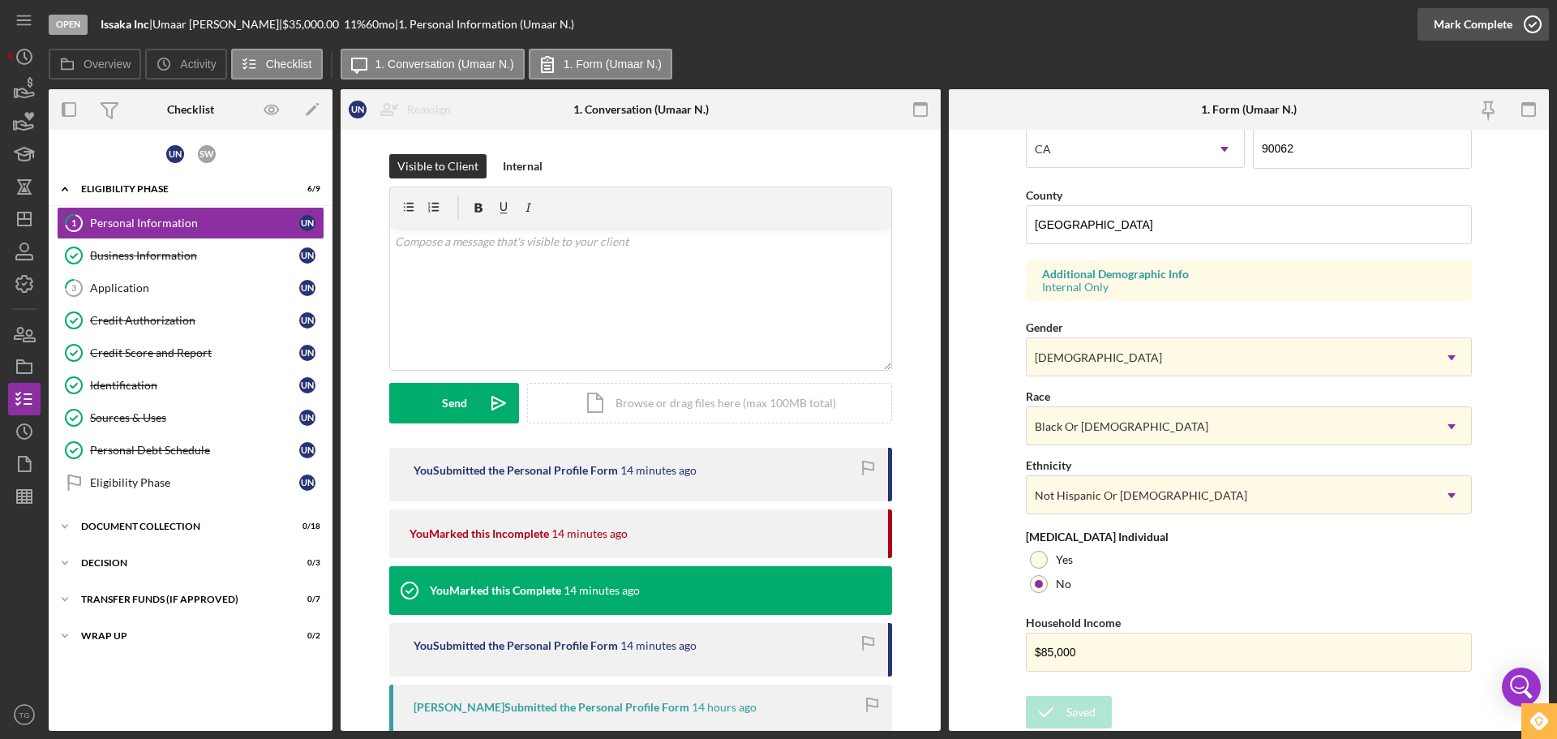
click at [1533, 23] on icon "button" at bounding box center [1533, 24] width 41 height 41
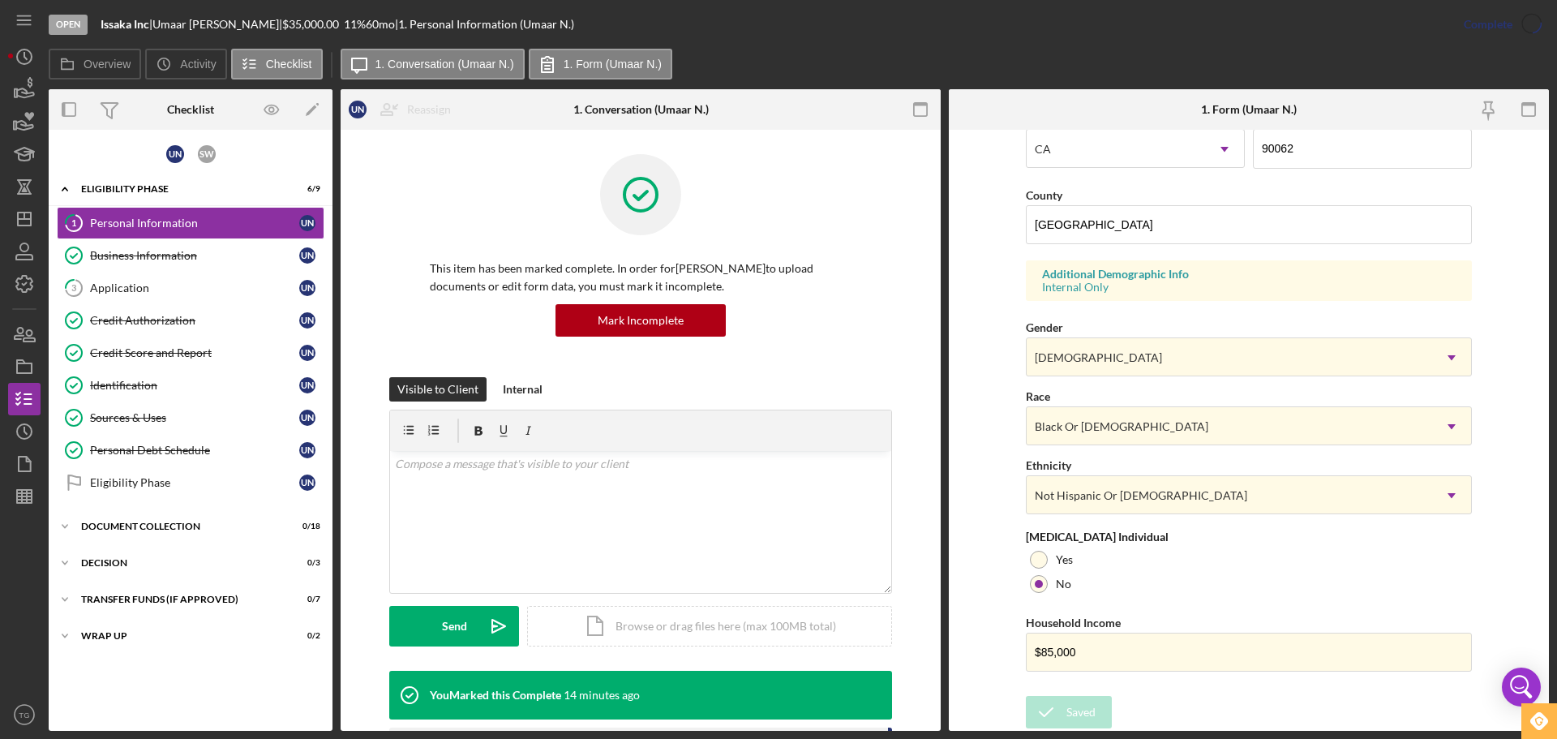
scroll to position [156, 0]
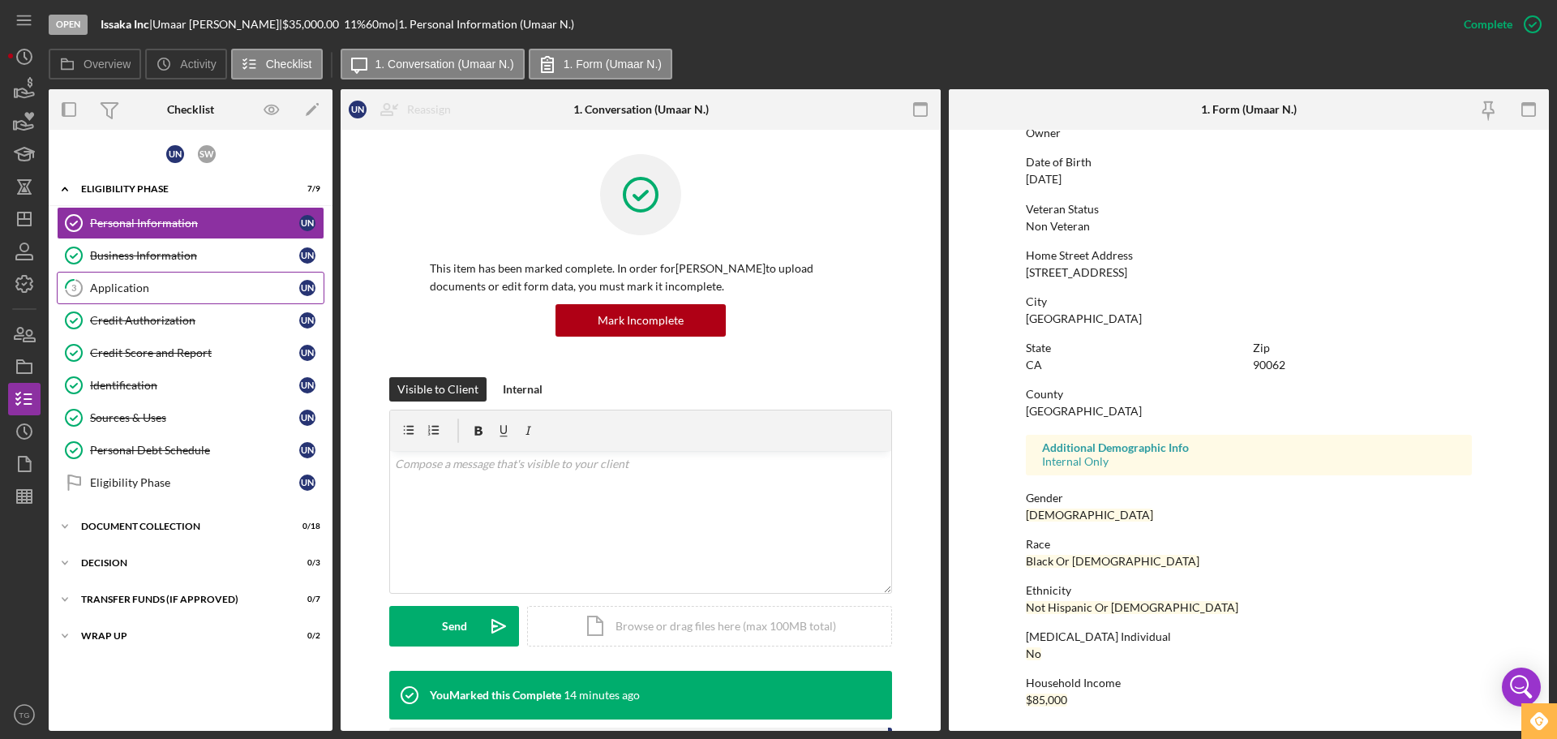
click at [118, 292] on div "Application" at bounding box center [194, 287] width 209 height 13
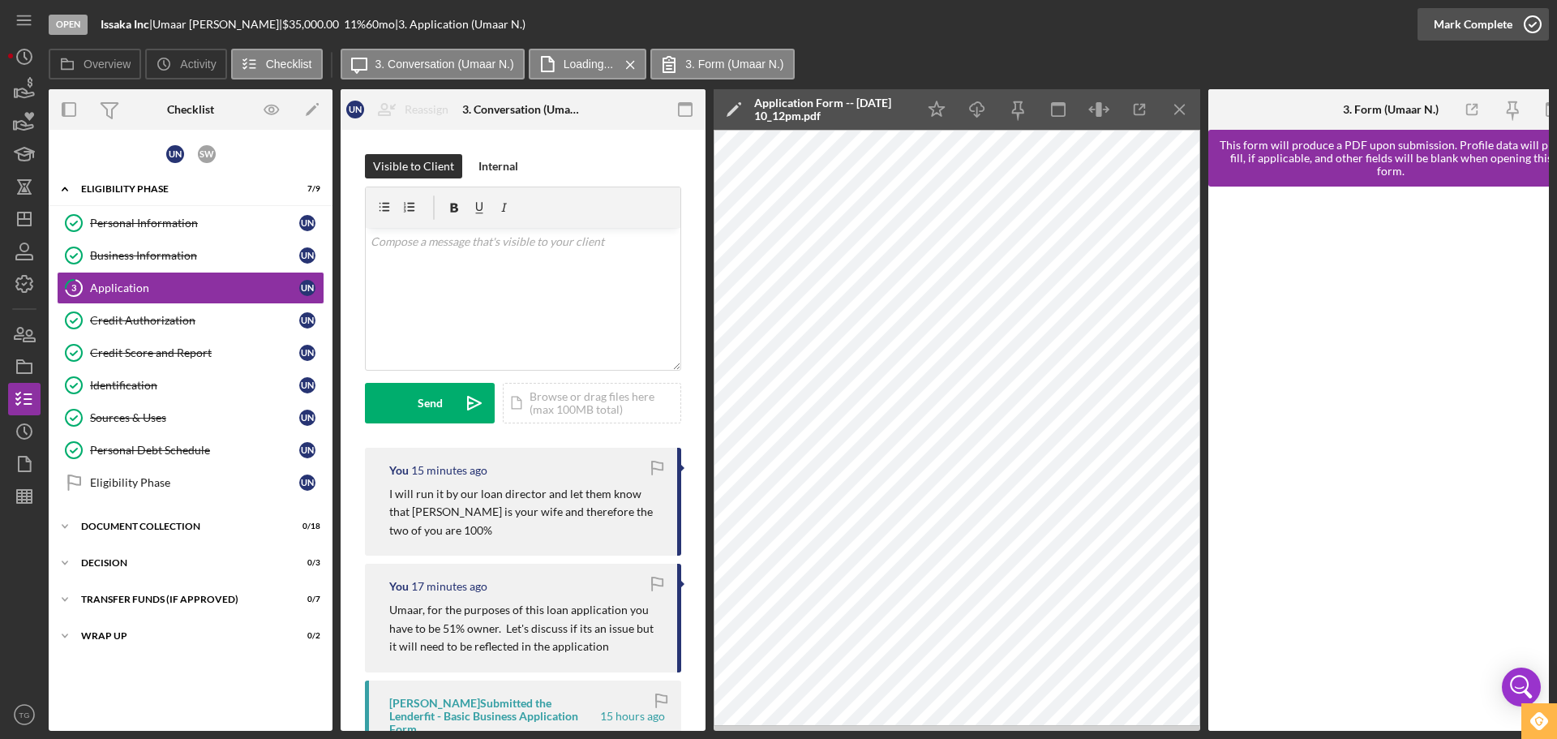
click at [1537, 21] on icon "button" at bounding box center [1533, 24] width 41 height 41
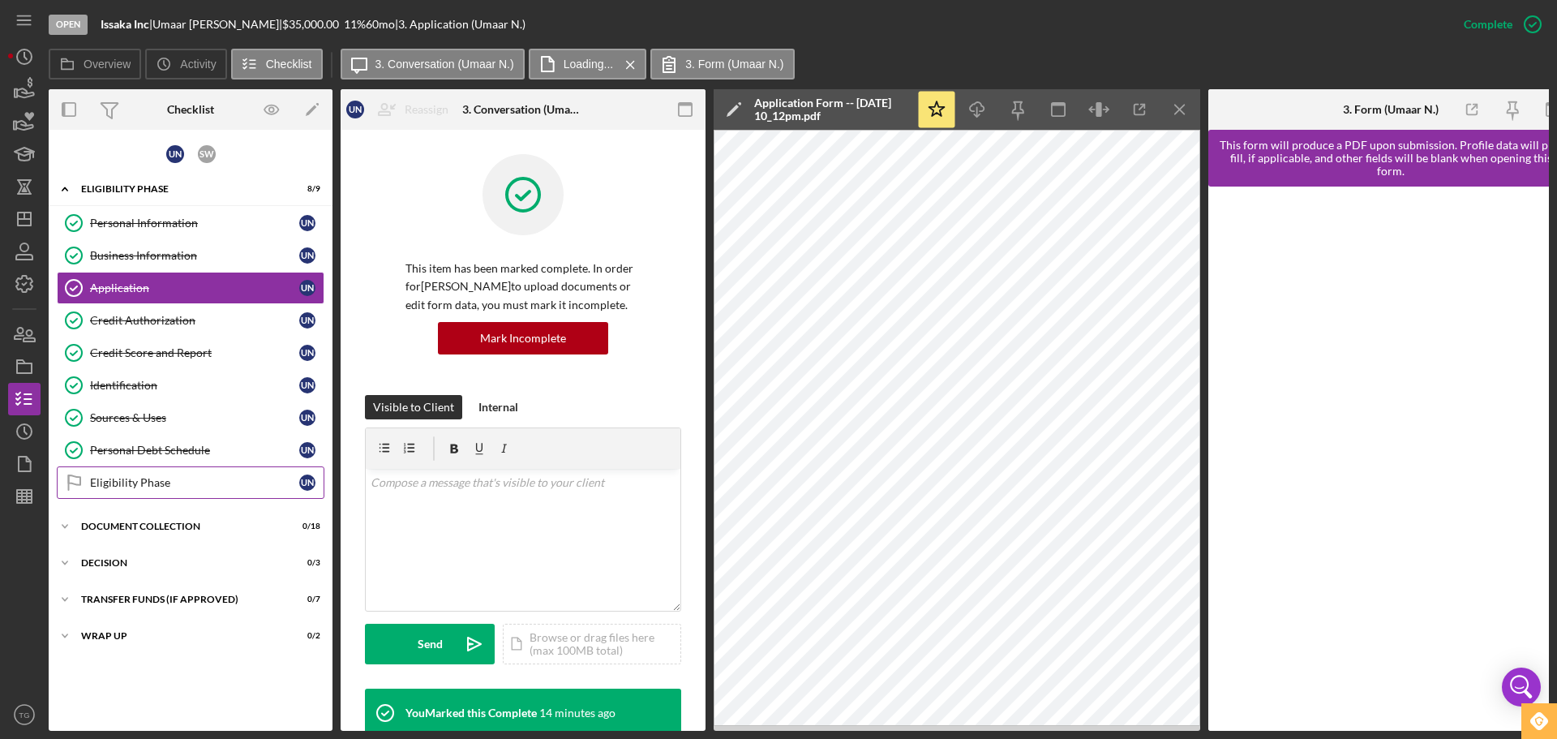
click at [170, 490] on link "Eligibility Phase Eligibility Phase U N" at bounding box center [191, 482] width 268 height 32
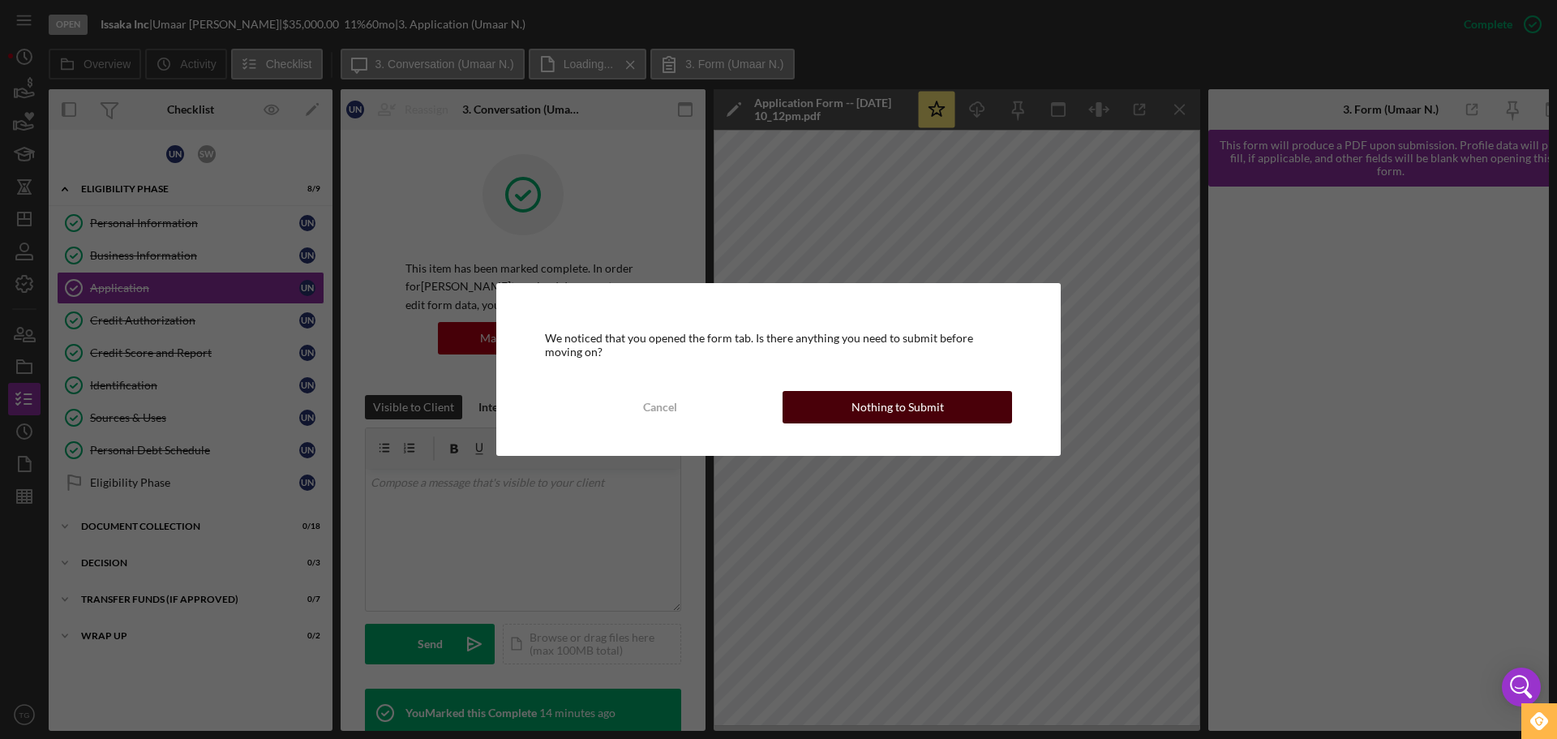
click at [913, 406] on div "Nothing to Submit" at bounding box center [898, 407] width 92 height 32
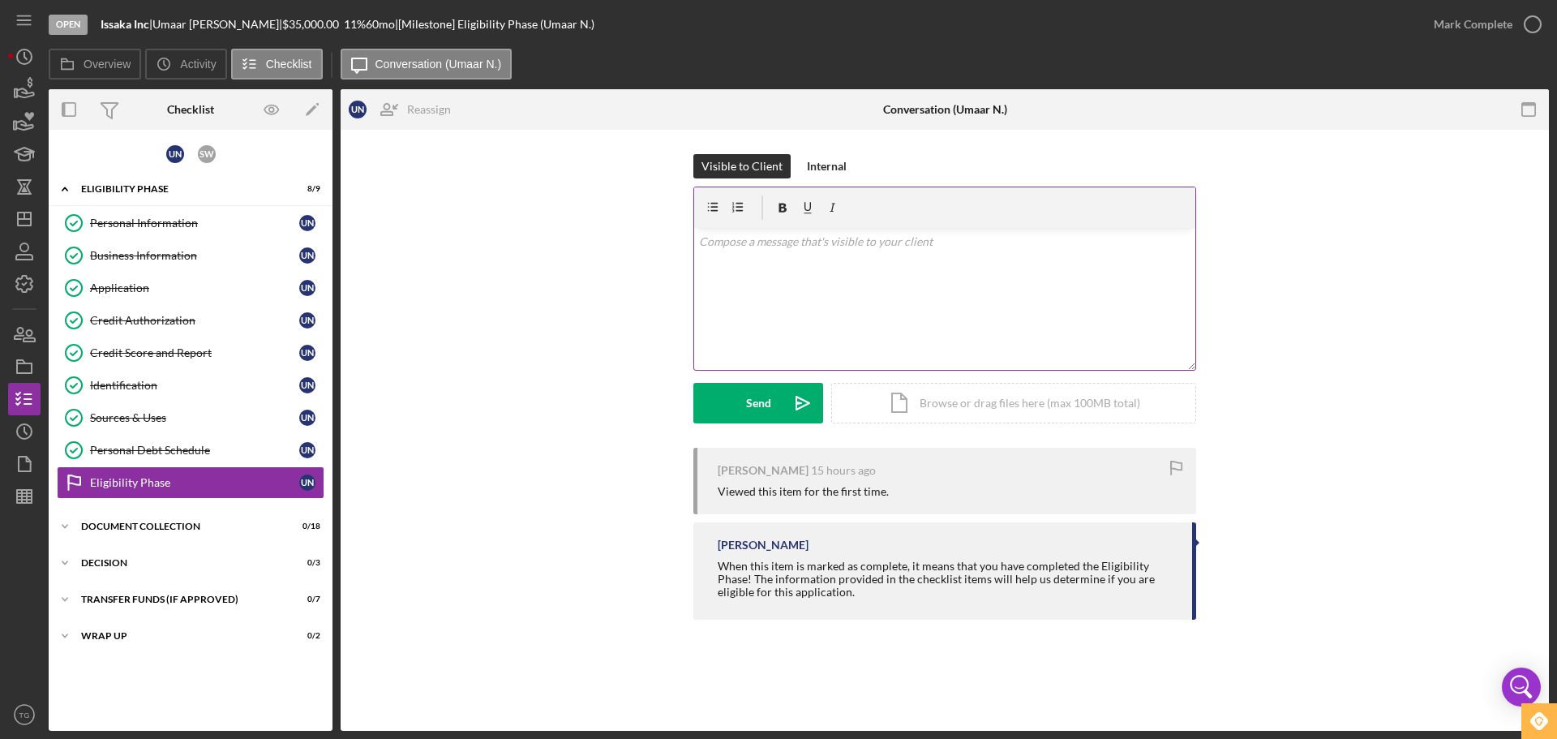
click at [779, 242] on p at bounding box center [945, 242] width 492 height 18
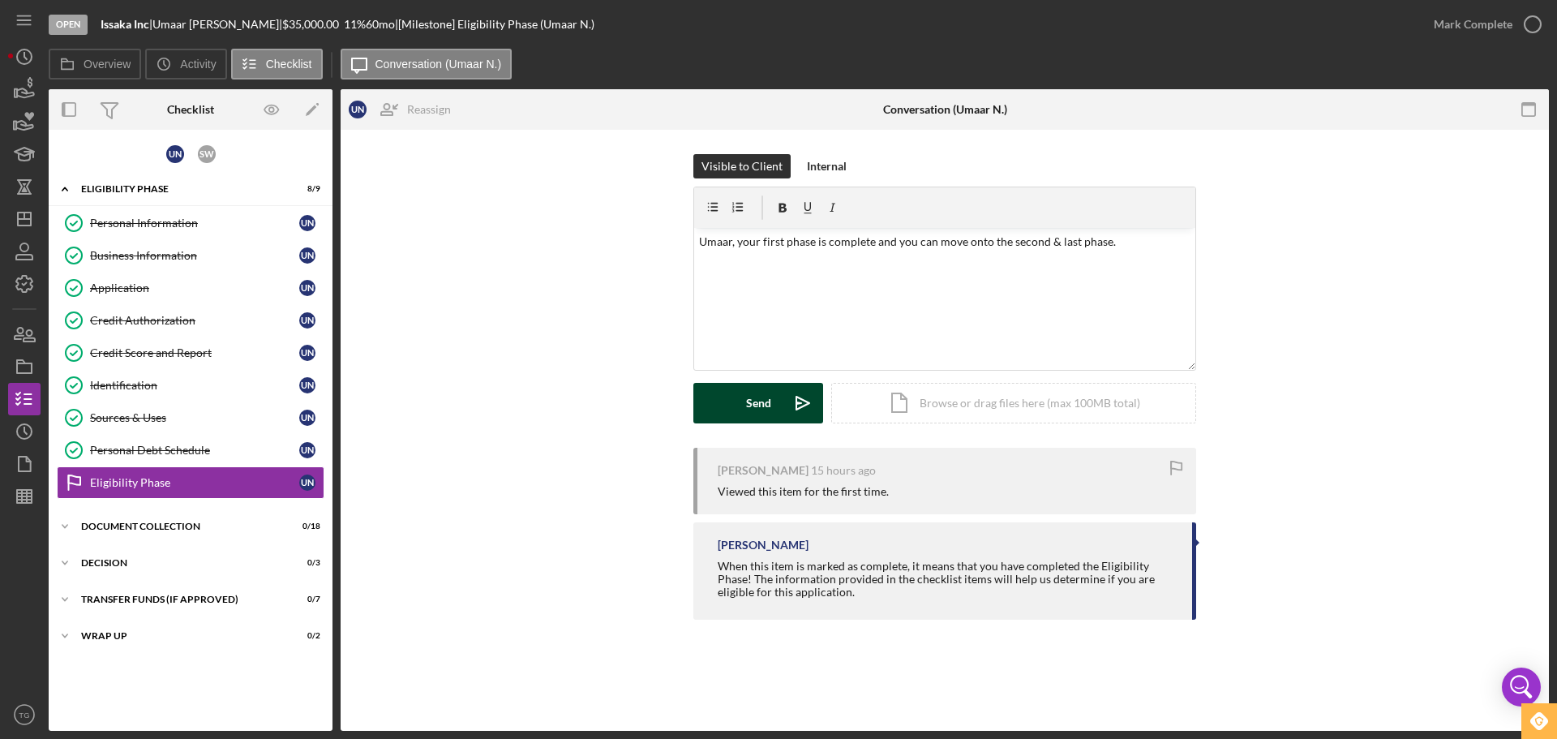
click at [767, 398] on div "Send" at bounding box center [758, 403] width 25 height 41
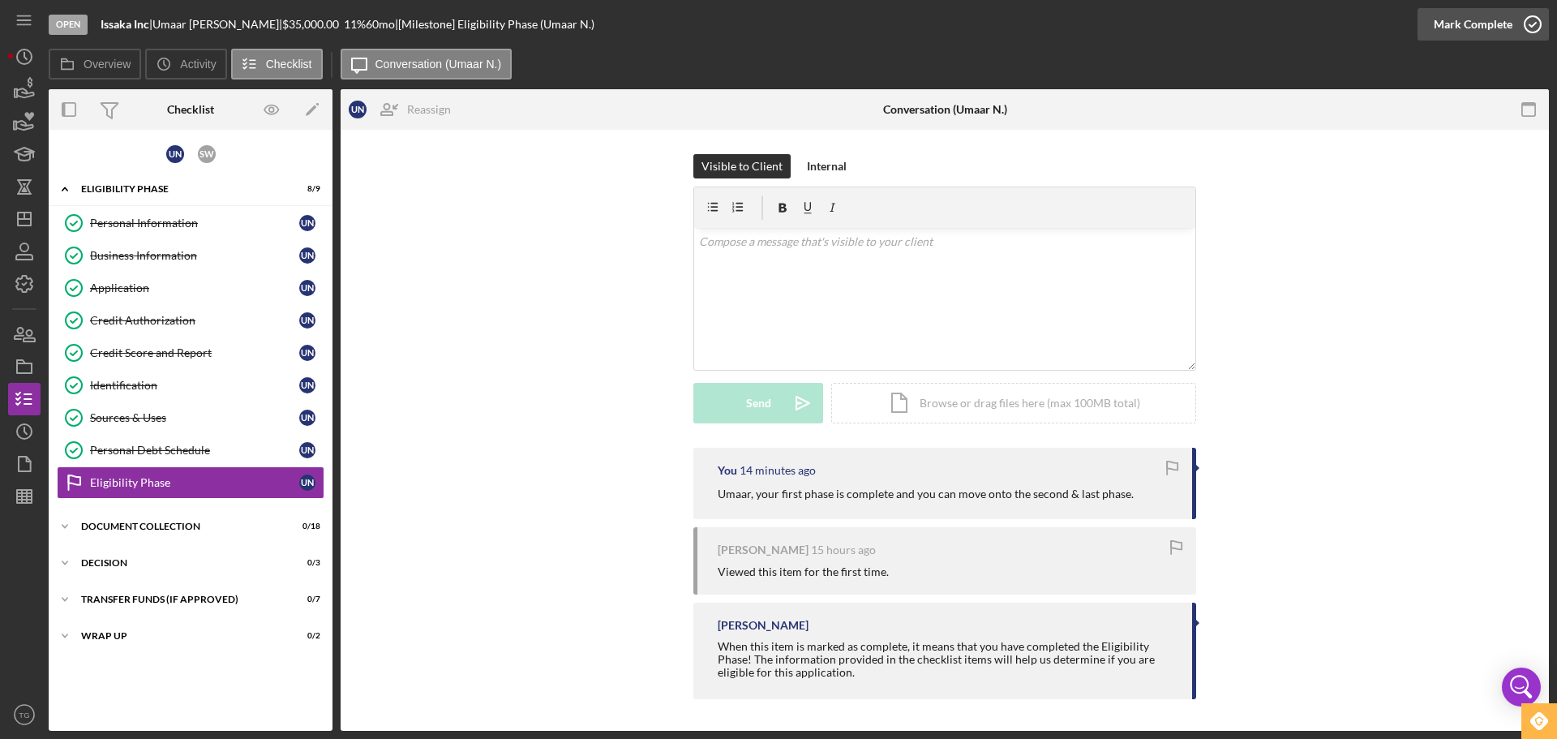
click at [1532, 24] on icon "button" at bounding box center [1533, 24] width 41 height 41
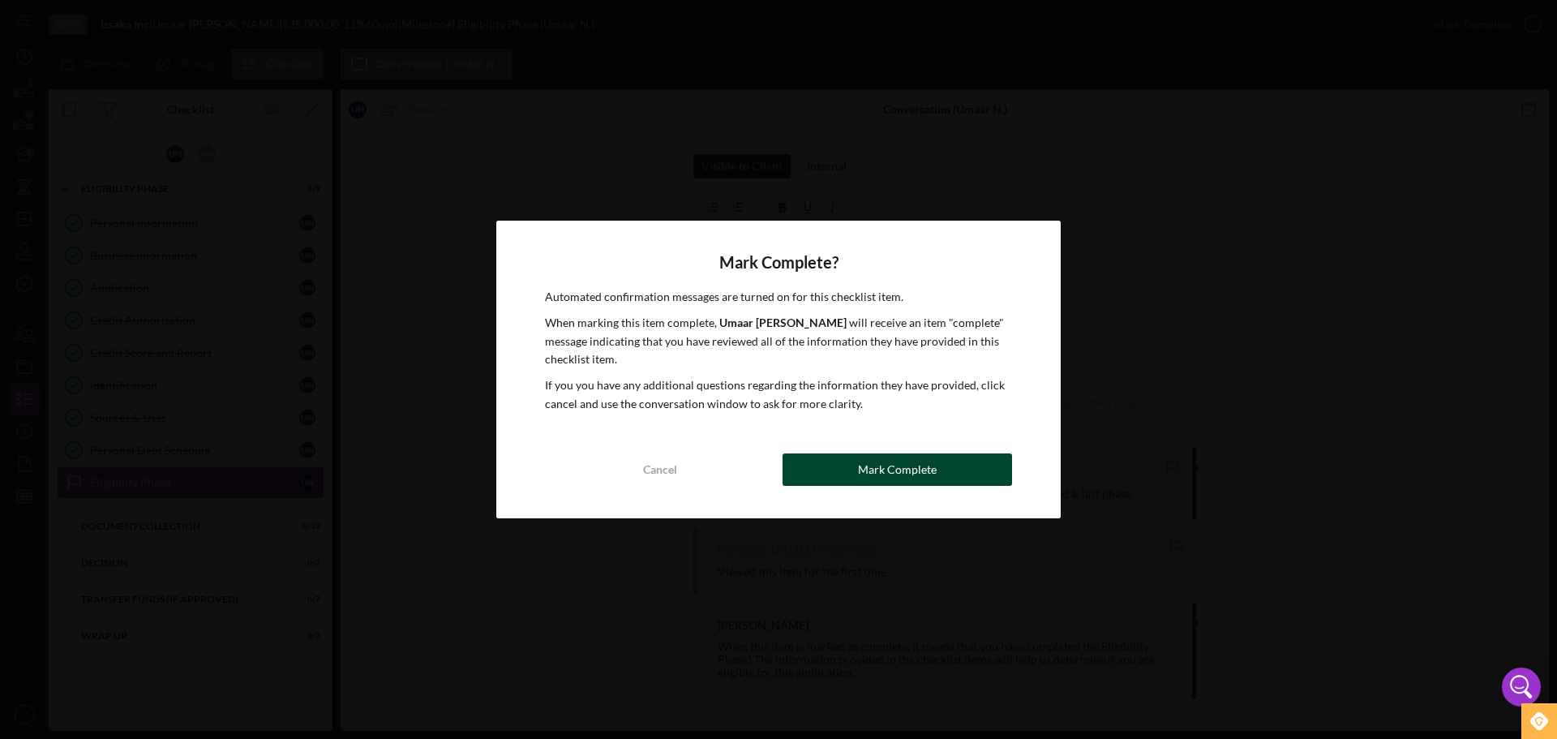
click at [886, 466] on div "Mark Complete" at bounding box center [897, 469] width 79 height 32
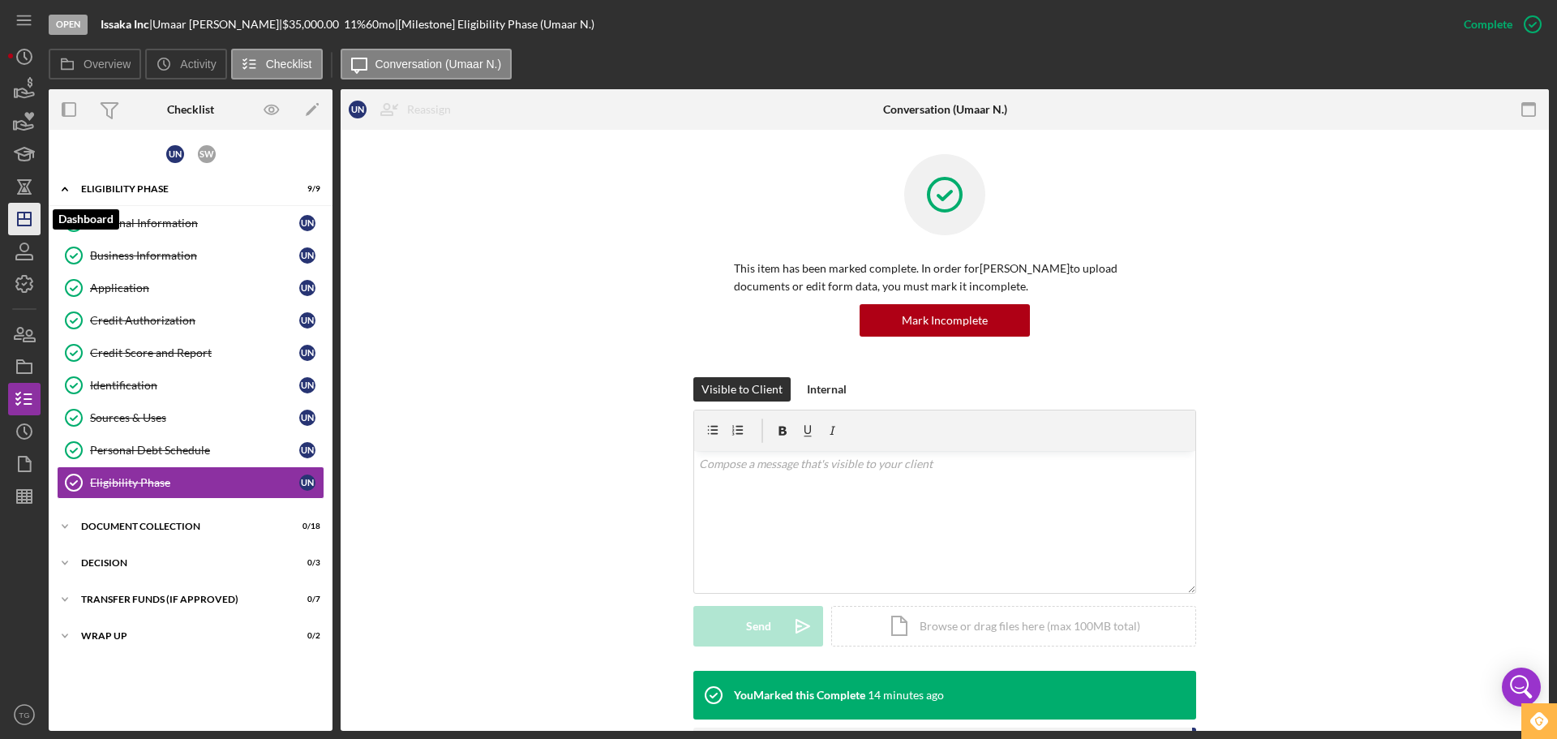
click at [23, 225] on polygon "button" at bounding box center [24, 218] width 13 height 13
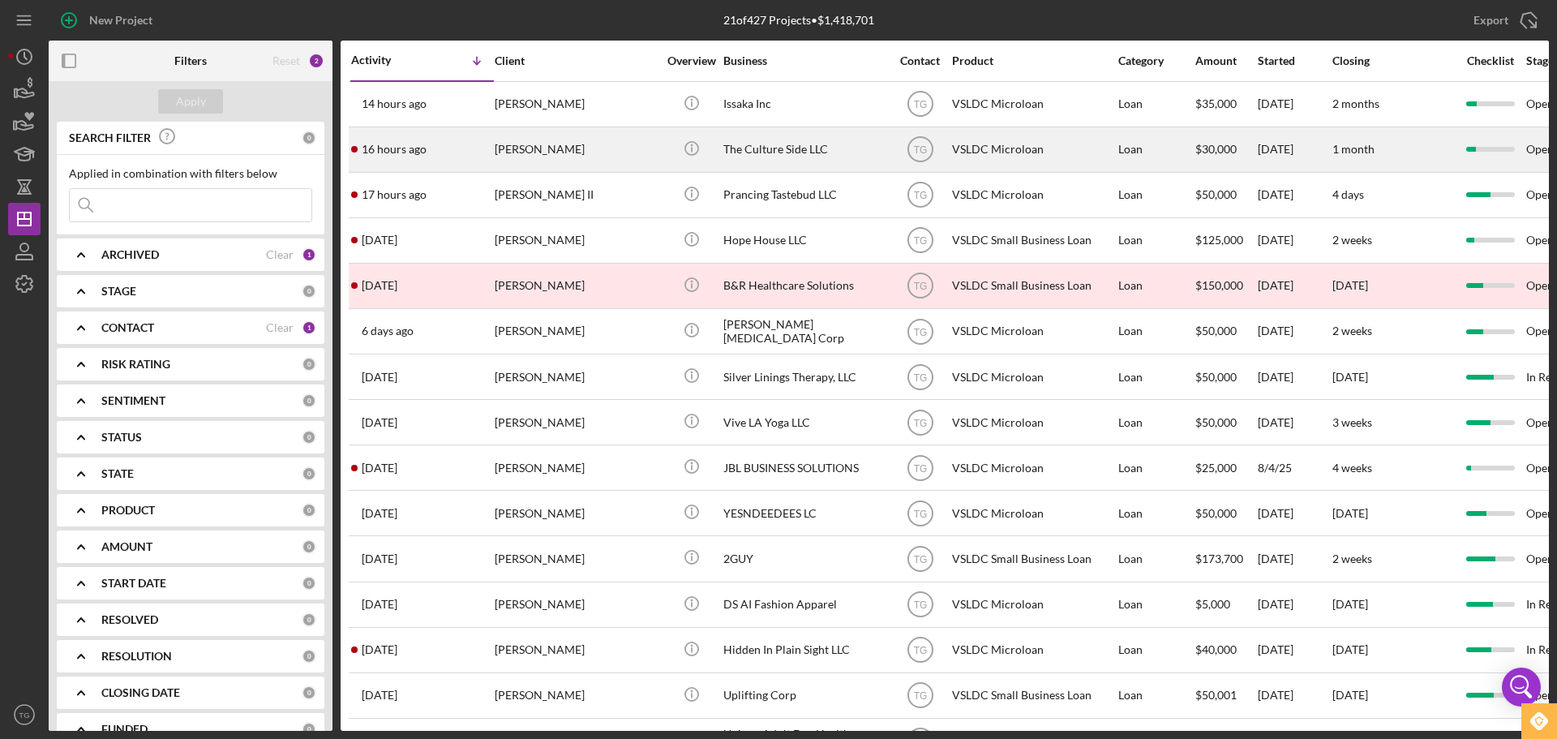
click at [553, 153] on div "[PERSON_NAME]" at bounding box center [576, 149] width 162 height 43
